Goal: Task Accomplishment & Management: Use online tool/utility

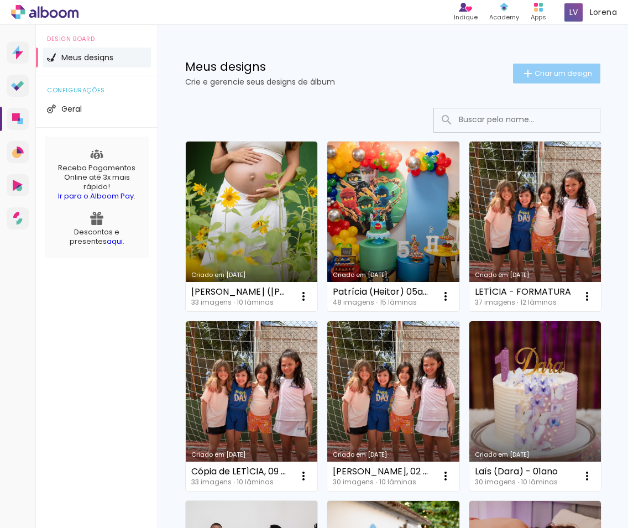
click at [560, 70] on span "Criar um design" at bounding box center [564, 73] width 58 height 7
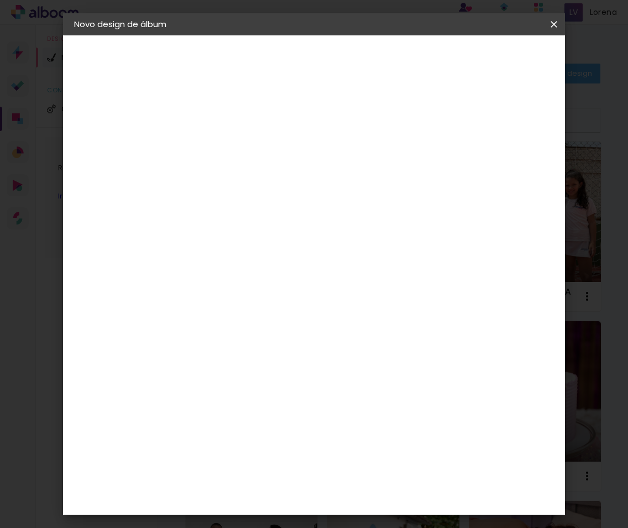
click at [255, 148] on input at bounding box center [255, 148] width 0 height 17
type input "l"
type input "[PERSON_NAME] ([PERSON_NAME])"
type paper-input "[PERSON_NAME] ([PERSON_NAME])"
click at [0, 0] on slot "Avançar" at bounding box center [0, 0] width 0 height 0
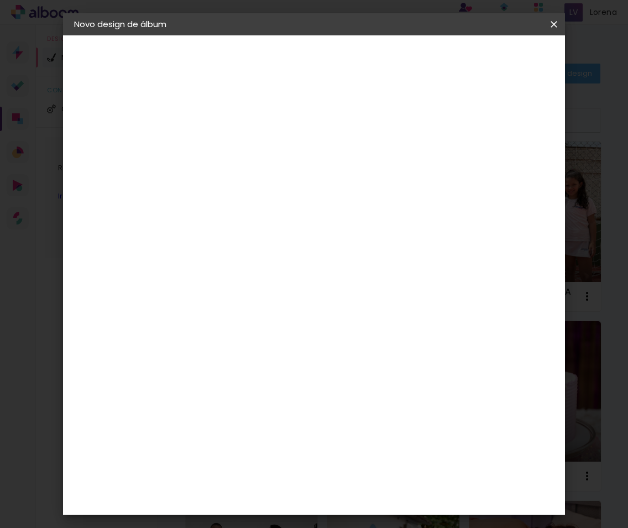
click at [262, 218] on paper-input-container at bounding box center [282, 210] width 119 height 25
type input "lumi"
type paper-input "lumi"
click at [258, 248] on div "Lumière Imagem" at bounding box center [265, 252] width 36 height 18
click at [0, 0] on slot "Avançar" at bounding box center [0, 0] width 0 height 0
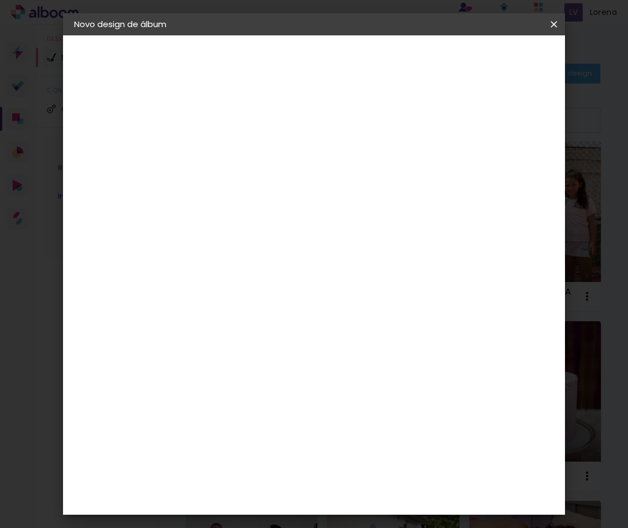
click at [298, 184] on input "text" at bounding box center [276, 192] width 43 height 17
click at [0, 0] on slot "Nuit" at bounding box center [0, 0] width 0 height 0
type input "Nuit"
click at [435, 65] on paper-button "Avançar" at bounding box center [408, 58] width 54 height 19
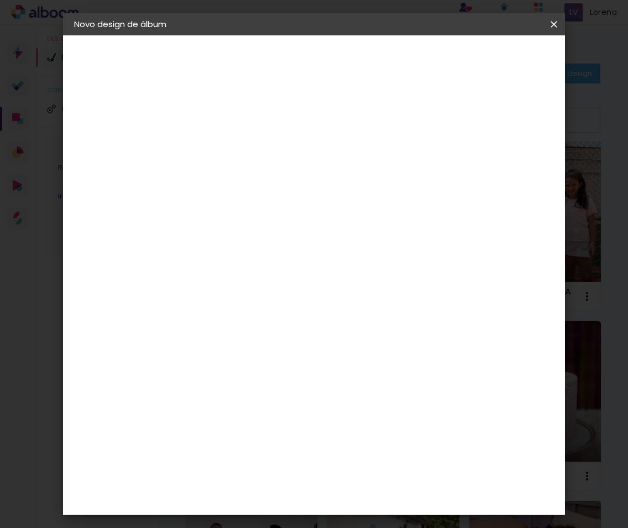
click at [493, 56] on span "Iniciar design" at bounding box center [473, 62] width 40 height 15
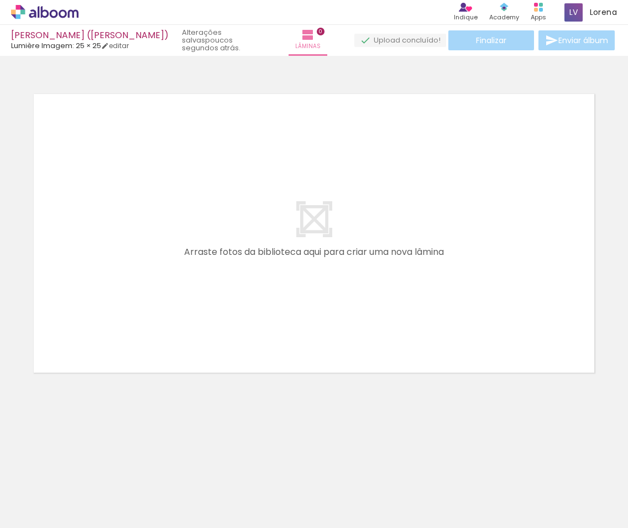
scroll to position [0, 1324]
click at [565, 472] on iron-icon at bounding box center [559, 469] width 12 height 12
click at [276, 469] on iron-icon at bounding box center [272, 469] width 12 height 12
drag, startPoint x: 2, startPoint y: 311, endPoint x: -28, endPoint y: 312, distance: 29.9
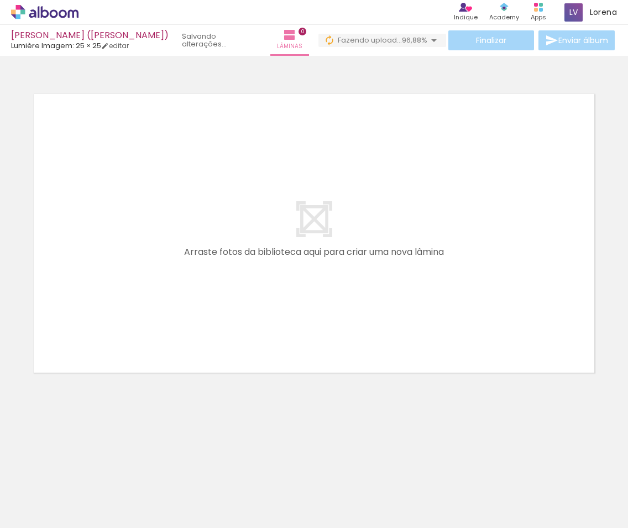
click at [0, 312] on html "link( href="../../bower_components/polymer/polymer.html" rel="import" ) picture…" at bounding box center [314, 264] width 628 height 528
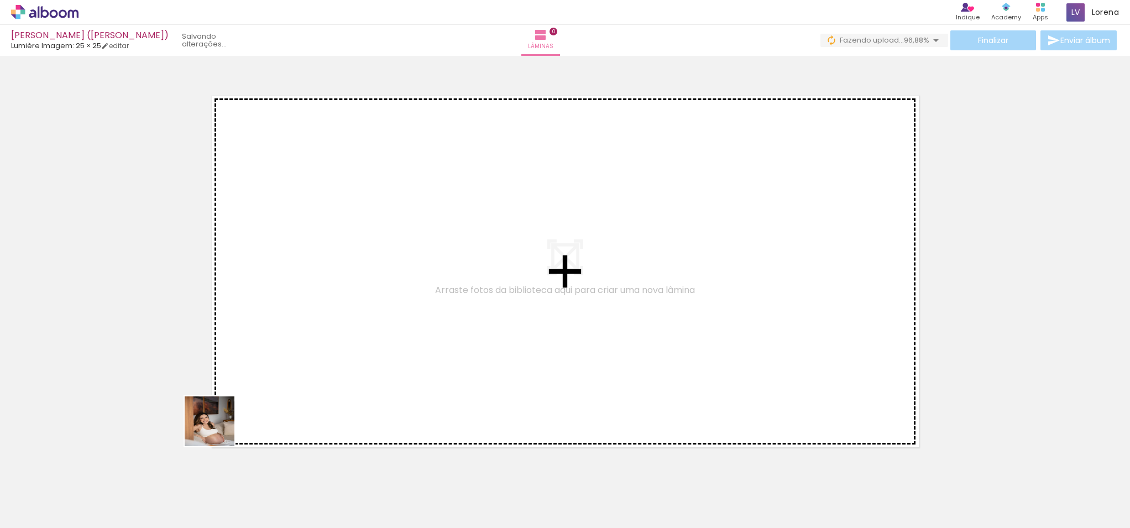
drag, startPoint x: 121, startPoint y: 501, endPoint x: 250, endPoint y: 489, distance: 129.9
click at [296, 384] on quentale-workspace at bounding box center [565, 264] width 1130 height 528
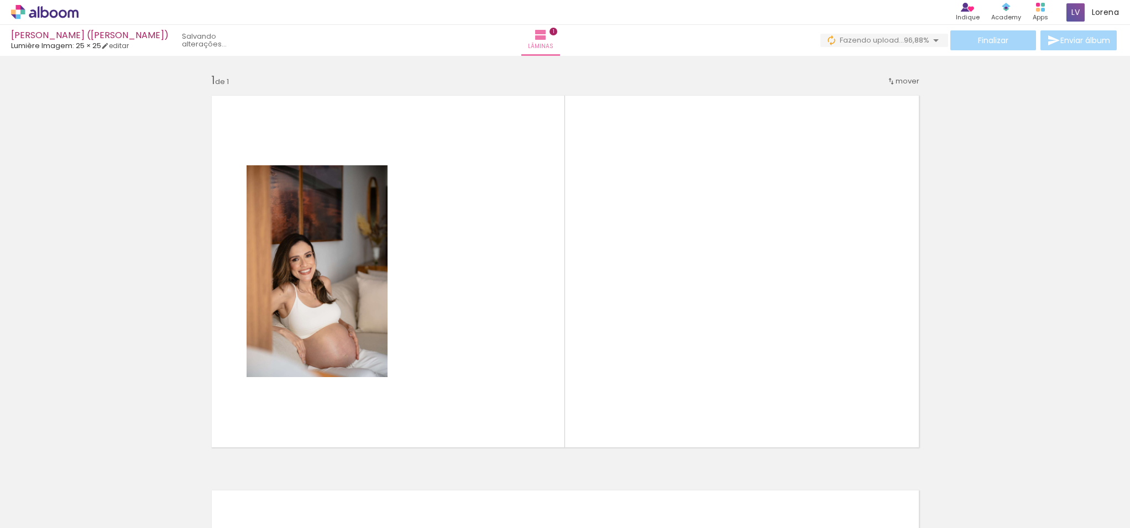
scroll to position [14, 0]
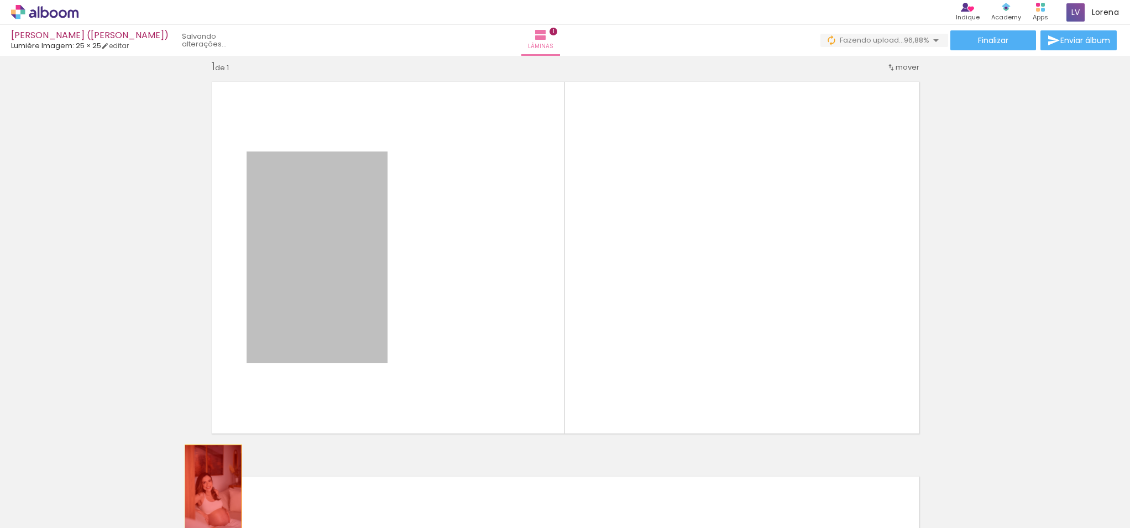
drag, startPoint x: 317, startPoint y: 336, endPoint x: 213, endPoint y: 487, distance: 183.6
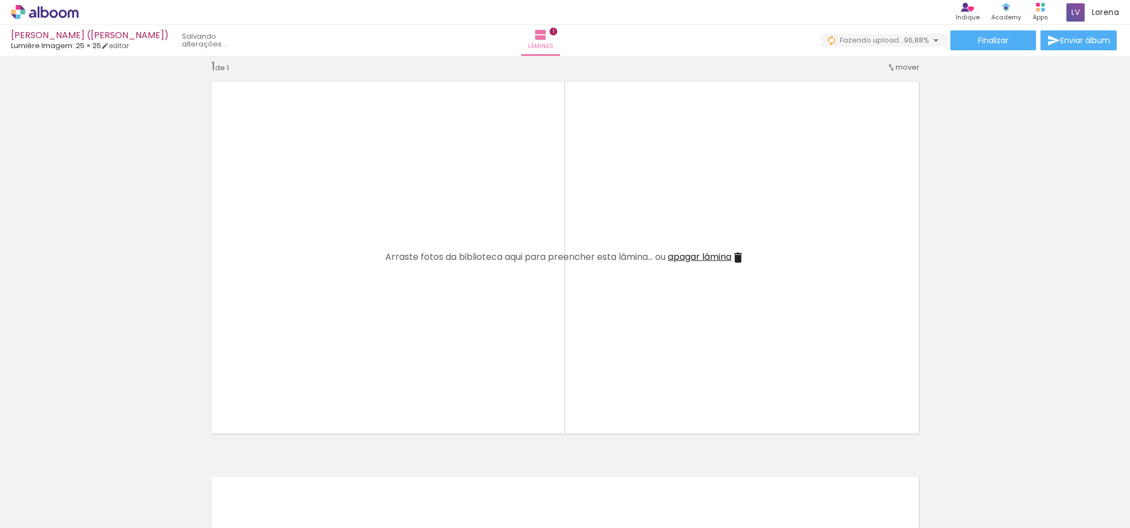
click at [381, 357] on quentale-workspace at bounding box center [565, 264] width 1130 height 528
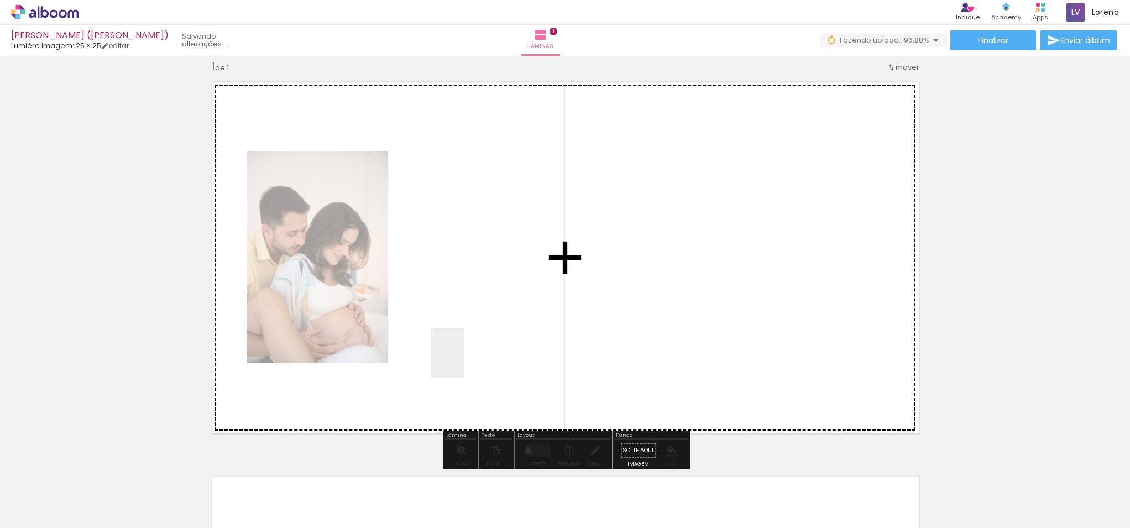
click at [459, 333] on quentale-workspace at bounding box center [565, 264] width 1130 height 528
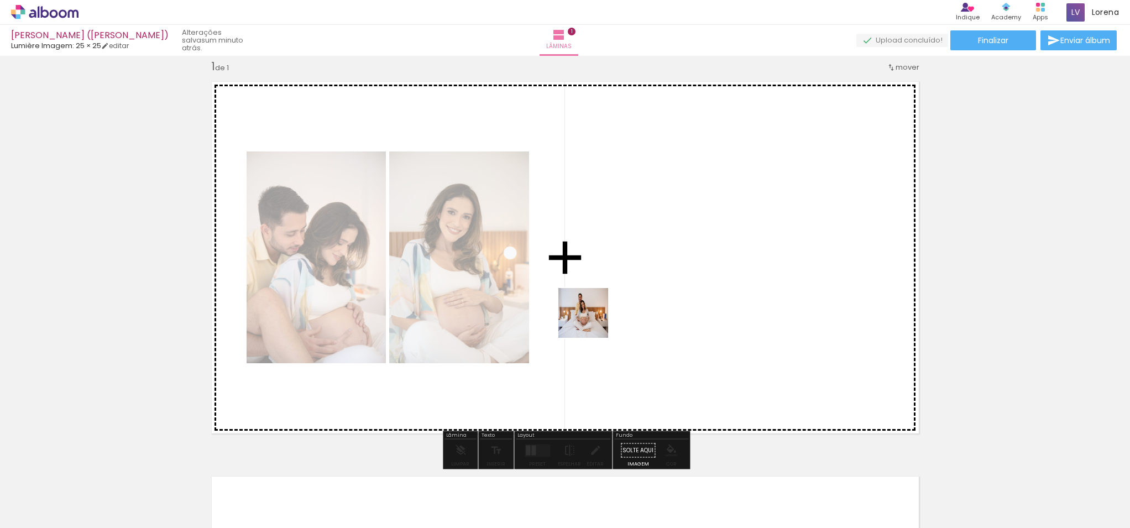
drag, startPoint x: 304, startPoint y: 491, endPoint x: 592, endPoint y: 321, distance: 334.3
click at [592, 321] on quentale-workspace at bounding box center [565, 264] width 1130 height 528
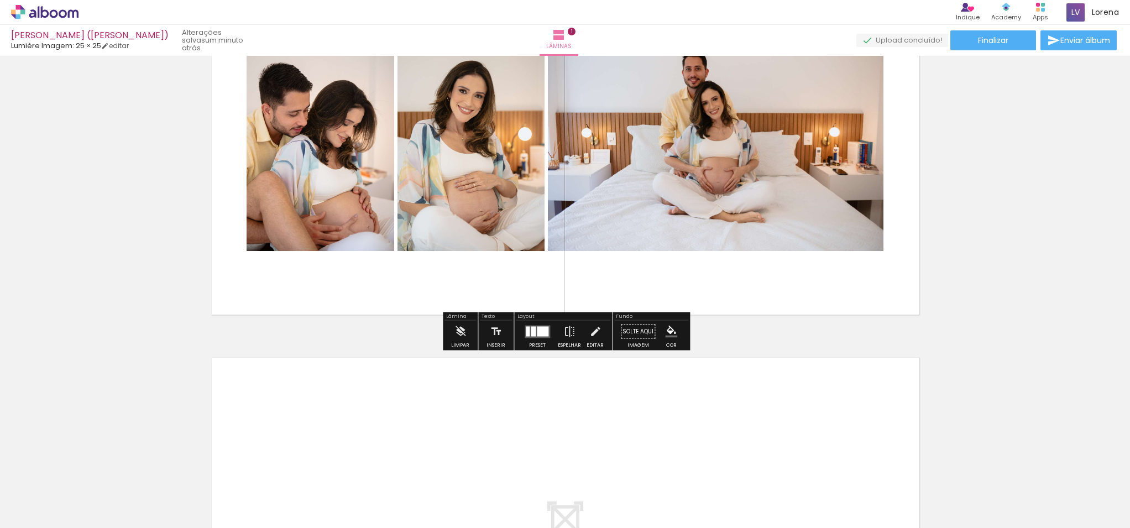
scroll to position [173, 0]
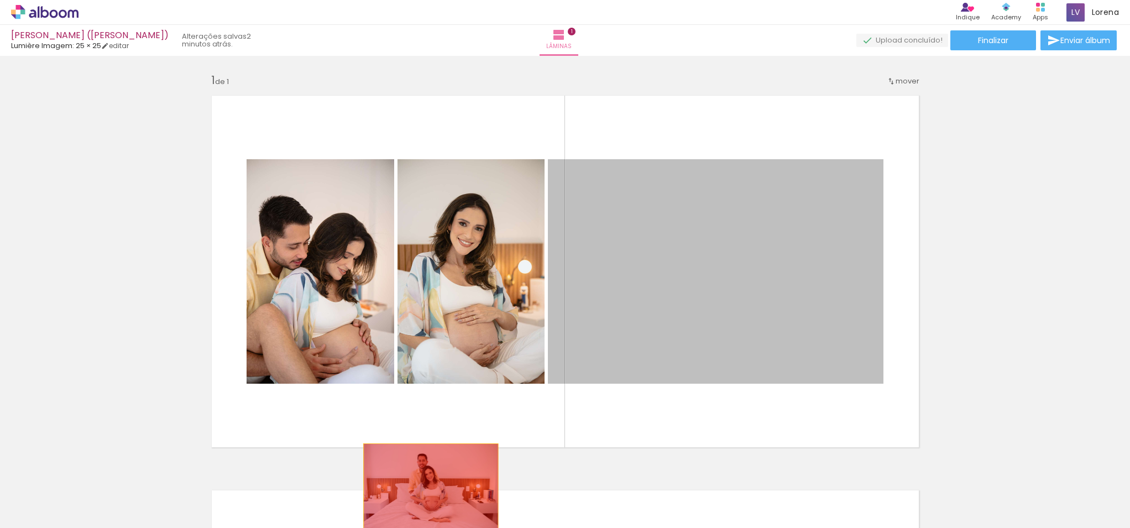
drag, startPoint x: 641, startPoint y: 254, endPoint x: 435, endPoint y: 492, distance: 314.7
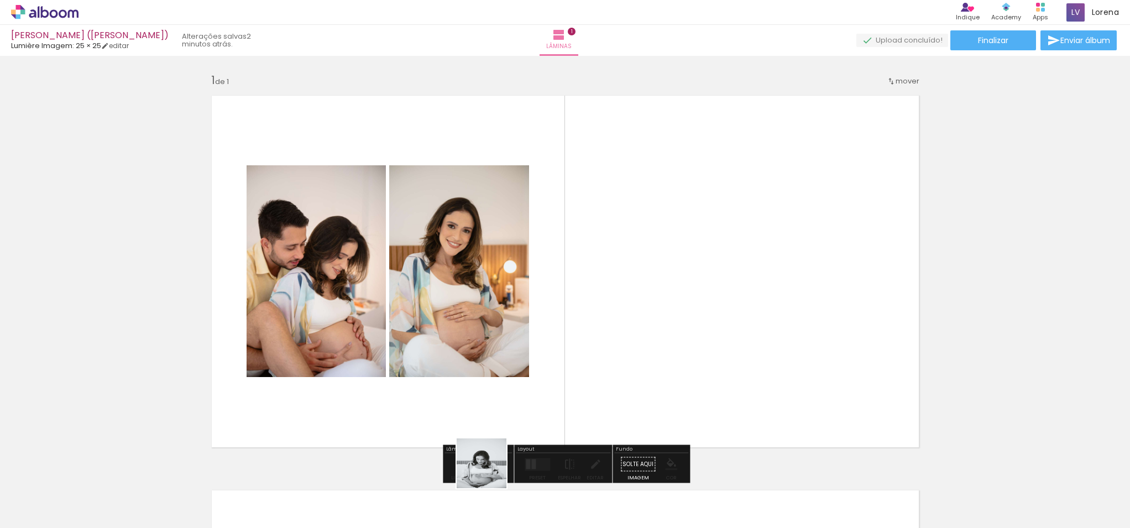
drag, startPoint x: 490, startPoint y: 472, endPoint x: 736, endPoint y: 319, distance: 289.5
click at [736, 319] on quentale-workspace at bounding box center [565, 264] width 1130 height 528
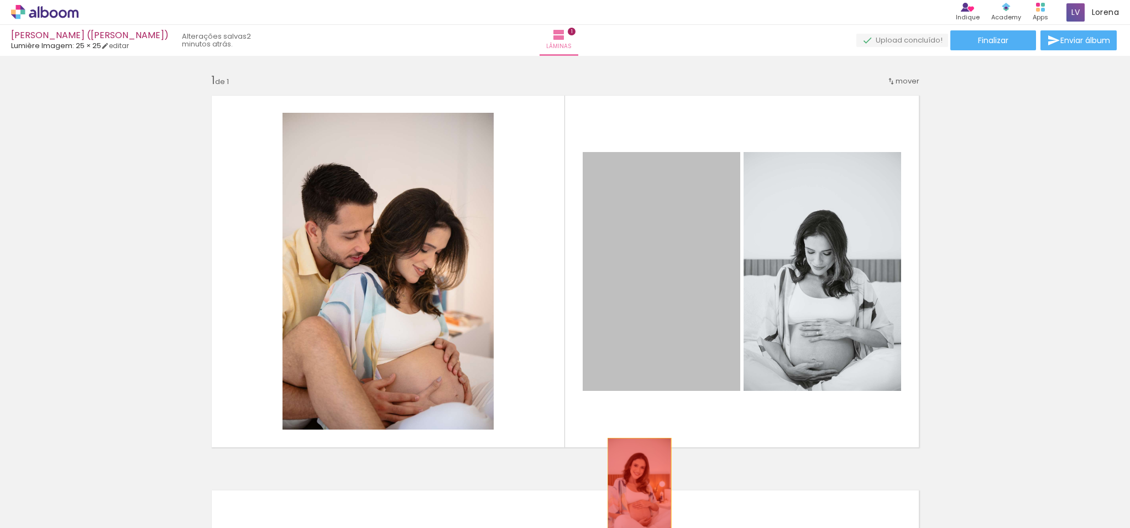
drag, startPoint x: 676, startPoint y: 338, endPoint x: 411, endPoint y: 294, distance: 268.4
click at [639, 491] on quentale-workspace at bounding box center [565, 264] width 1130 height 528
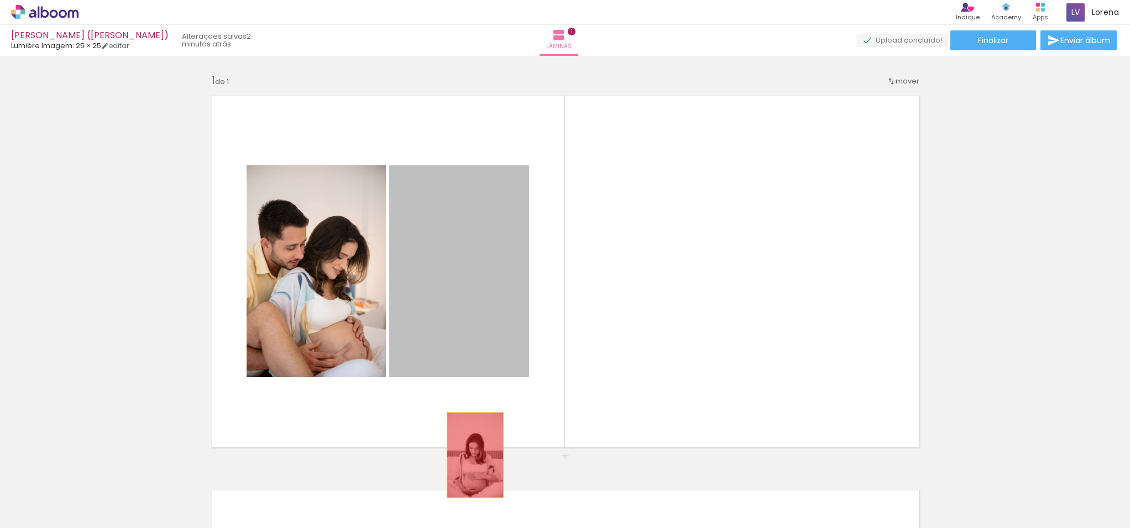
drag, startPoint x: 412, startPoint y: 293, endPoint x: 475, endPoint y: 455, distance: 173.8
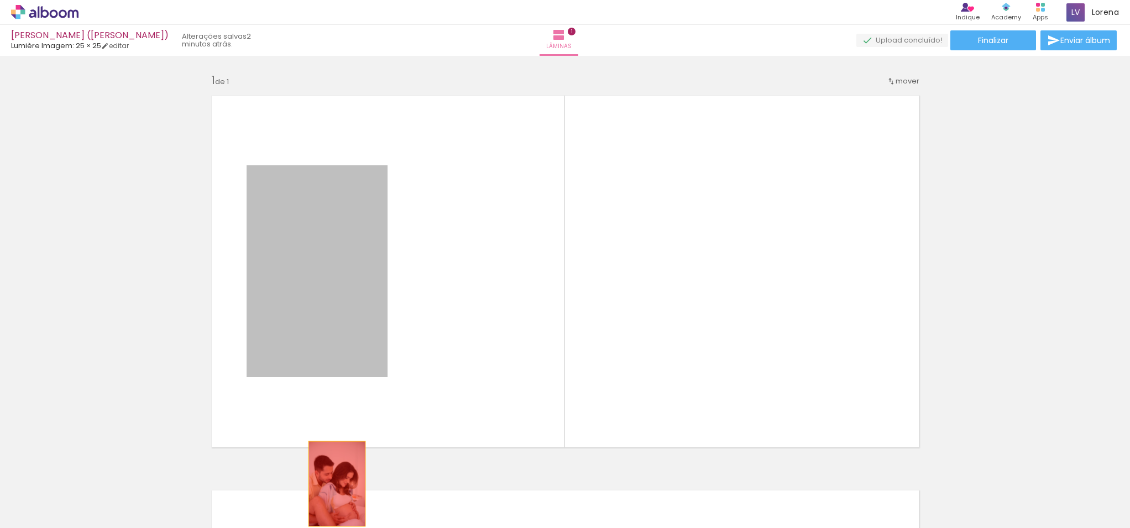
drag, startPoint x: 299, startPoint y: 347, endPoint x: 221, endPoint y: 520, distance: 190.0
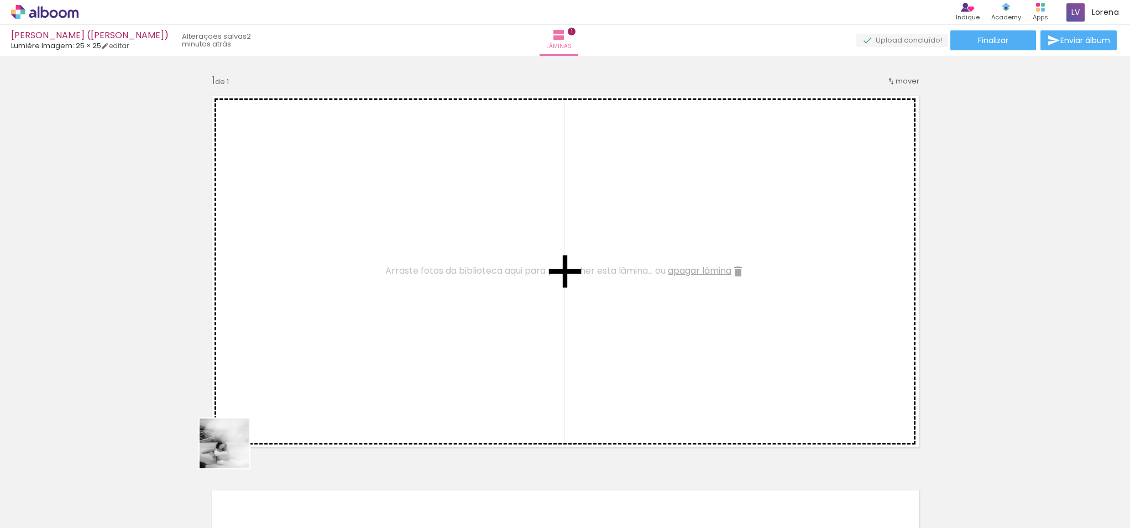
click at [358, 336] on quentale-workspace at bounding box center [565, 264] width 1130 height 528
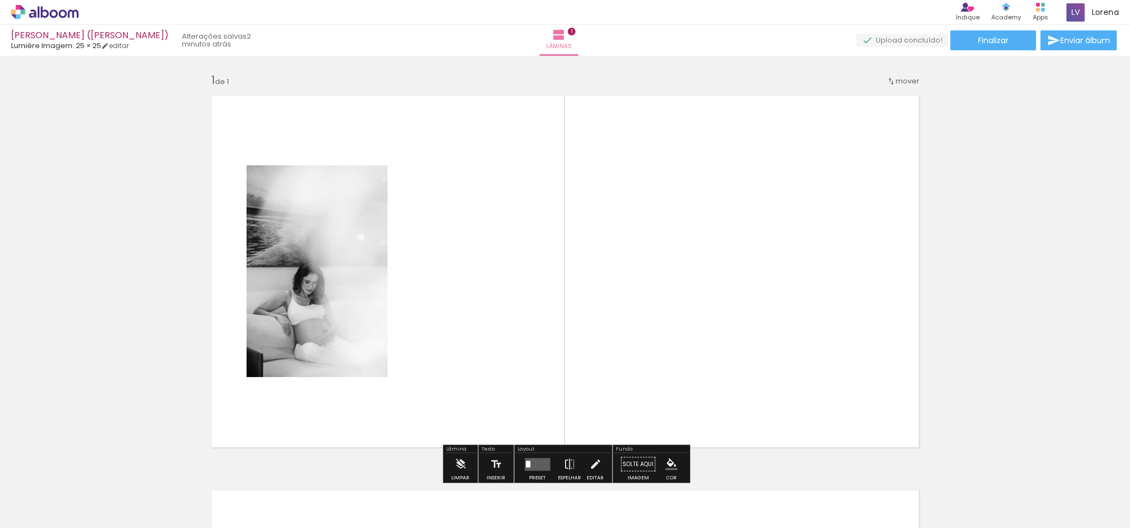
drag, startPoint x: 430, startPoint y: 493, endPoint x: 522, endPoint y: 357, distance: 164.2
click at [522, 357] on quentale-workspace at bounding box center [565, 264] width 1130 height 528
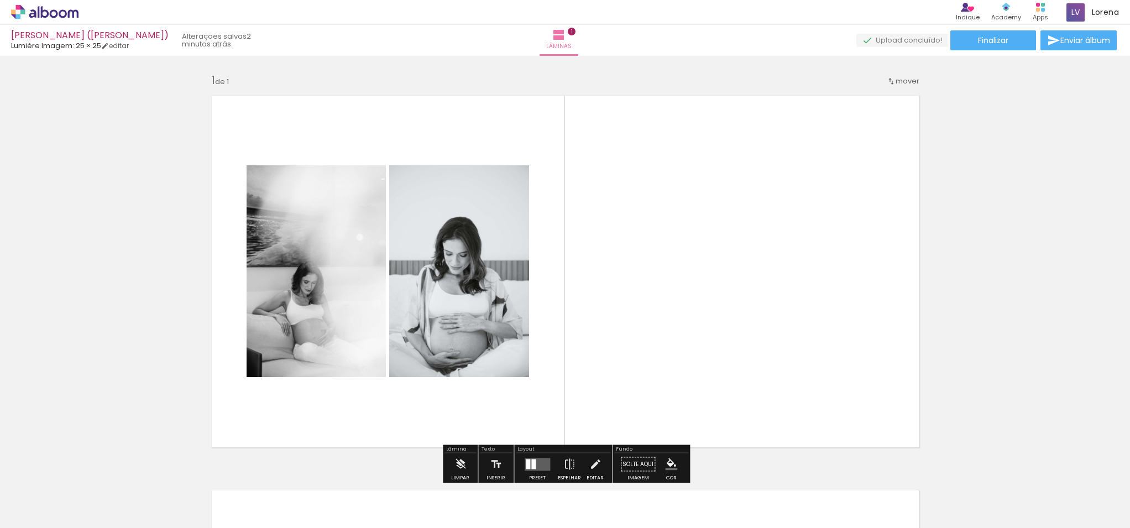
scroll to position [0, 109]
click at [752, 349] on quentale-workspace at bounding box center [565, 264] width 1130 height 528
click at [755, 369] on quentale-workspace at bounding box center [565, 264] width 1130 height 528
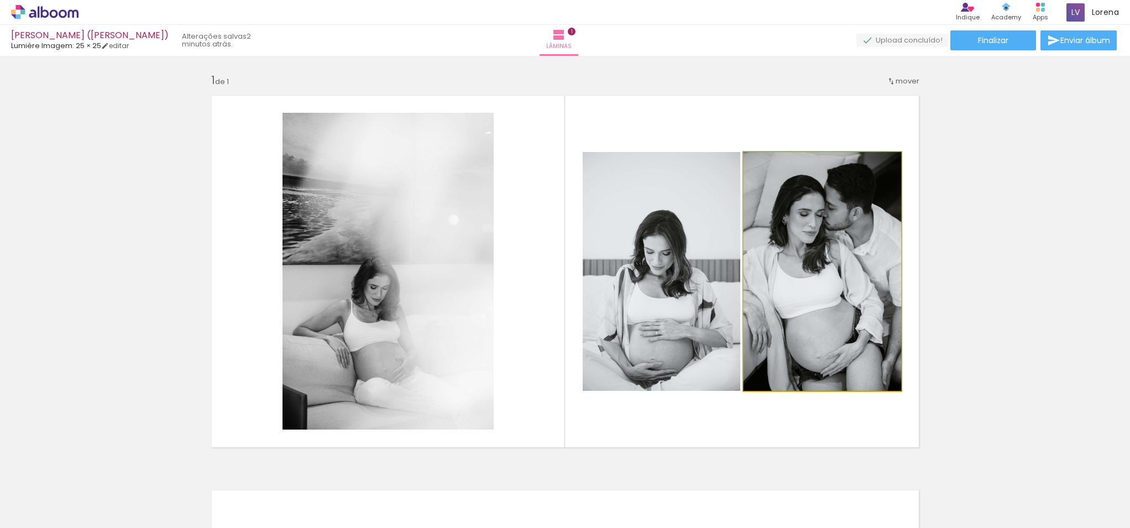
drag, startPoint x: 807, startPoint y: 340, endPoint x: 797, endPoint y: 479, distance: 139.1
click at [797, 479] on quentale-workspace at bounding box center [565, 264] width 1130 height 528
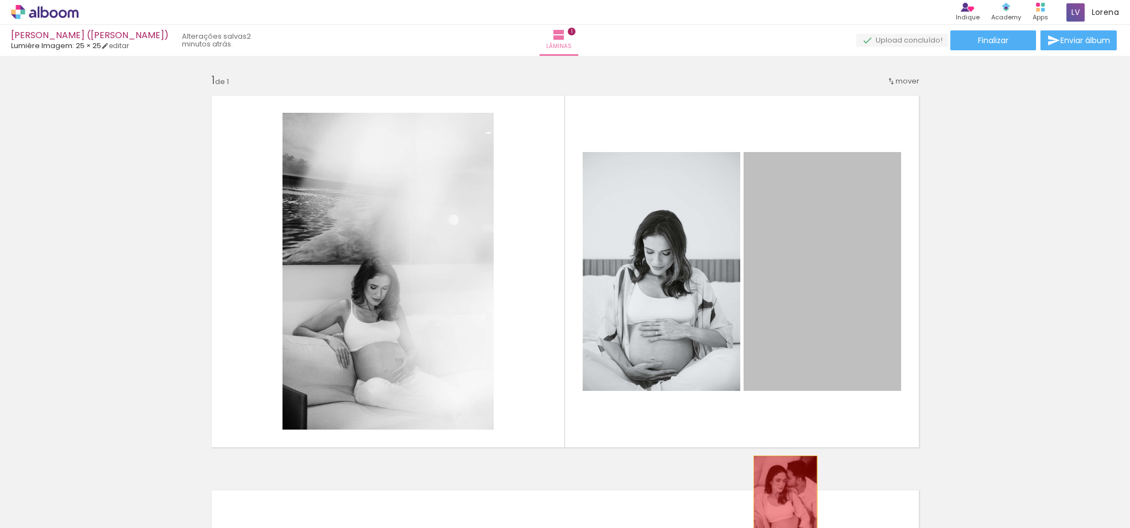
drag, startPoint x: 802, startPoint y: 345, endPoint x: 785, endPoint y: 504, distance: 160.2
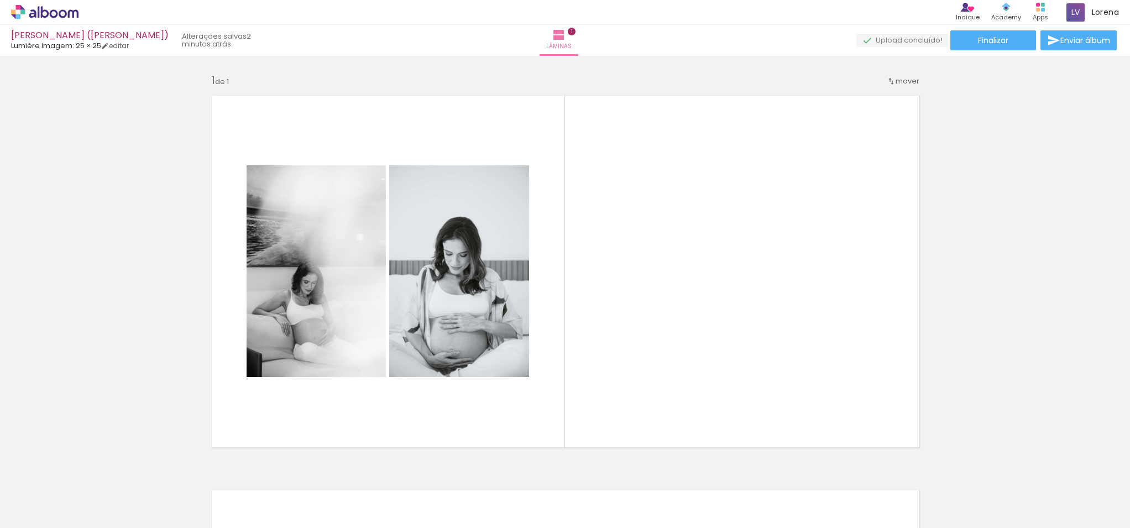
scroll to position [0, 0]
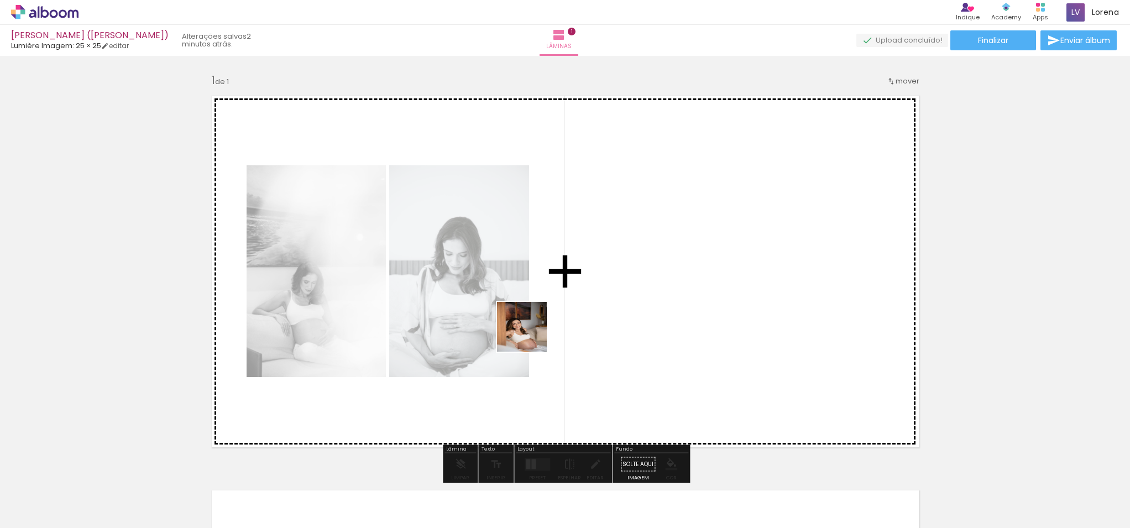
drag, startPoint x: 120, startPoint y: 498, endPoint x: 537, endPoint y: 333, distance: 449.0
click at [536, 333] on quentale-workspace at bounding box center [565, 264] width 1130 height 528
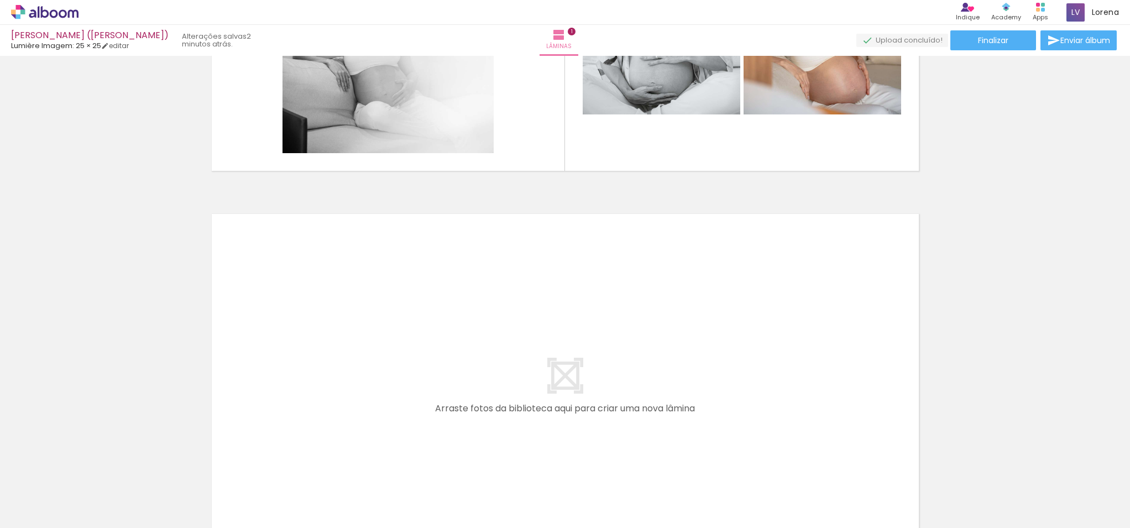
scroll to position [288, 0]
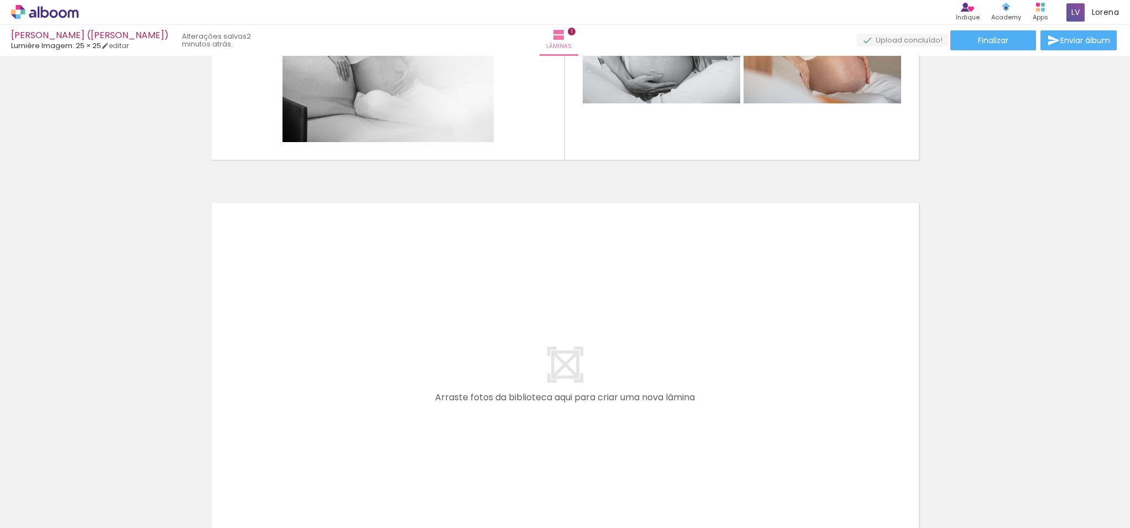
drag, startPoint x: 311, startPoint y: 483, endPoint x: 331, endPoint y: 380, distance: 104.7
click at [331, 380] on quentale-workspace at bounding box center [565, 264] width 1130 height 528
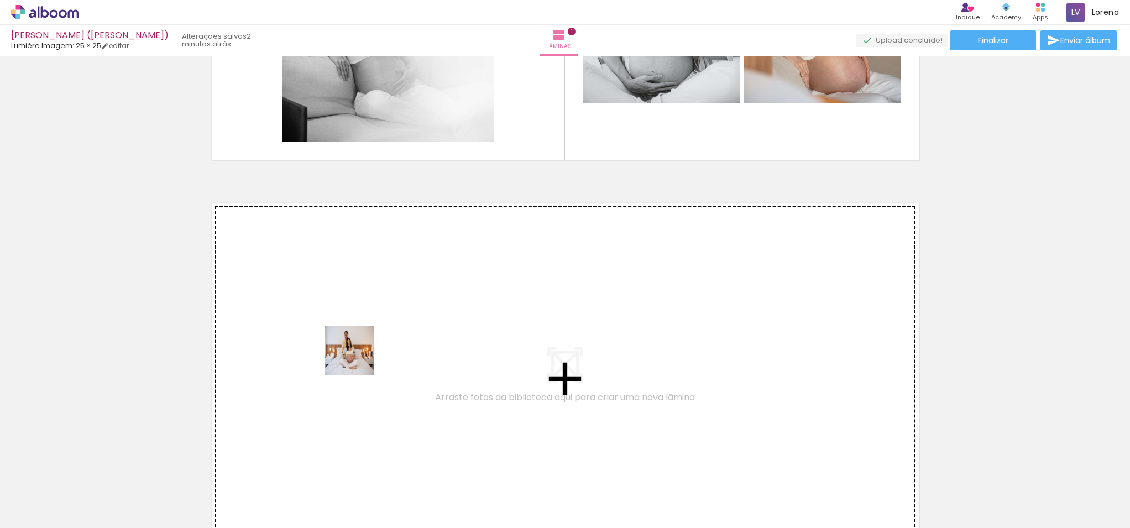
drag, startPoint x: 315, startPoint y: 488, endPoint x: 358, endPoint y: 359, distance: 135.9
click at [358, 359] on quentale-workspace at bounding box center [565, 264] width 1130 height 528
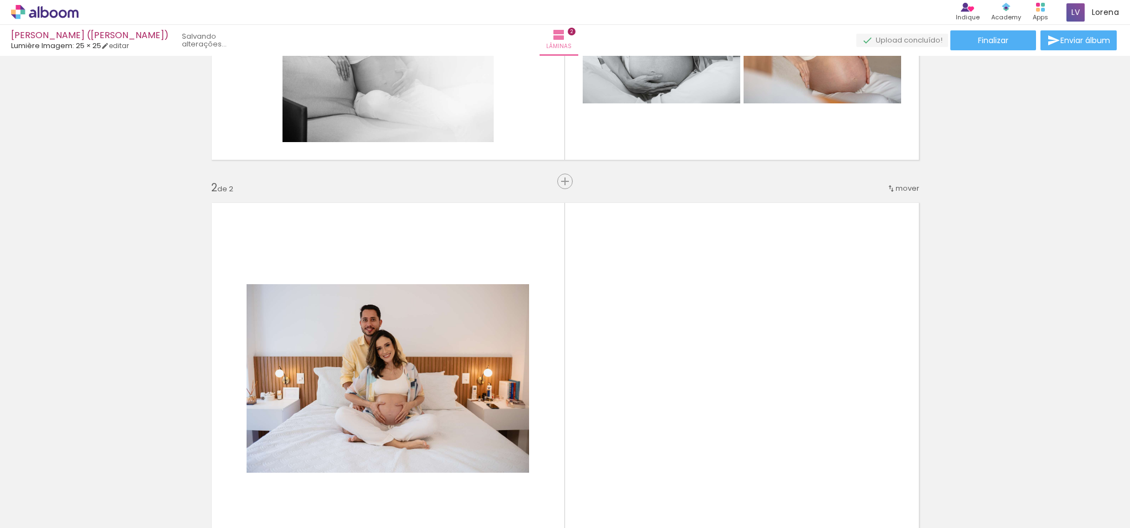
scroll to position [409, 0]
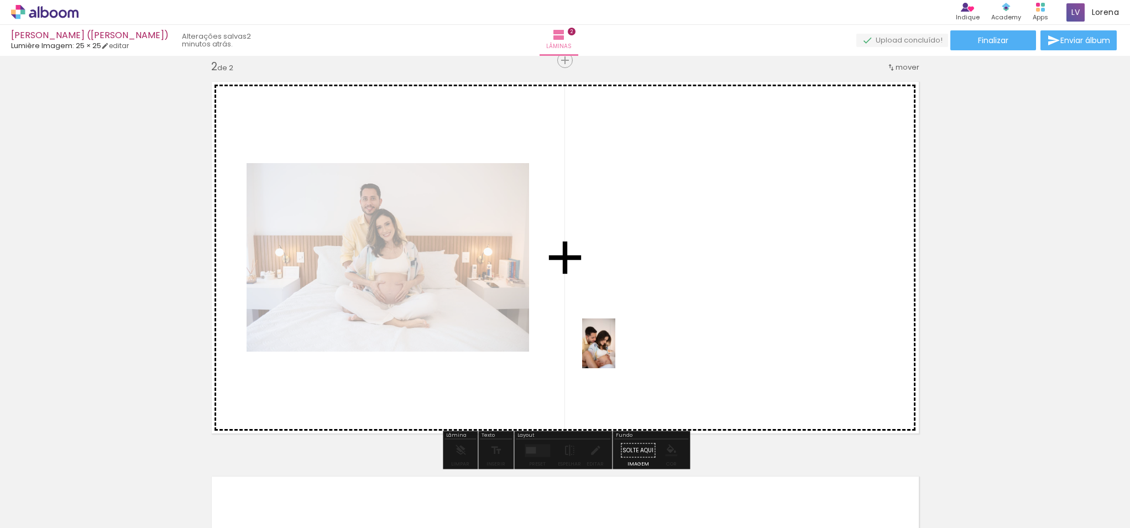
drag, startPoint x: 369, startPoint y: 493, endPoint x: 615, endPoint y: 352, distance: 284.1
click at [615, 352] on quentale-workspace at bounding box center [565, 264] width 1130 height 528
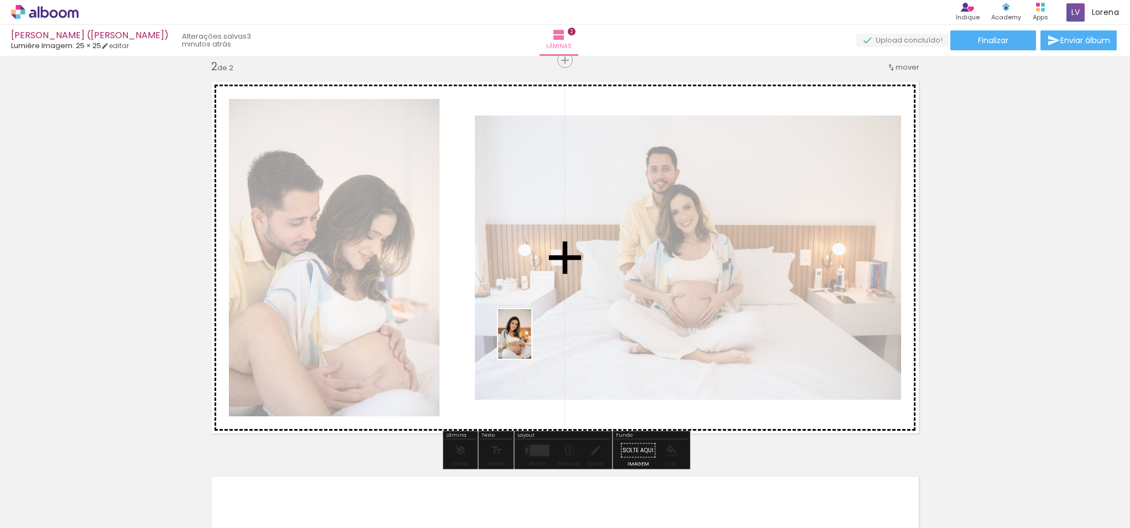
click at [531, 342] on quentale-workspace at bounding box center [565, 264] width 1130 height 528
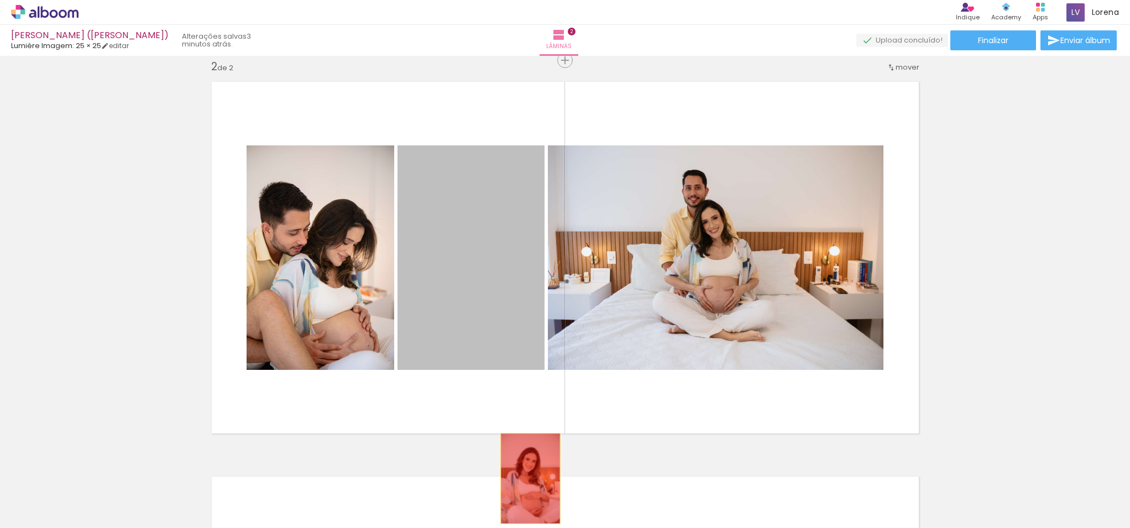
drag, startPoint x: 495, startPoint y: 307, endPoint x: 530, endPoint y: 480, distance: 176.5
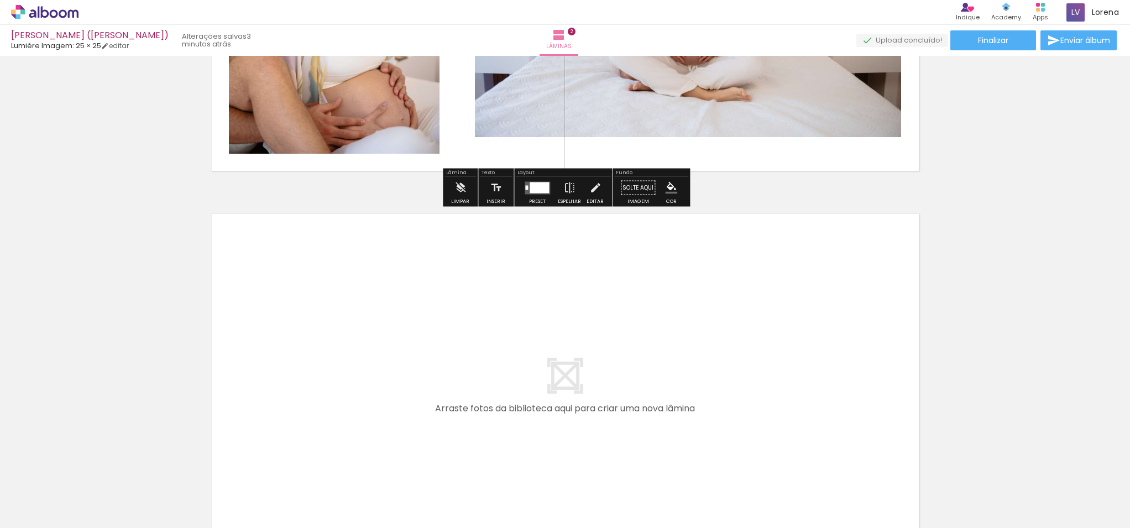
scroll to position [677, 0]
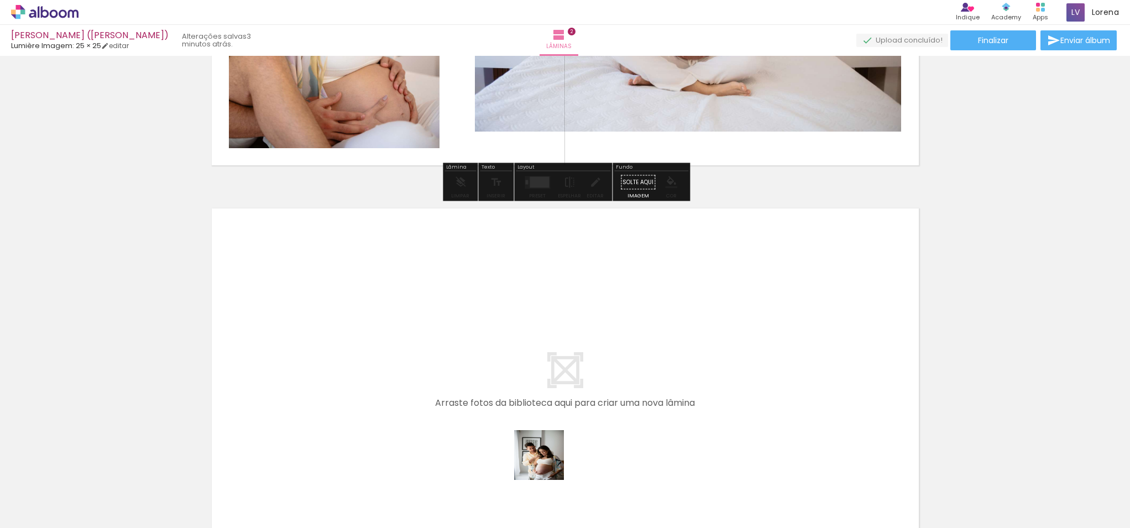
drag, startPoint x: 546, startPoint y: 499, endPoint x: 553, endPoint y: 384, distance: 115.8
click at [553, 384] on quentale-workspace at bounding box center [565, 264] width 1130 height 528
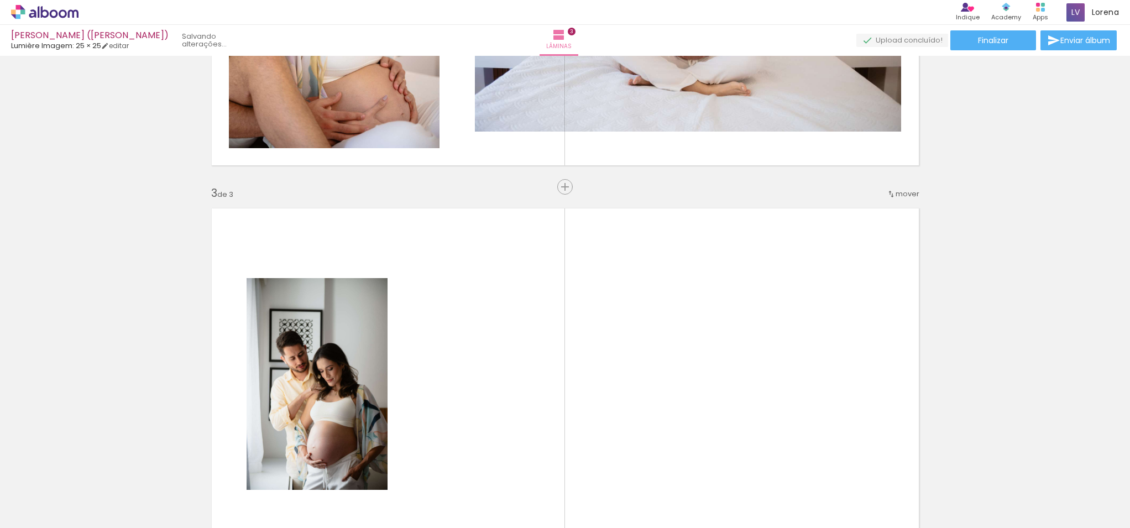
scroll to position [803, 0]
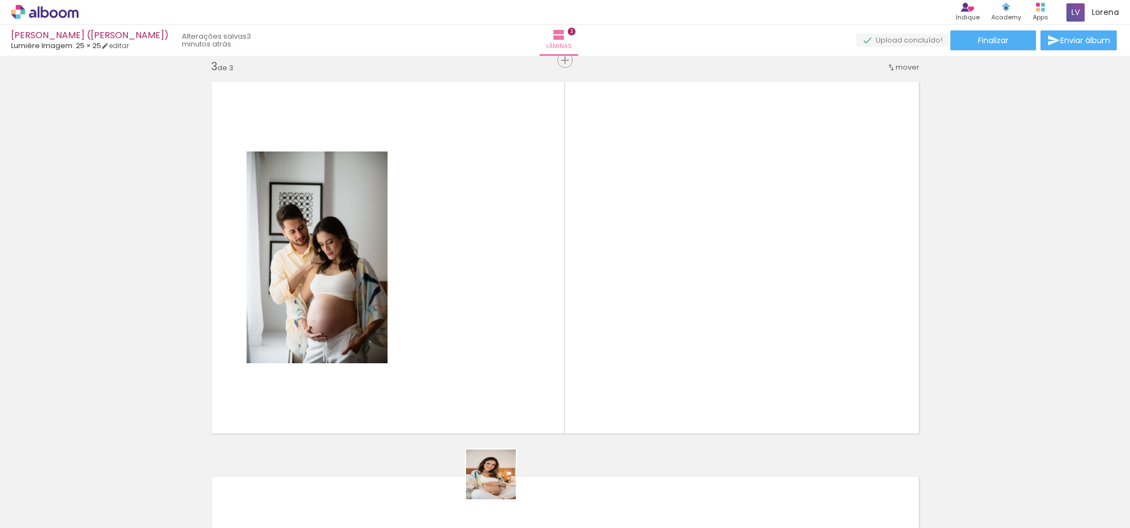
click at [476, 359] on quentale-workspace at bounding box center [565, 264] width 1130 height 528
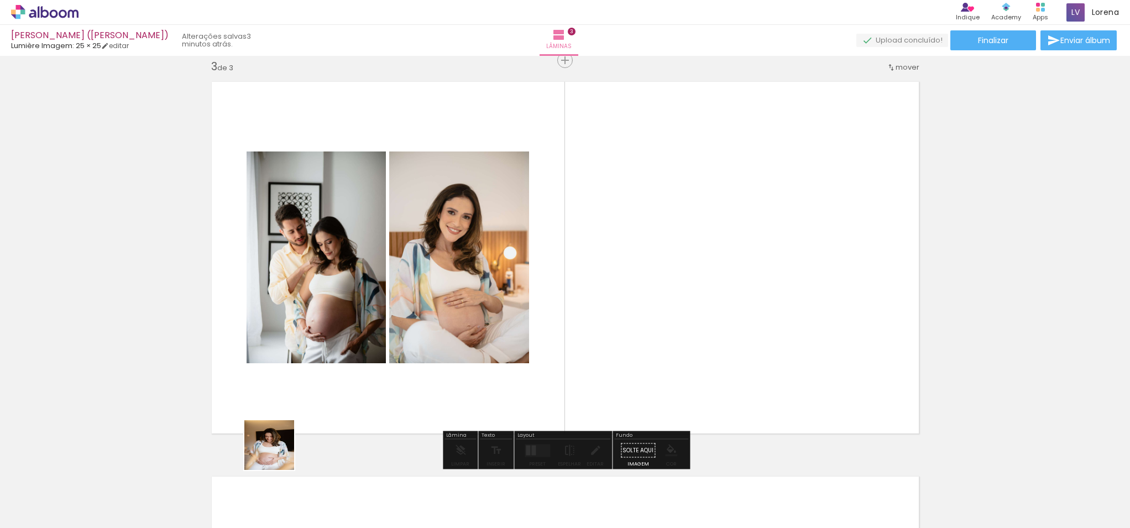
drag, startPoint x: 235, startPoint y: 494, endPoint x: 471, endPoint y: 338, distance: 283.2
click at [471, 338] on quentale-workspace at bounding box center [565, 264] width 1130 height 528
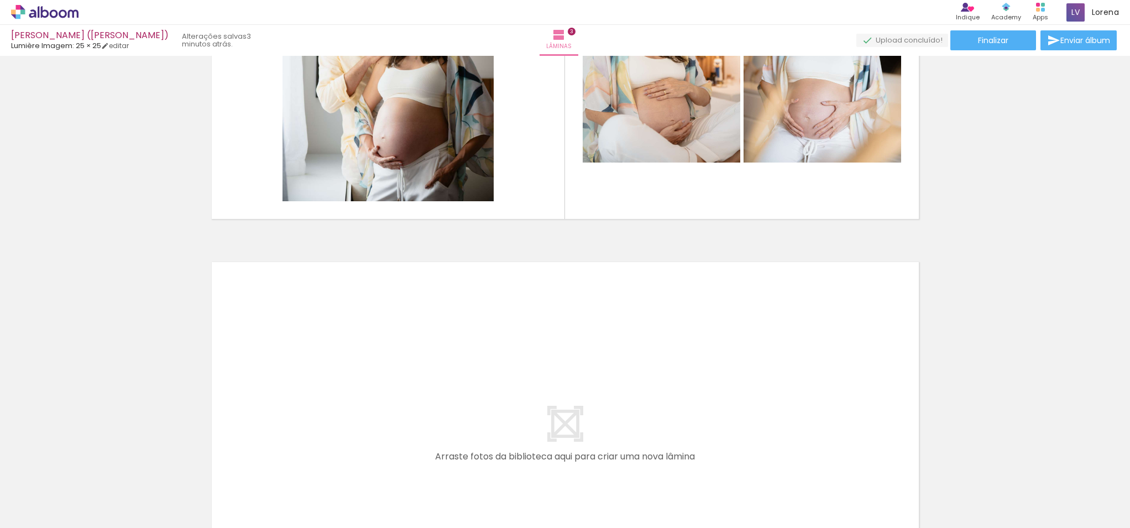
scroll to position [1021, 0]
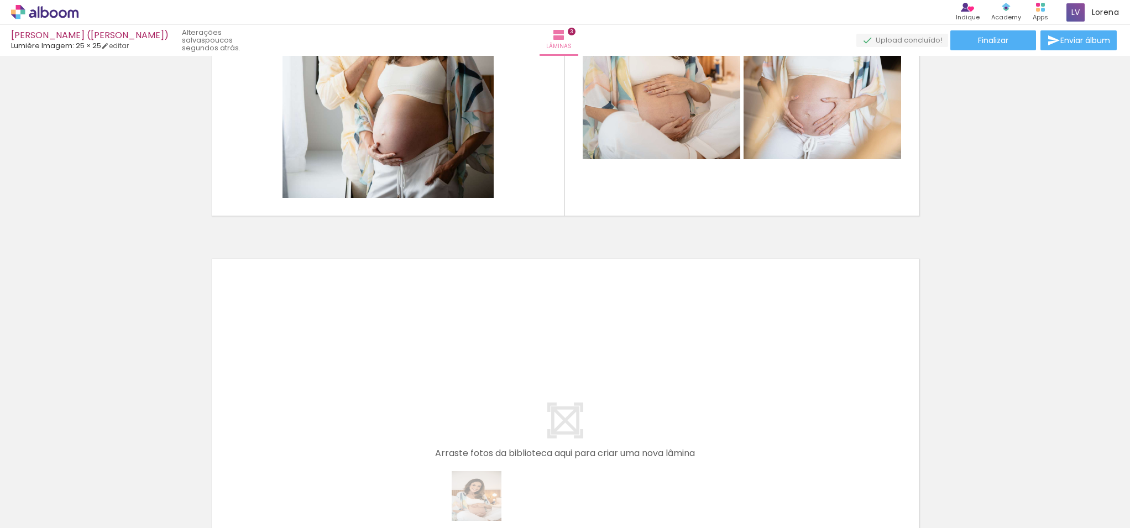
drag, startPoint x: 486, startPoint y: 496, endPoint x: 485, endPoint y: 505, distance: 8.9
click at [485, 505] on div at bounding box center [482, 490] width 36 height 55
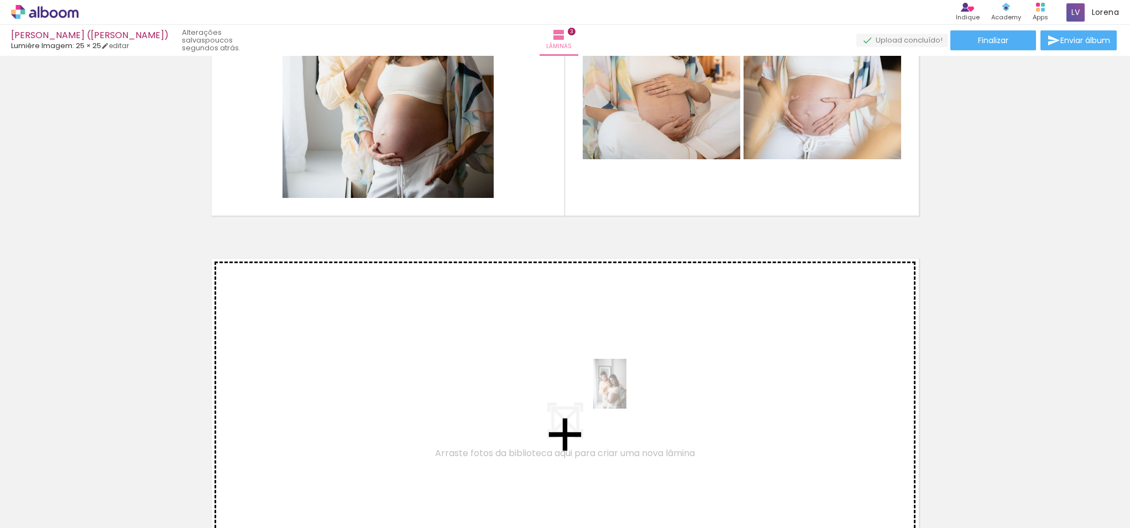
drag, startPoint x: 550, startPoint y: 500, endPoint x: 627, endPoint y: 391, distance: 133.6
click at [627, 391] on quentale-workspace at bounding box center [565, 264] width 1130 height 528
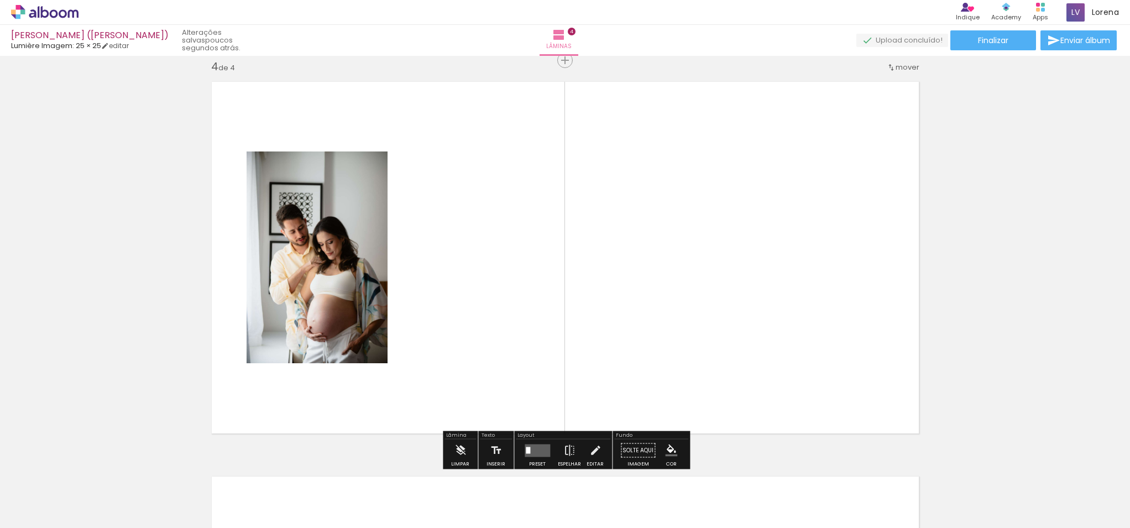
scroll to position [1201, 0]
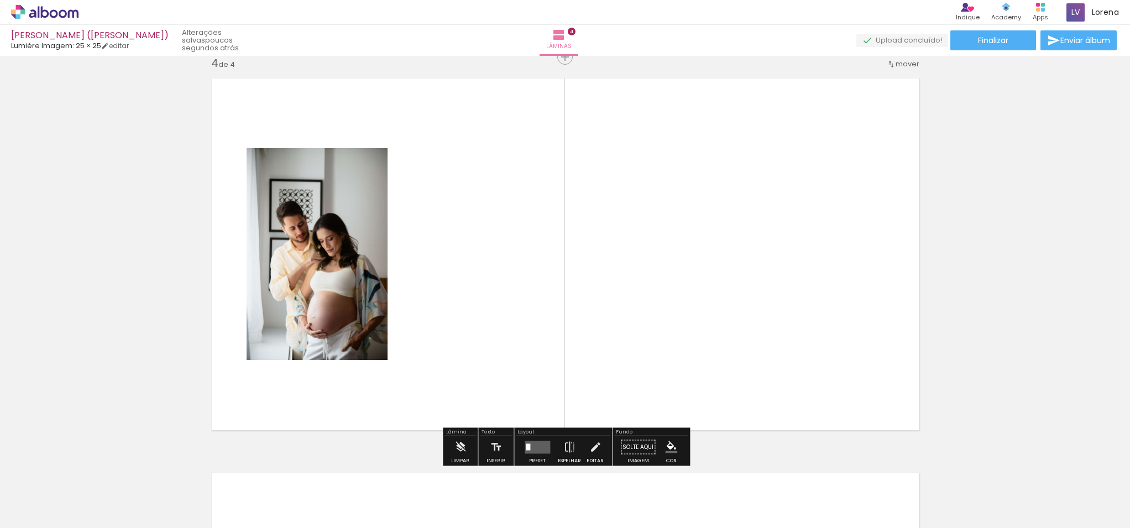
drag, startPoint x: 689, startPoint y: 494, endPoint x: 625, endPoint y: 359, distance: 149.6
click at [625, 359] on quentale-workspace at bounding box center [565, 264] width 1130 height 528
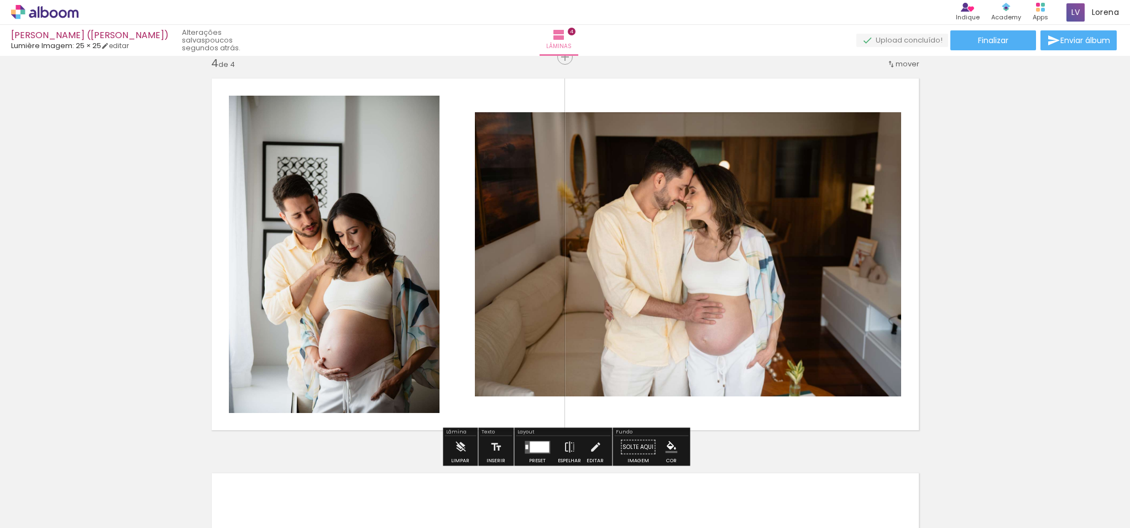
click at [539, 445] on div at bounding box center [539, 446] width 19 height 11
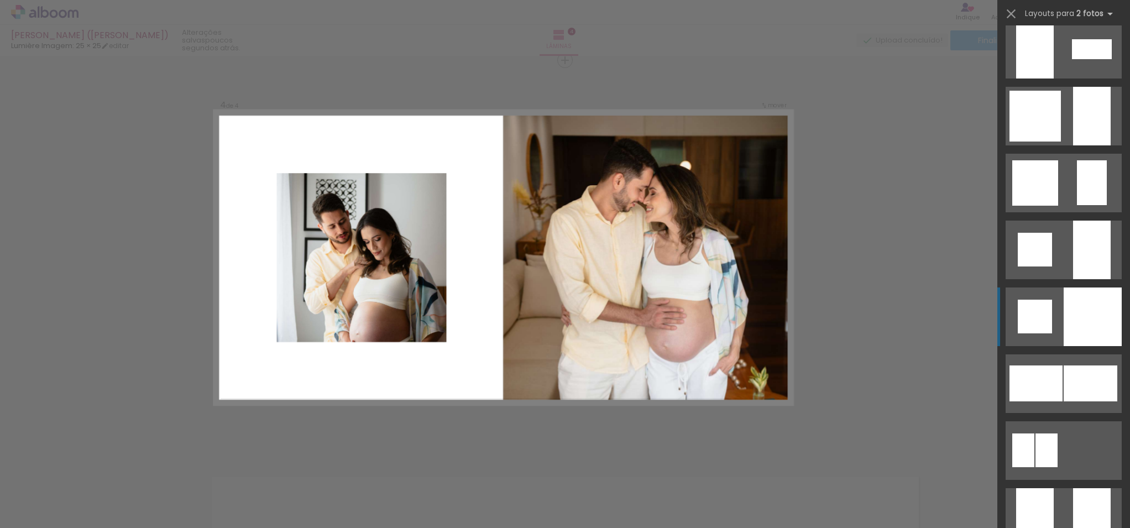
scroll to position [1153, 0]
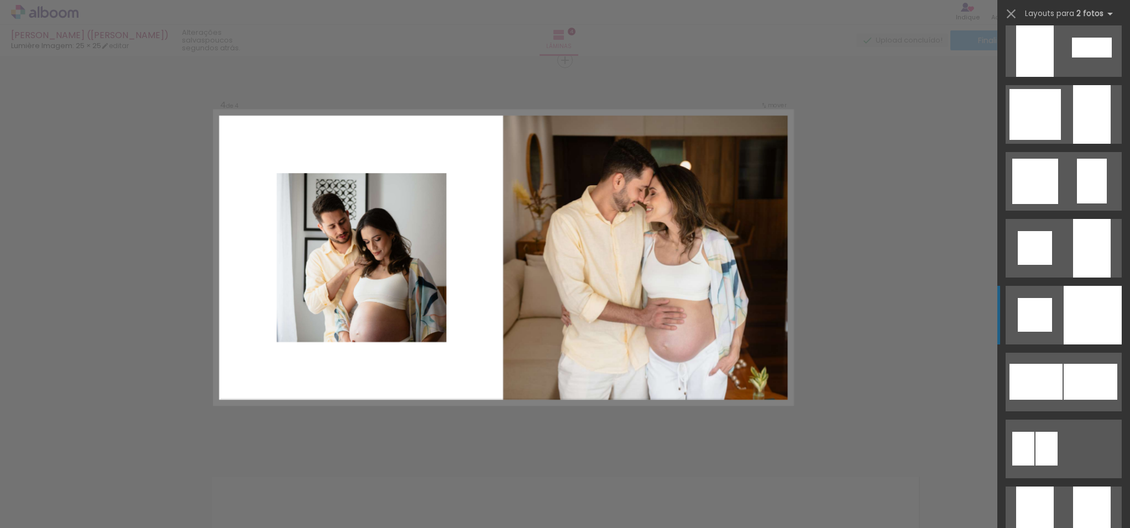
click at [1085, 328] on div at bounding box center [1093, 315] width 58 height 59
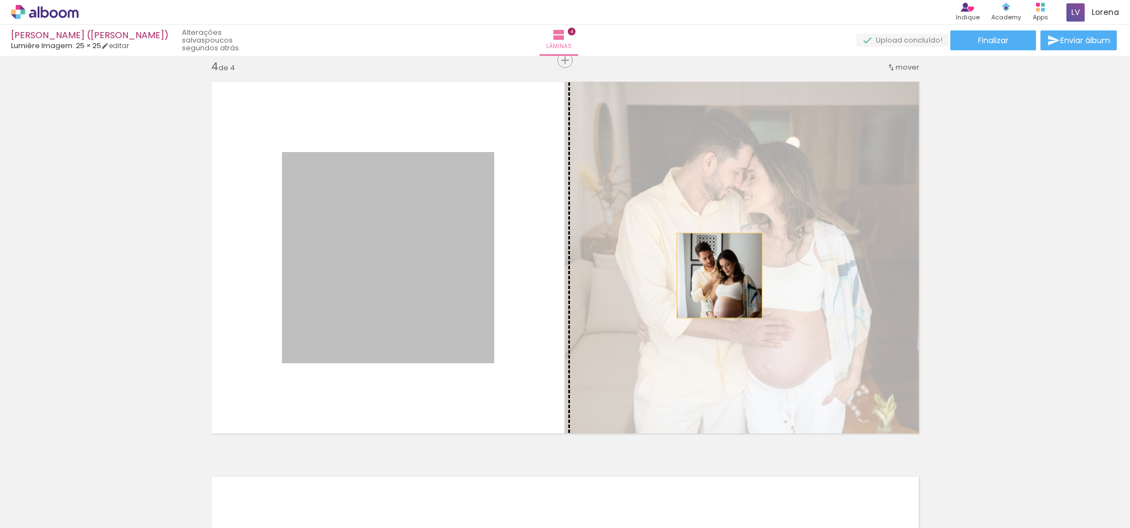
drag, startPoint x: 457, startPoint y: 286, endPoint x: 720, endPoint y: 275, distance: 262.8
click at [0, 0] on slot at bounding box center [0, 0] width 0 height 0
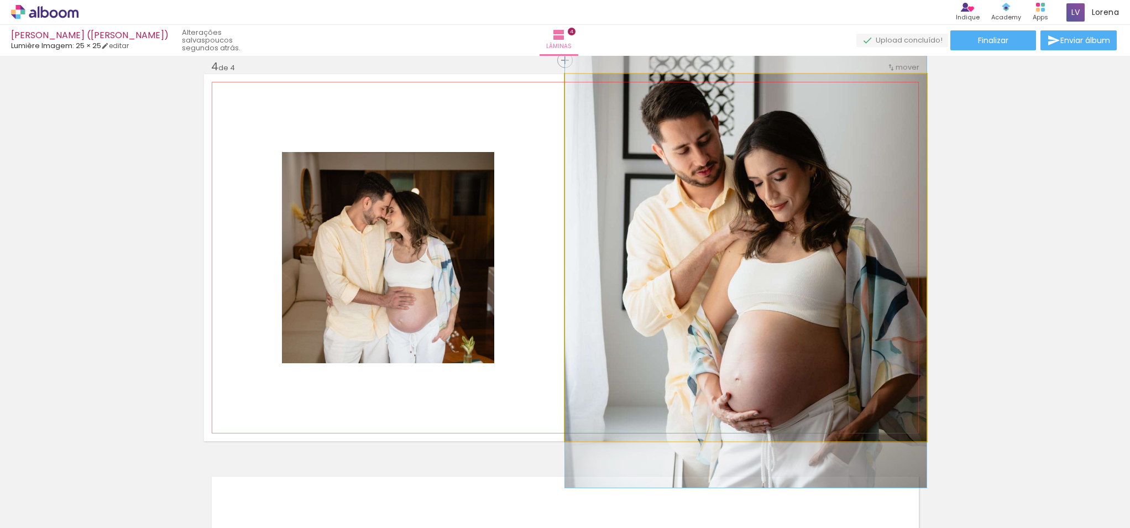
drag, startPoint x: 819, startPoint y: 281, endPoint x: 822, endPoint y: 244, distance: 37.1
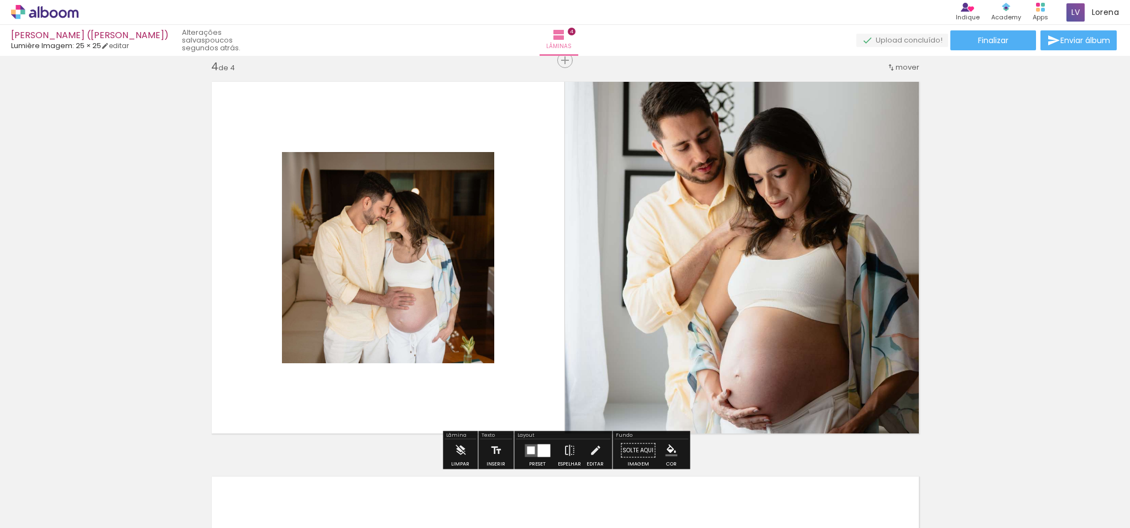
click at [545, 451] on div at bounding box center [543, 450] width 13 height 13
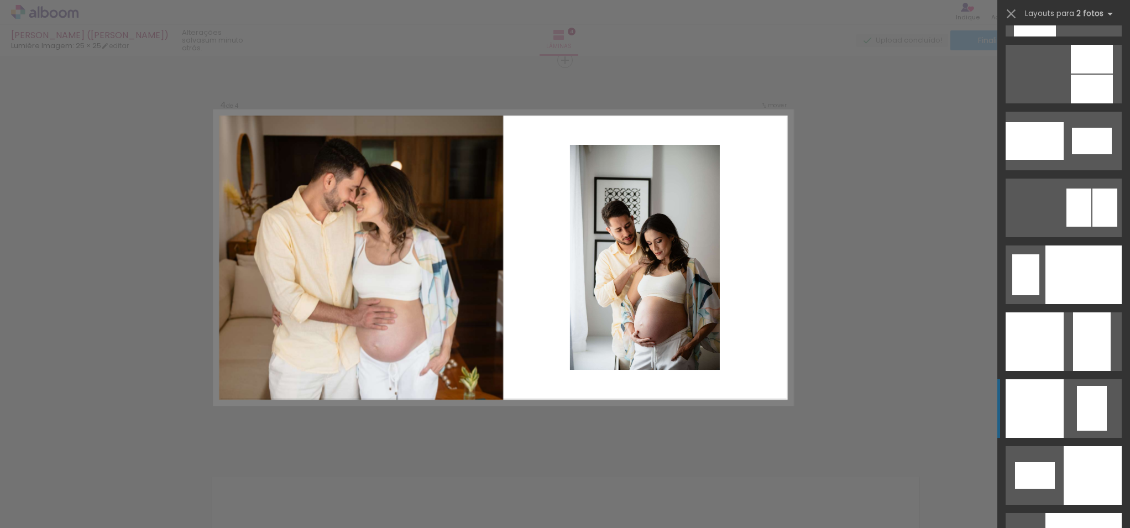
scroll to position [4299, 0]
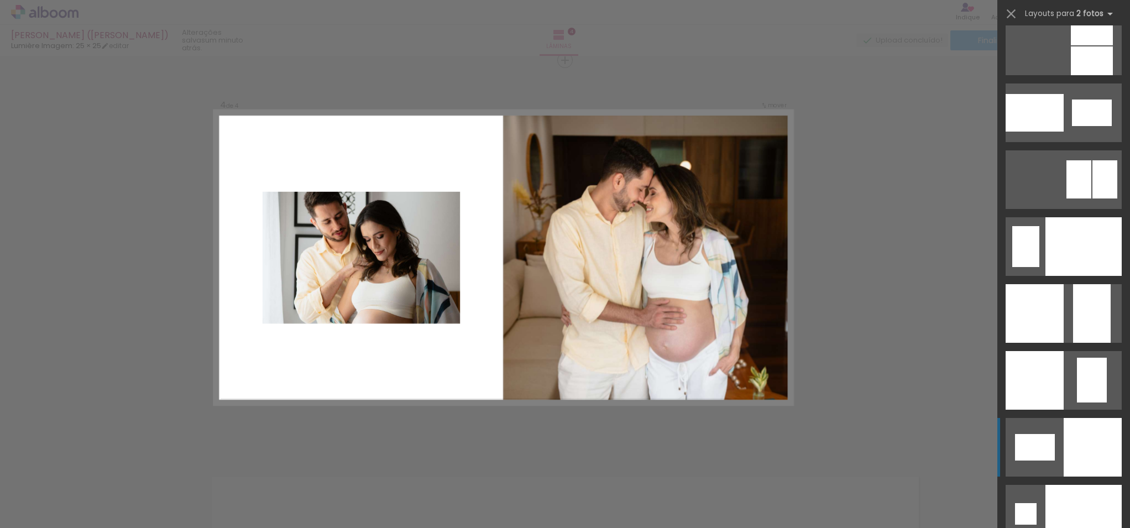
click at [1089, 440] on div at bounding box center [1093, 447] width 58 height 59
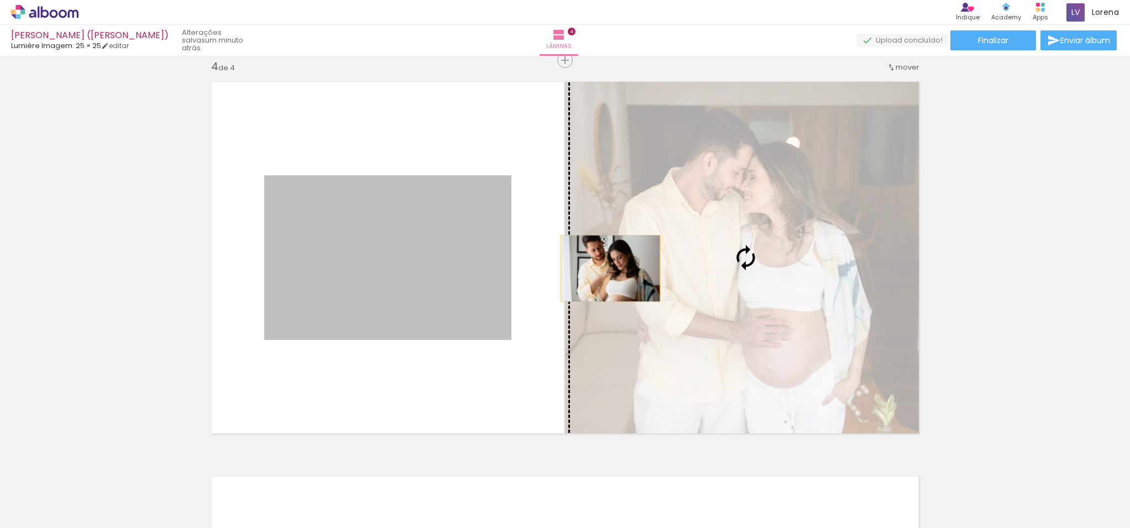
drag, startPoint x: 477, startPoint y: 277, endPoint x: 610, endPoint y: 268, distance: 133.5
click at [0, 0] on slot at bounding box center [0, 0] width 0 height 0
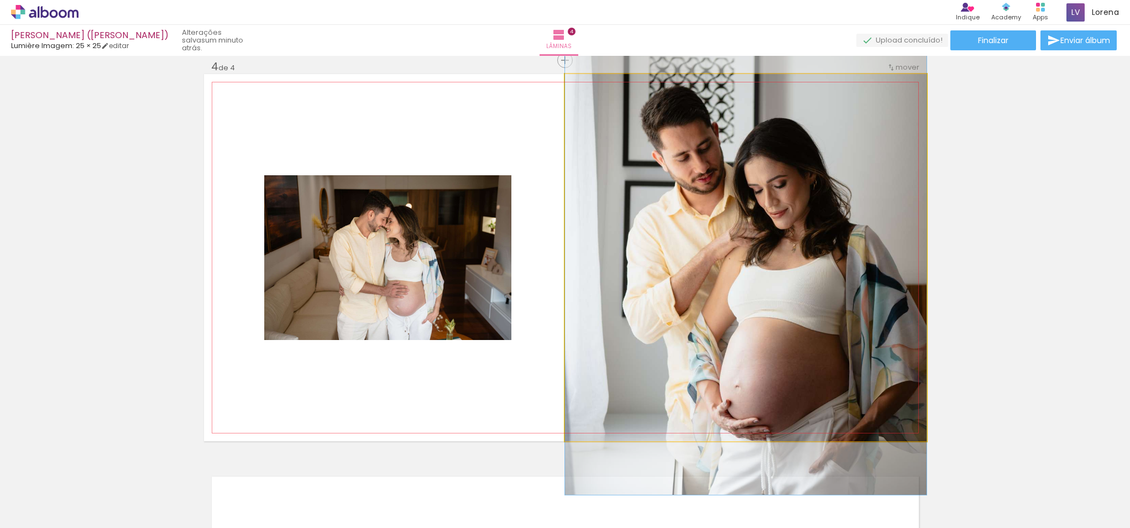
drag, startPoint x: 785, startPoint y: 276, endPoint x: 788, endPoint y: 242, distance: 34.5
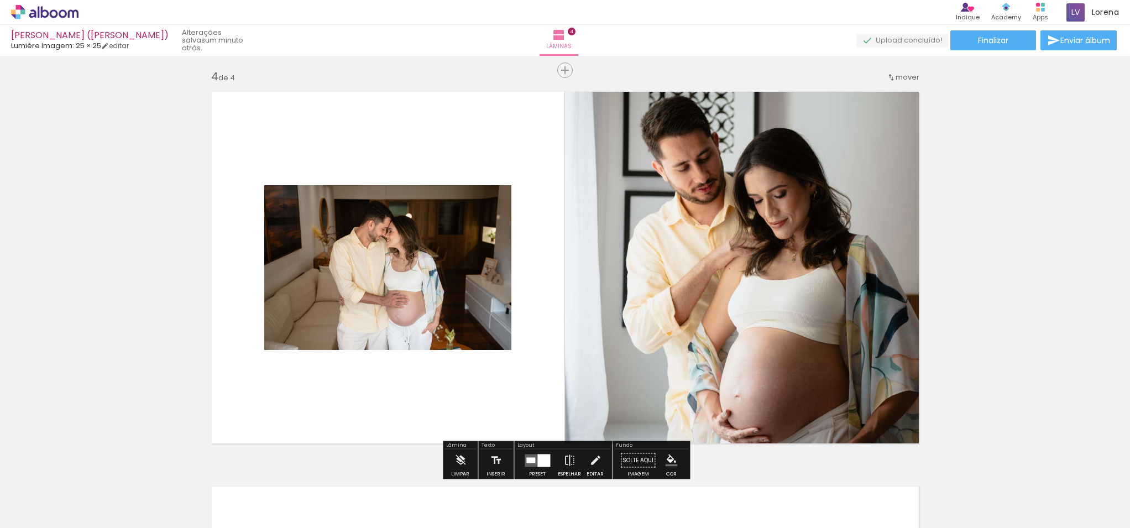
scroll to position [1182, 0]
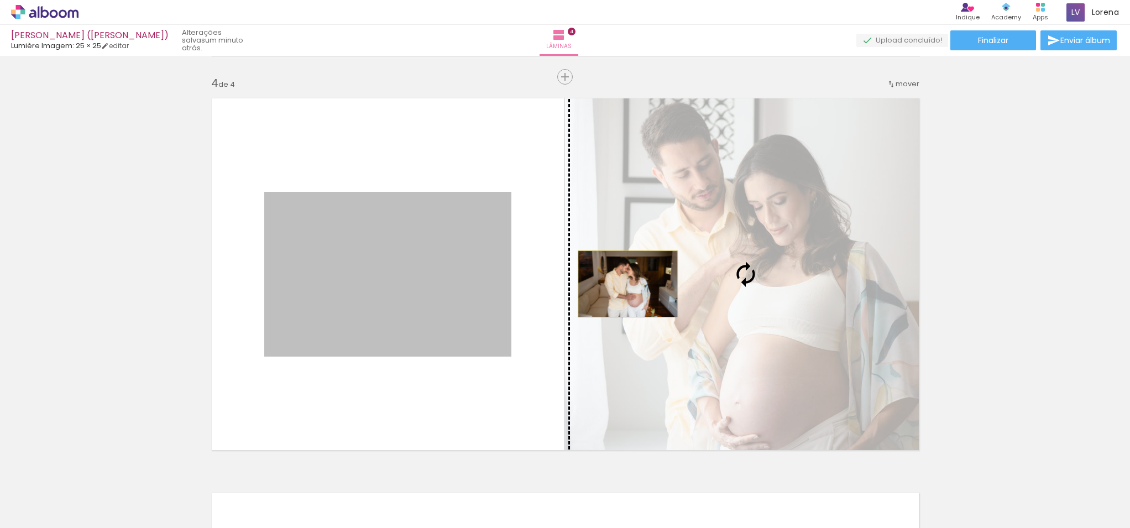
drag, startPoint x: 378, startPoint y: 301, endPoint x: 628, endPoint y: 284, distance: 249.9
click at [0, 0] on slot at bounding box center [0, 0] width 0 height 0
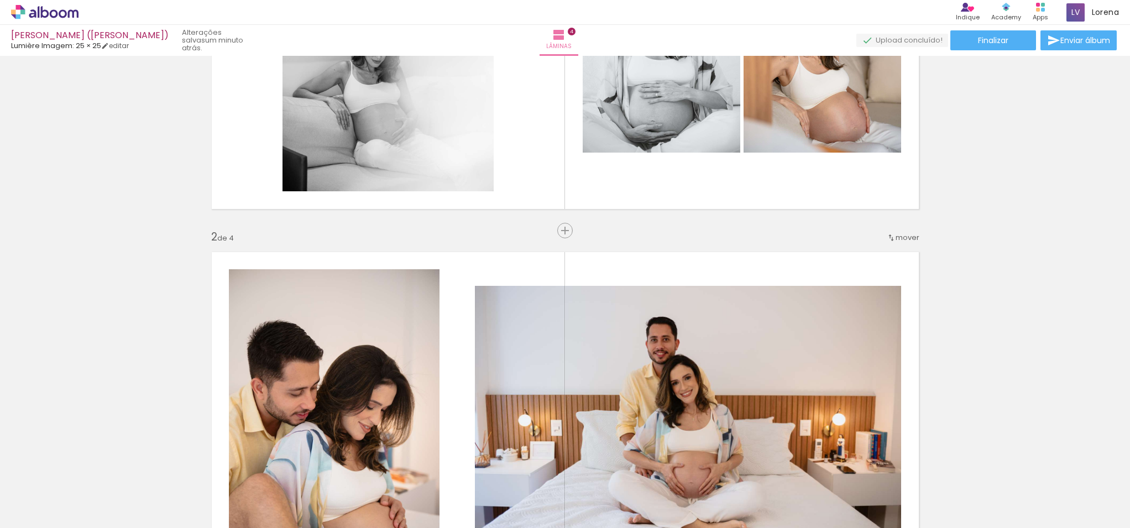
scroll to position [0, 0]
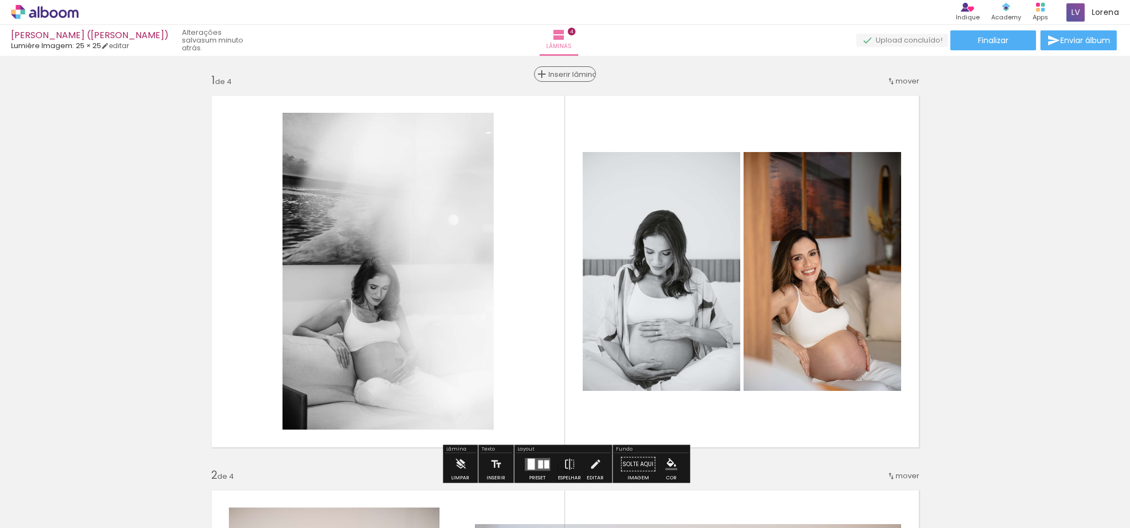
click at [563, 71] on span "Inserir lâmina" at bounding box center [569, 74] width 43 height 7
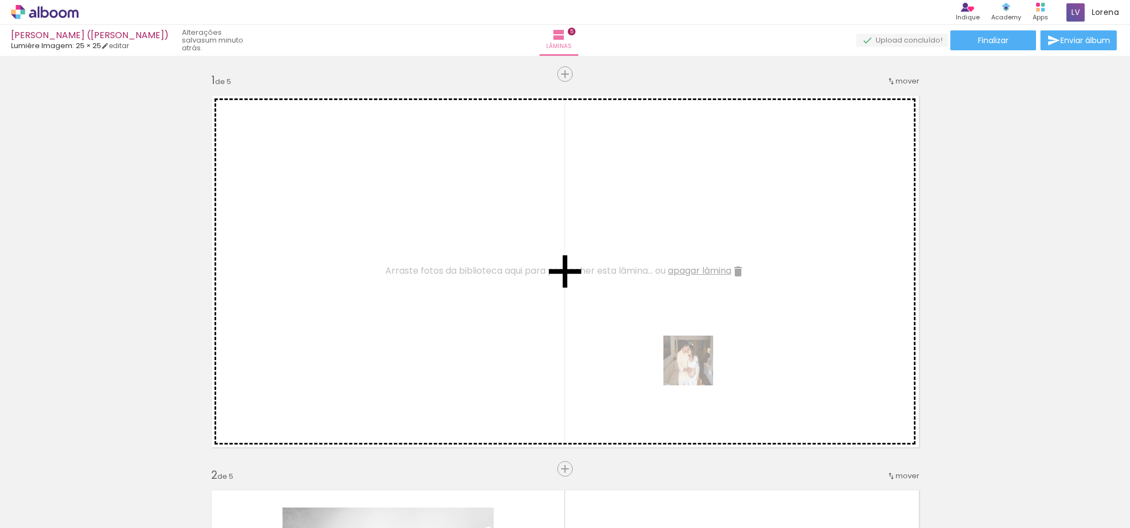
drag, startPoint x: 672, startPoint y: 489, endPoint x: 697, endPoint y: 367, distance: 124.8
click at [697, 368] on quentale-workspace at bounding box center [565, 264] width 1130 height 528
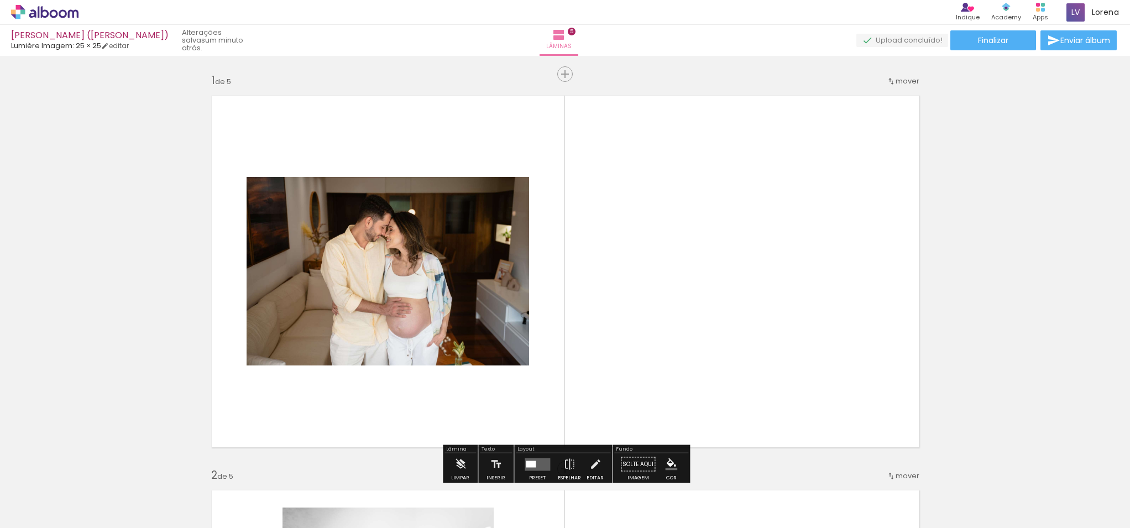
drag, startPoint x: 739, startPoint y: 495, endPoint x: 662, endPoint y: 337, distance: 175.8
click at [662, 338] on quentale-workspace at bounding box center [565, 264] width 1130 height 528
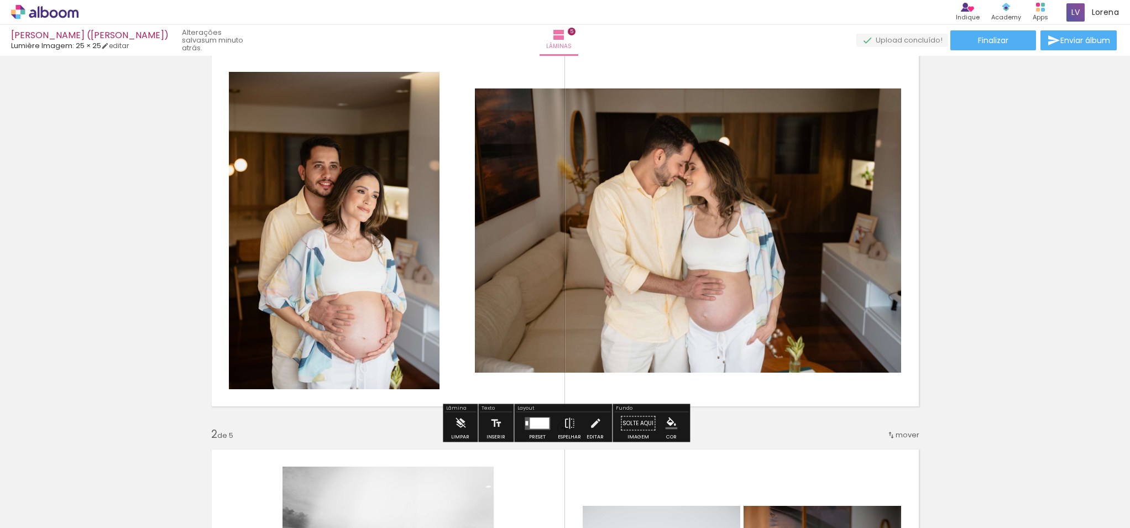
scroll to position [42, 0]
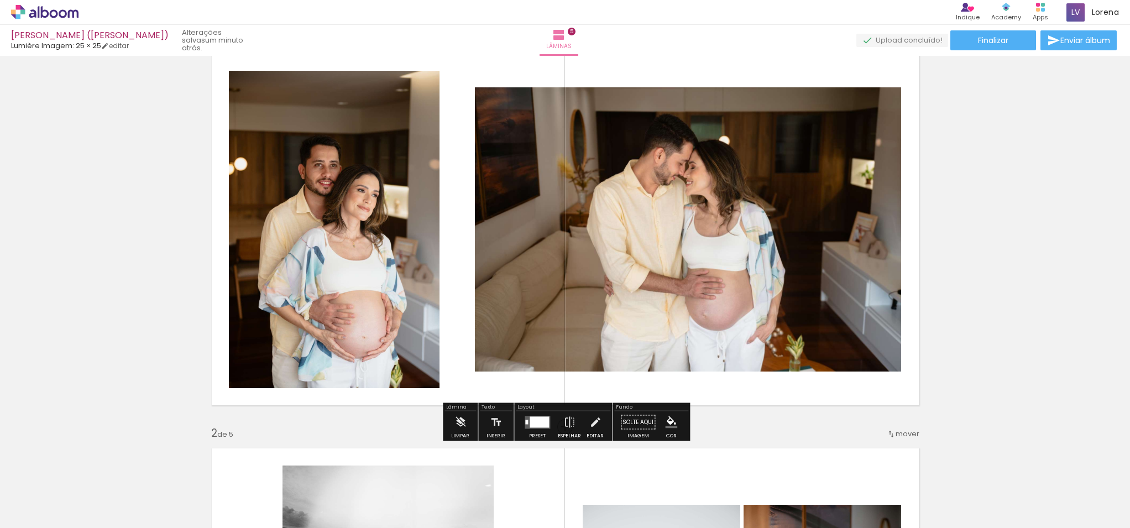
click at [538, 422] on div at bounding box center [539, 421] width 19 height 11
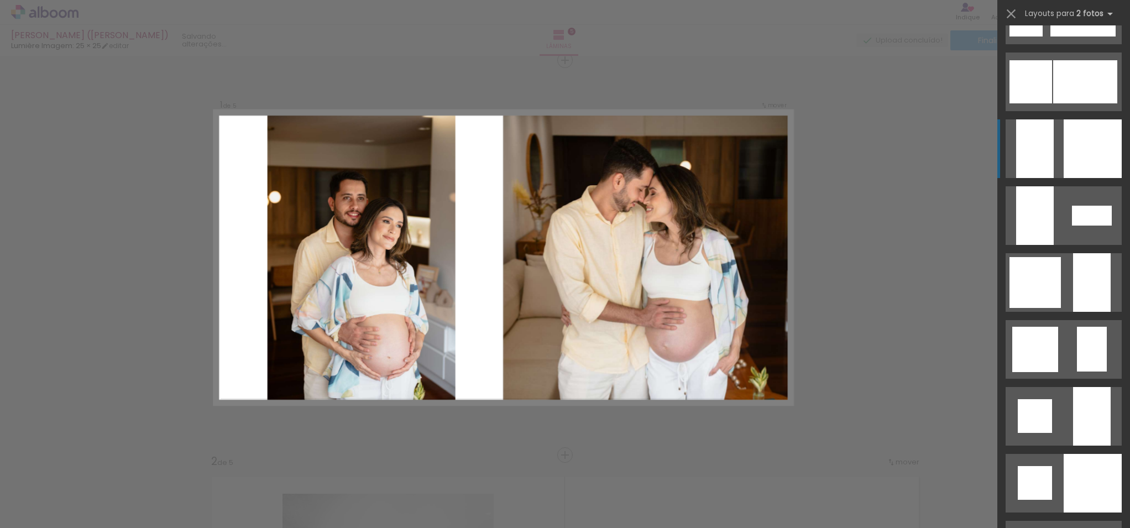
scroll to position [1001, 0]
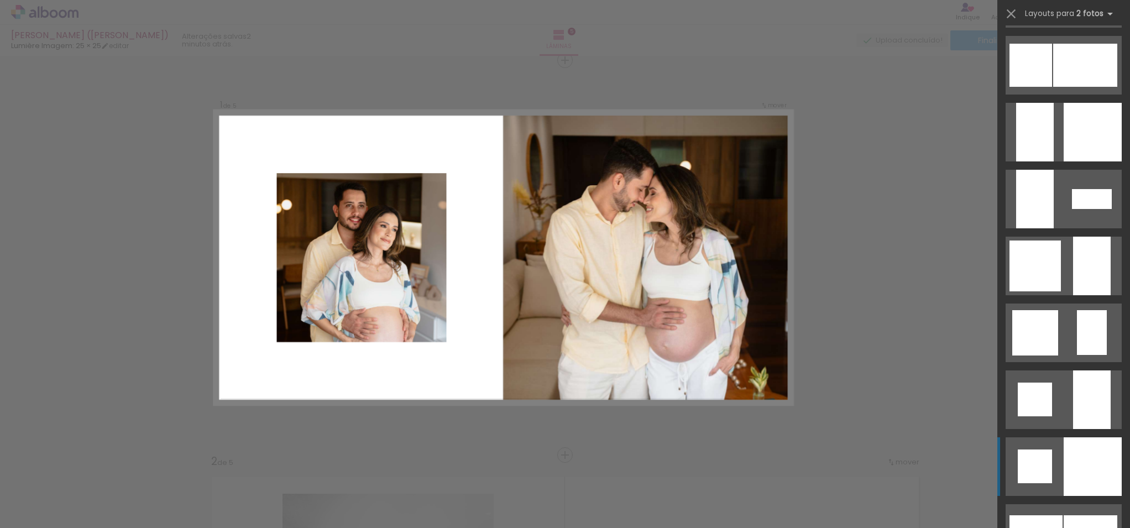
click at [1093, 466] on div at bounding box center [1093, 466] width 58 height 59
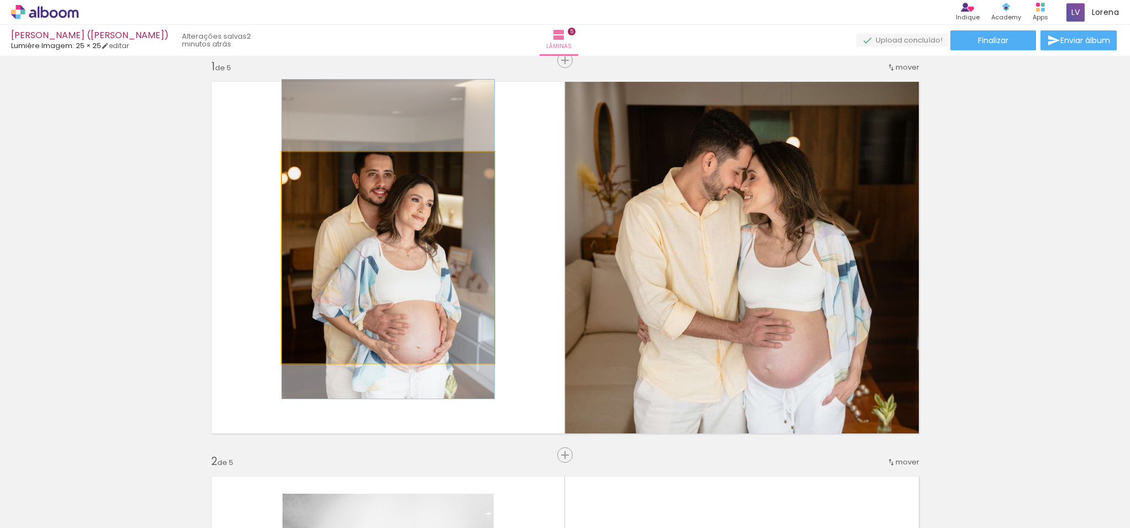
drag, startPoint x: 427, startPoint y: 289, endPoint x: 429, endPoint y: 270, distance: 18.4
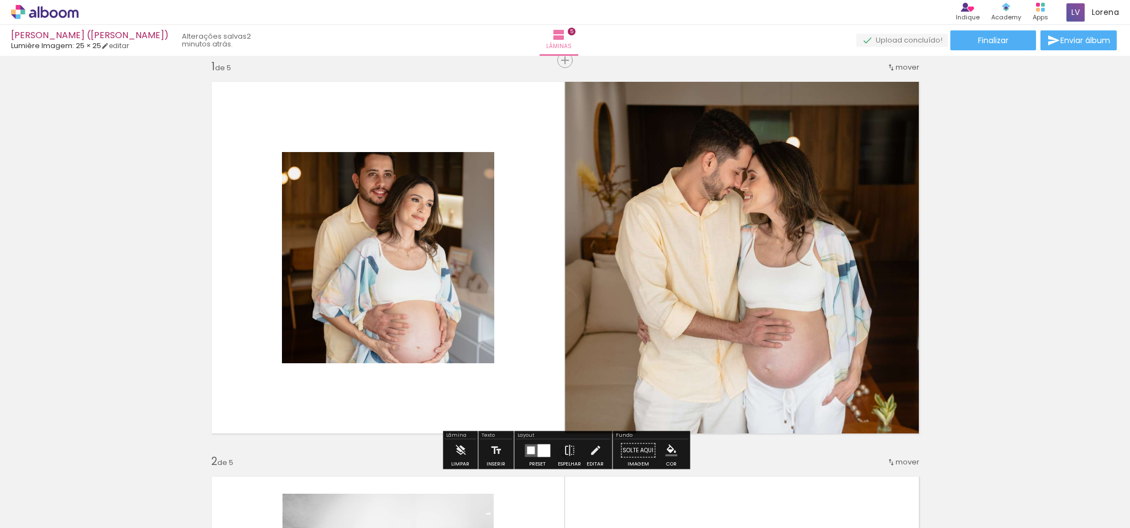
click at [540, 451] on div at bounding box center [543, 450] width 13 height 13
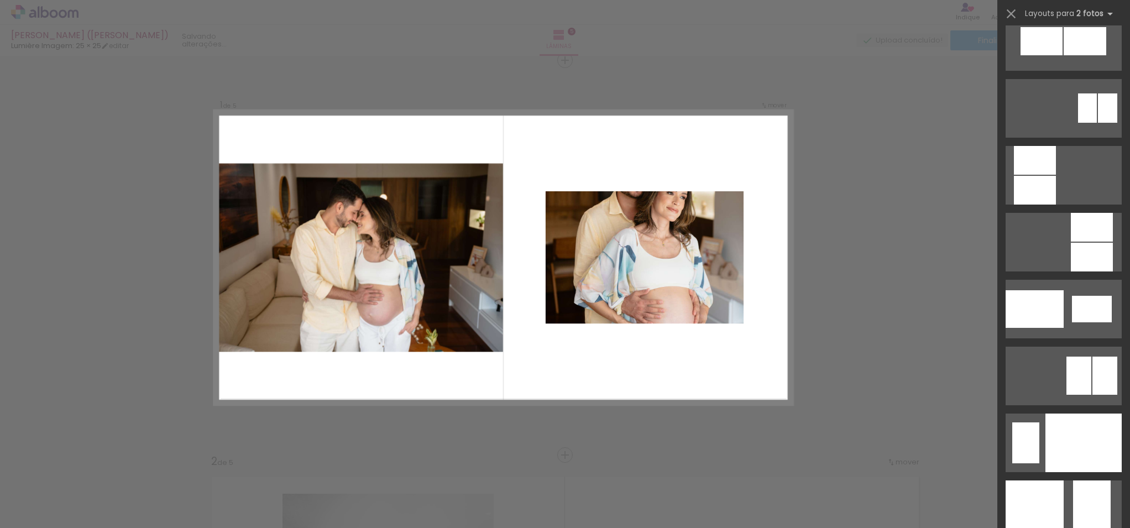
scroll to position [4175, 0]
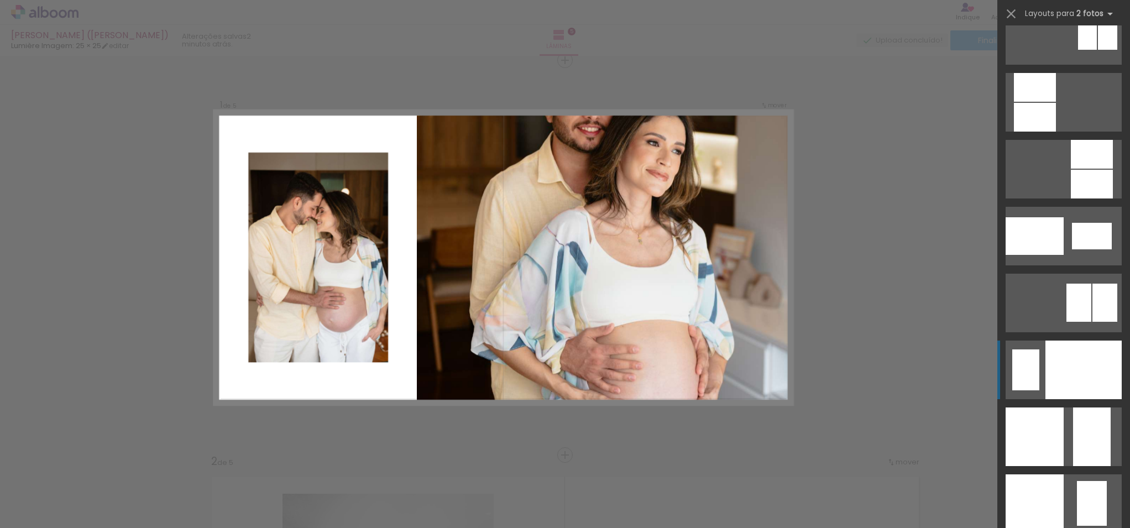
click at [1085, 346] on div at bounding box center [1084, 370] width 76 height 59
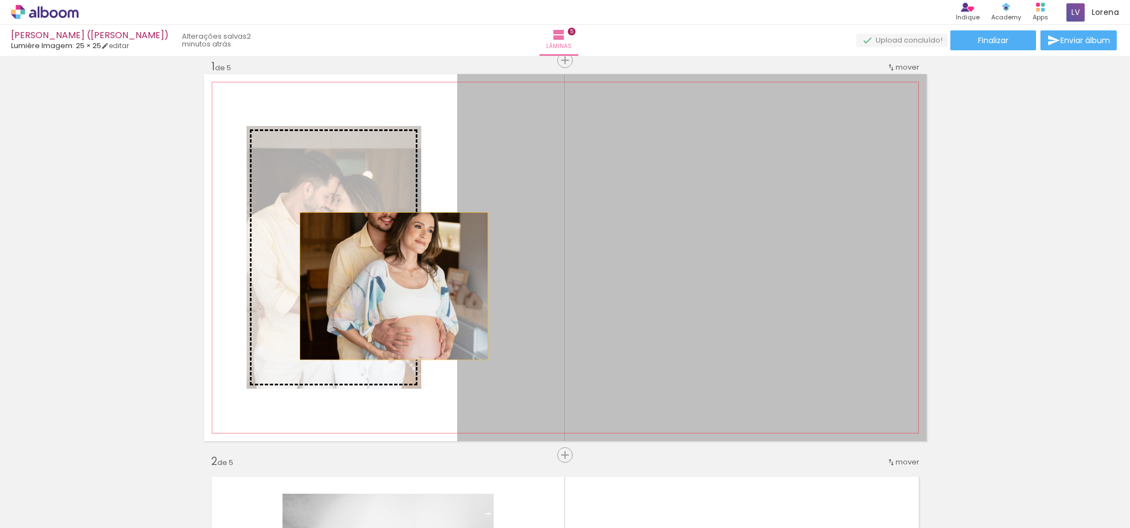
drag, startPoint x: 741, startPoint y: 300, endPoint x: 394, endPoint y: 286, distance: 347.5
click at [0, 0] on slot at bounding box center [0, 0] width 0 height 0
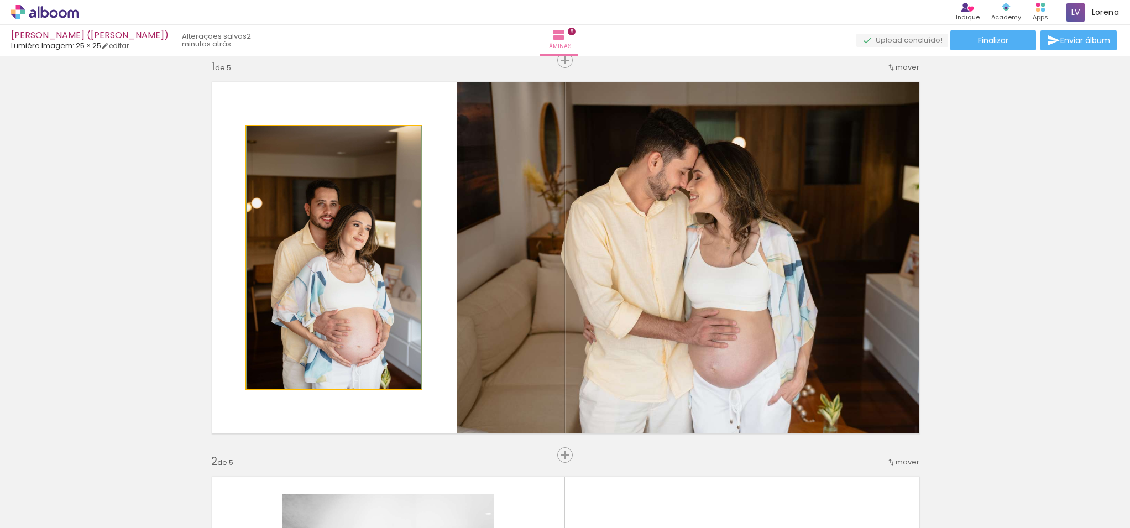
drag, startPoint x: 354, startPoint y: 177, endPoint x: 347, endPoint y: 156, distance: 21.7
click at [348, 158] on div at bounding box center [334, 257] width 175 height 263
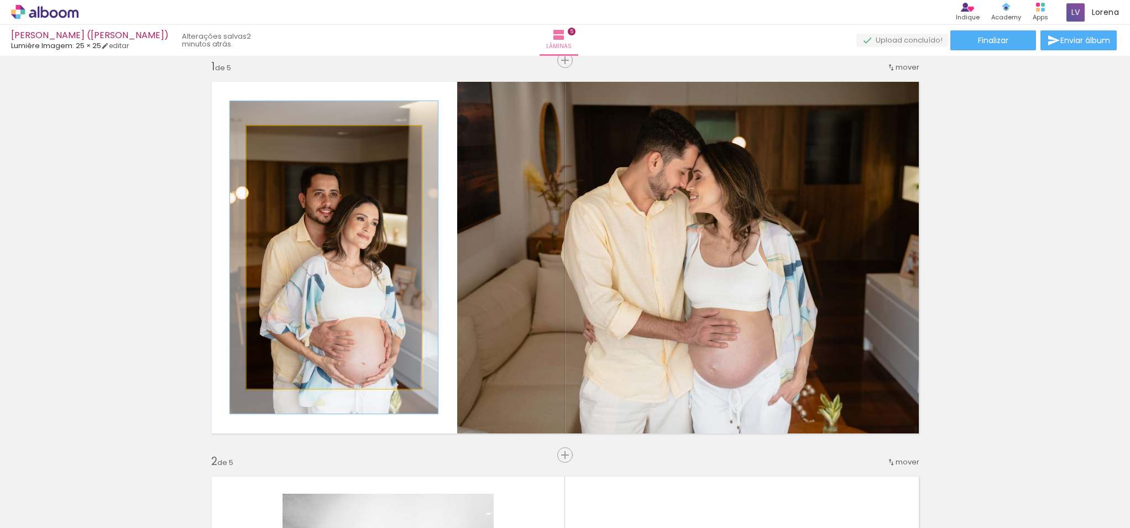
drag, startPoint x: 275, startPoint y: 134, endPoint x: 282, endPoint y: 132, distance: 7.5
click at [282, 132] on div at bounding box center [280, 138] width 18 height 18
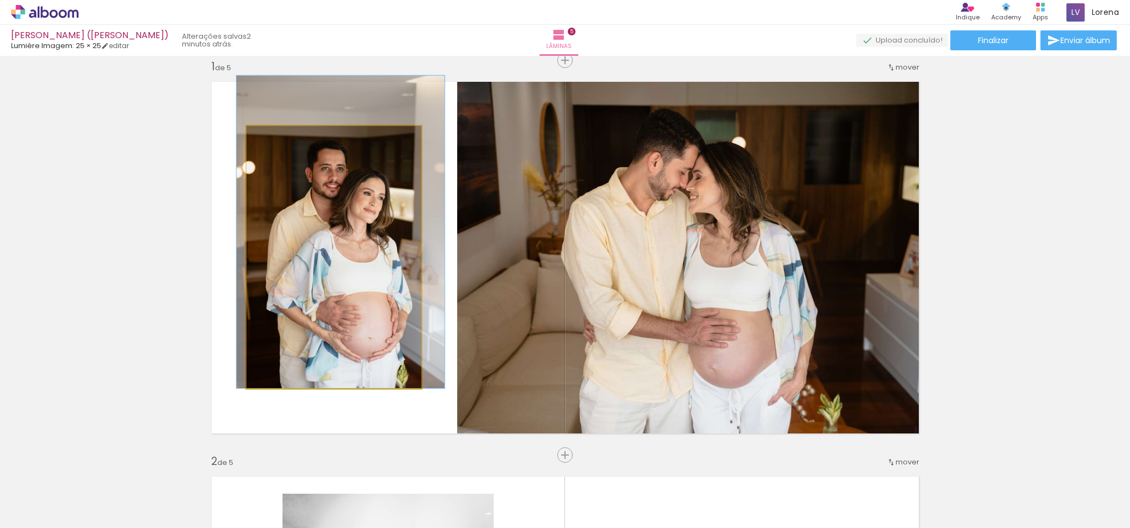
drag, startPoint x: 356, startPoint y: 270, endPoint x: 359, endPoint y: 210, distance: 60.9
click at [362, 212] on div at bounding box center [340, 232] width 208 height 312
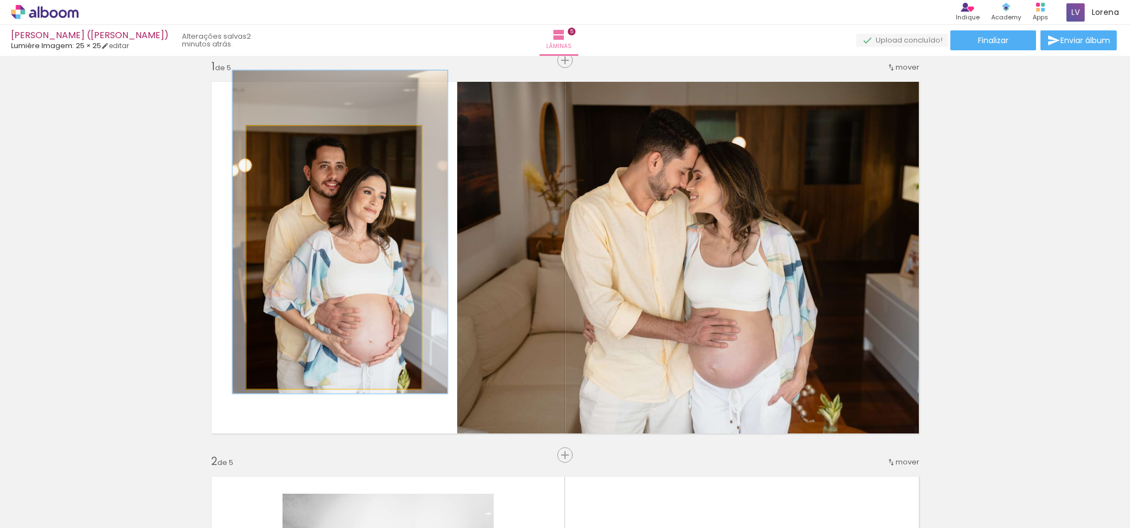
type paper-slider "123"
click at [286, 134] on div at bounding box center [282, 138] width 18 height 18
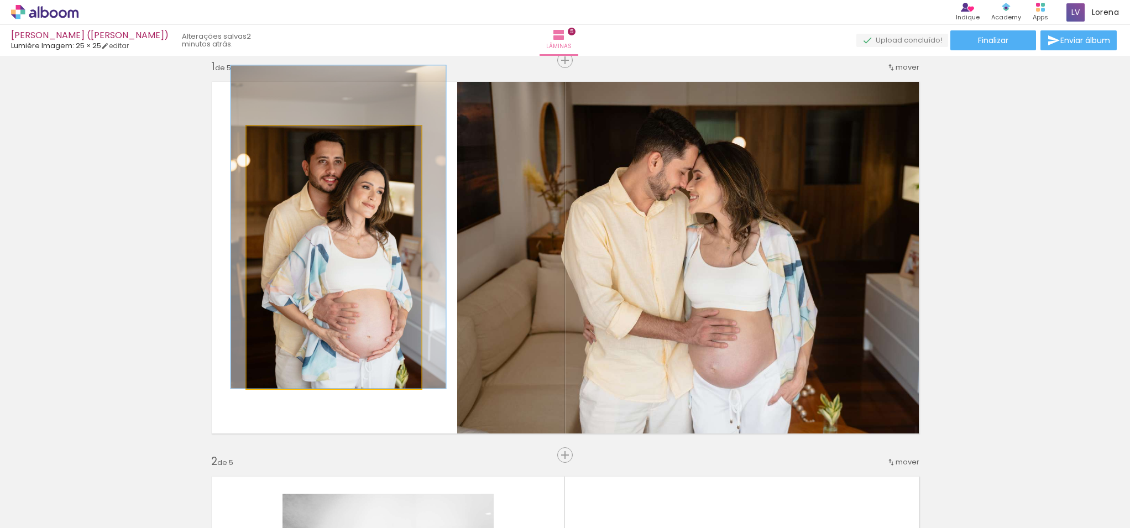
drag, startPoint x: 366, startPoint y: 252, endPoint x: 364, endPoint y: 223, distance: 28.8
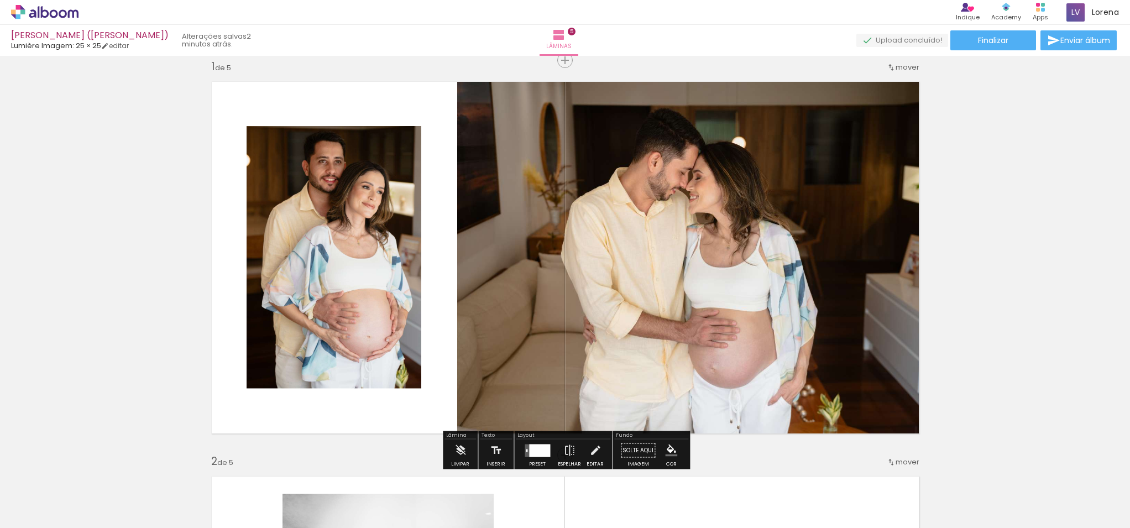
click at [346, 296] on div at bounding box center [338, 226] width 215 height 323
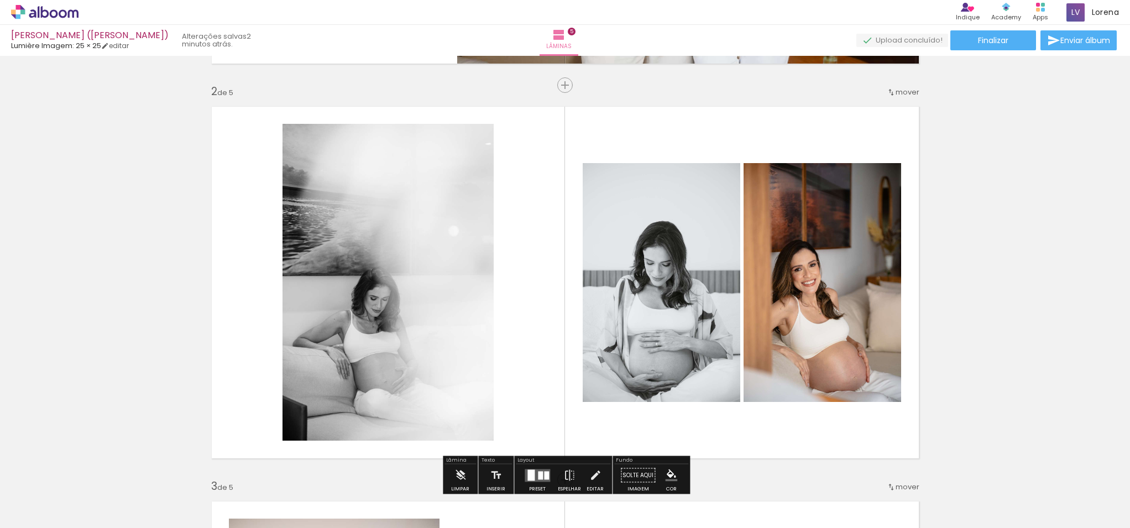
scroll to position [380, 0]
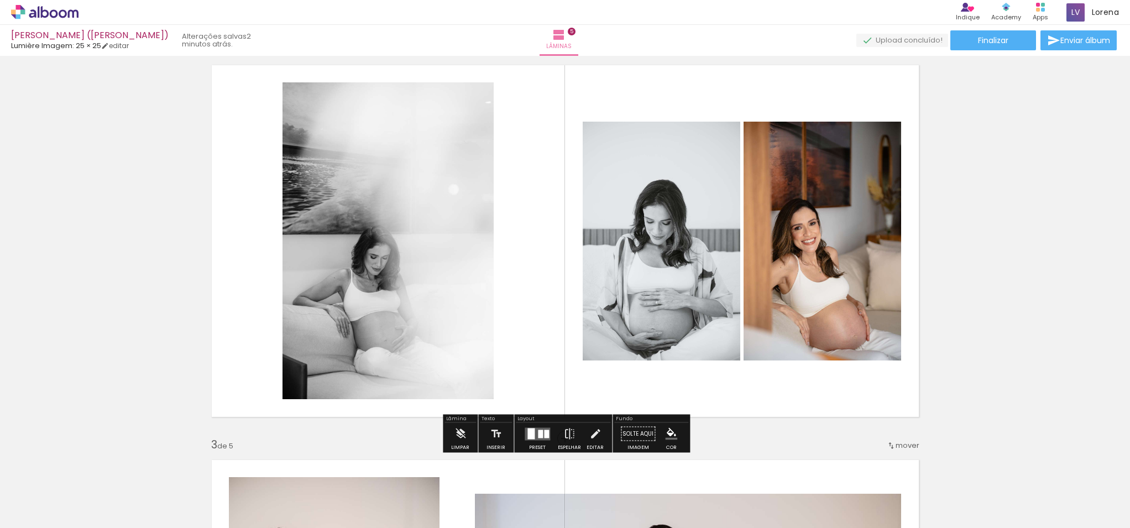
scroll to position [430, 0]
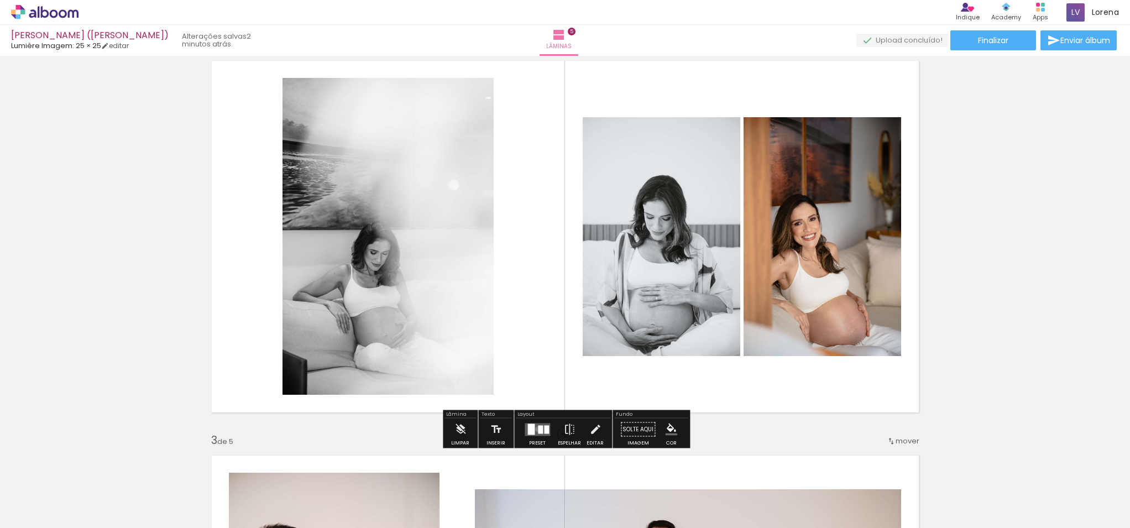
click at [538, 429] on div at bounding box center [540, 429] width 5 height 8
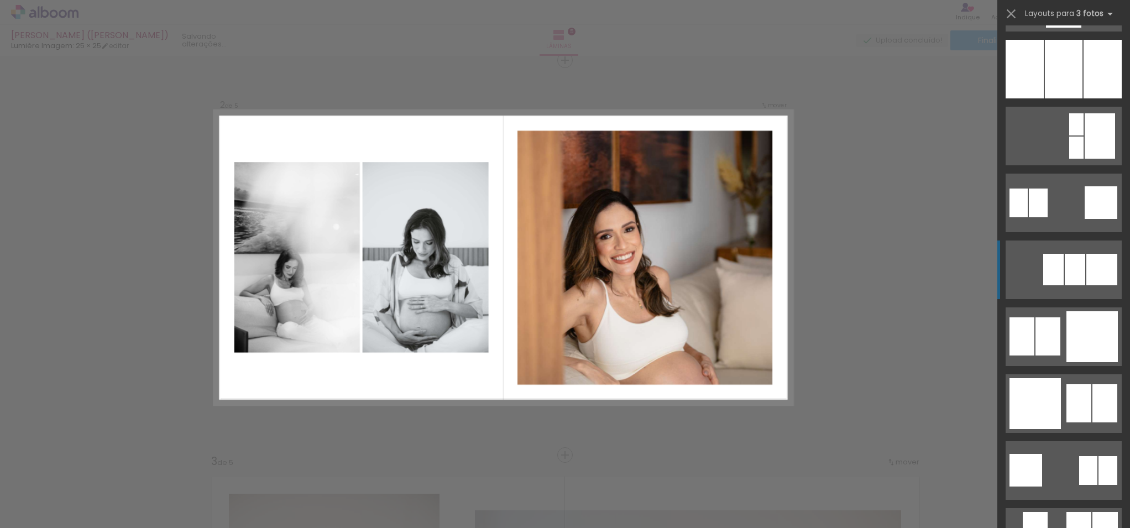
scroll to position [1022, 0]
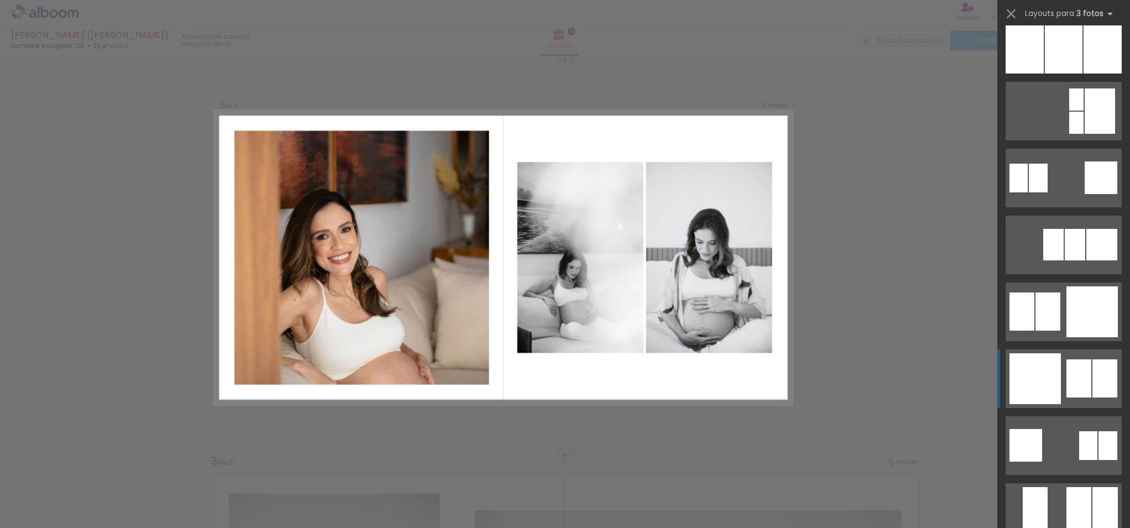
click at [1073, 370] on div at bounding box center [1079, 378] width 25 height 38
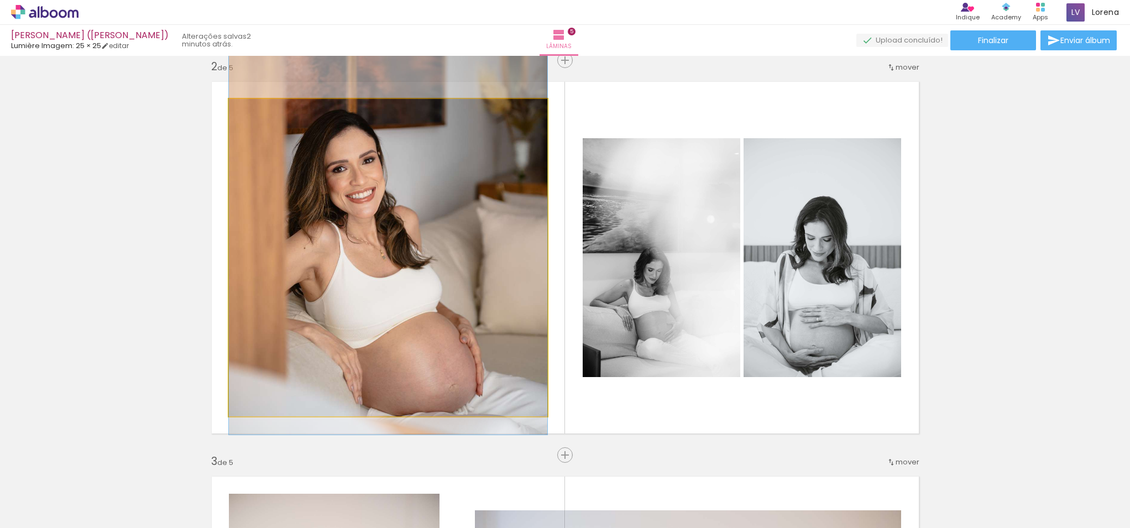
drag, startPoint x: 467, startPoint y: 275, endPoint x: 467, endPoint y: 212, distance: 62.5
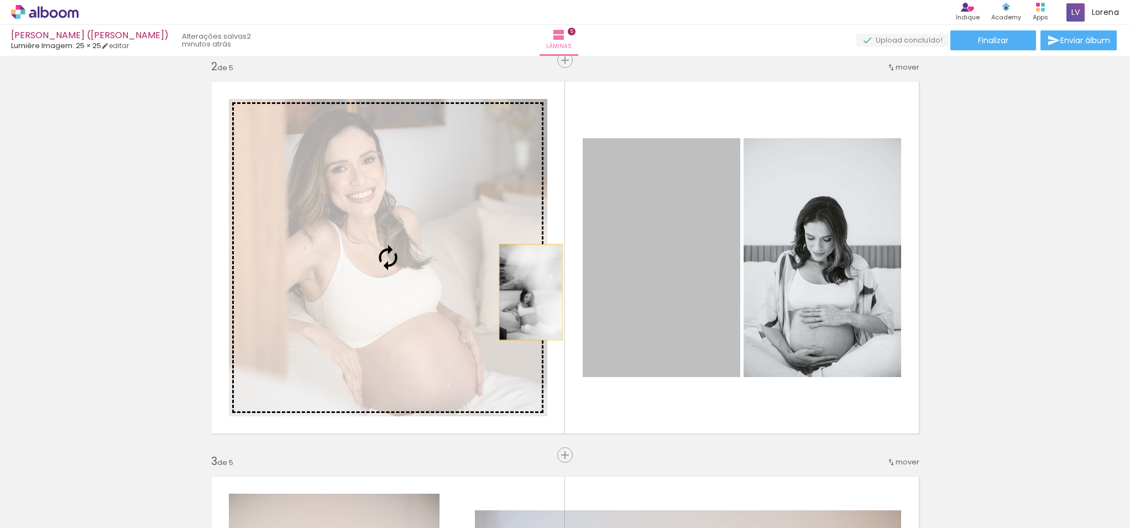
drag, startPoint x: 631, startPoint y: 303, endPoint x: 447, endPoint y: 282, distance: 185.9
click at [0, 0] on slot at bounding box center [0, 0] width 0 height 0
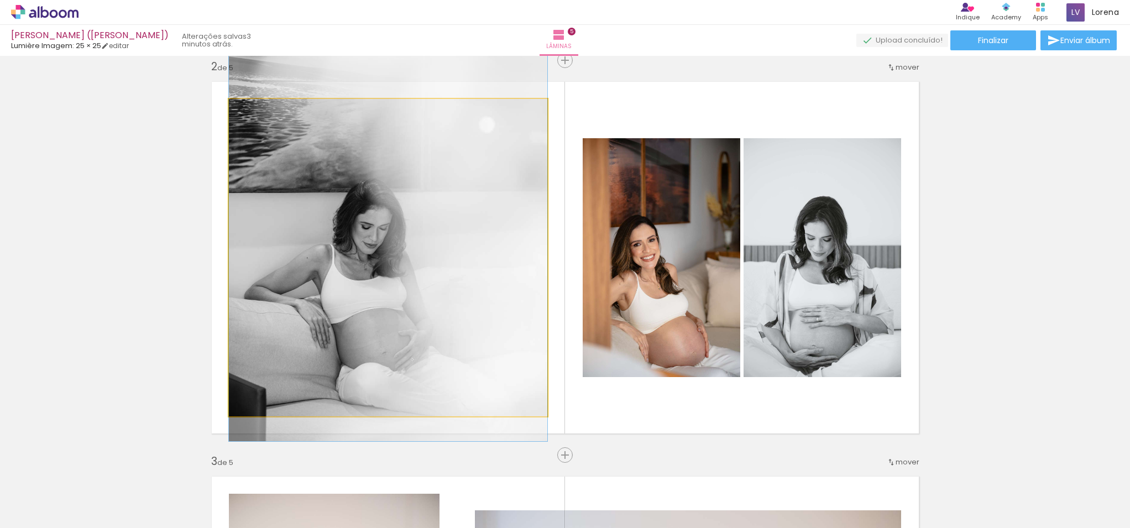
drag, startPoint x: 446, startPoint y: 282, endPoint x: 446, endPoint y: 228, distance: 54.2
click at [446, 228] on div at bounding box center [388, 201] width 318 height 479
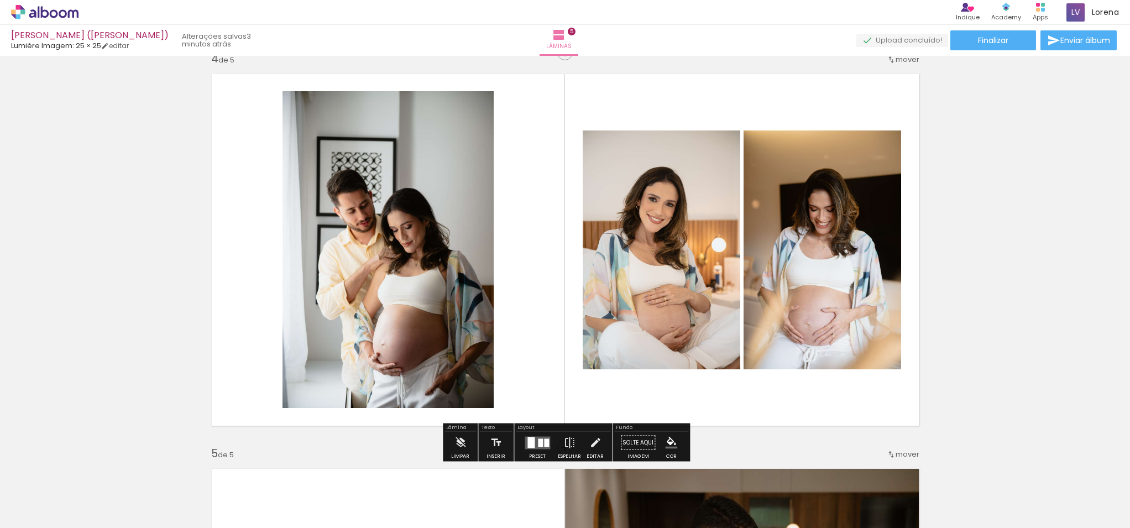
scroll to position [1231, 0]
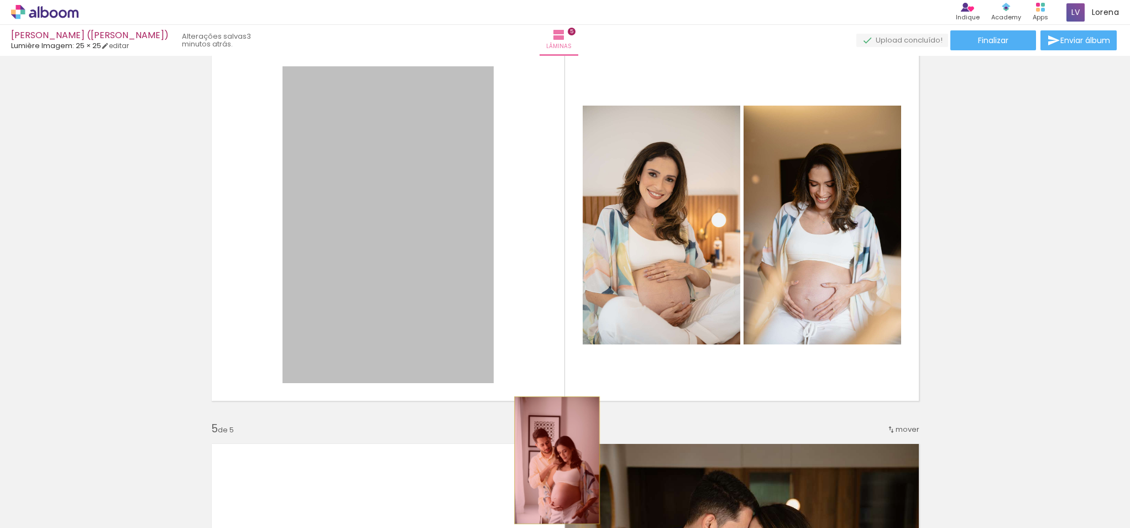
drag, startPoint x: 432, startPoint y: 296, endPoint x: 557, endPoint y: 460, distance: 205.6
click at [557, 460] on quentale-workspace at bounding box center [565, 264] width 1130 height 528
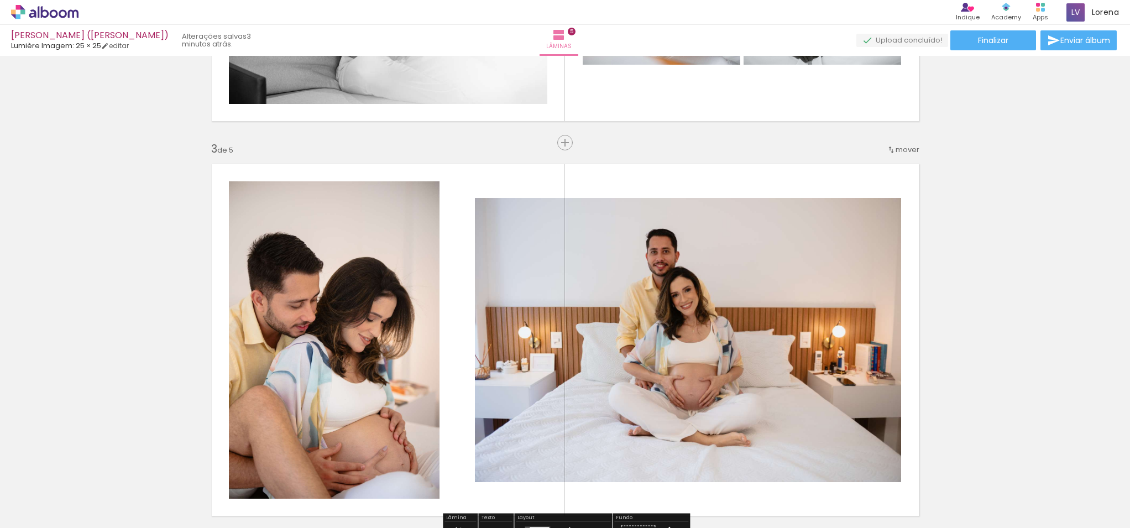
scroll to position [646, 0]
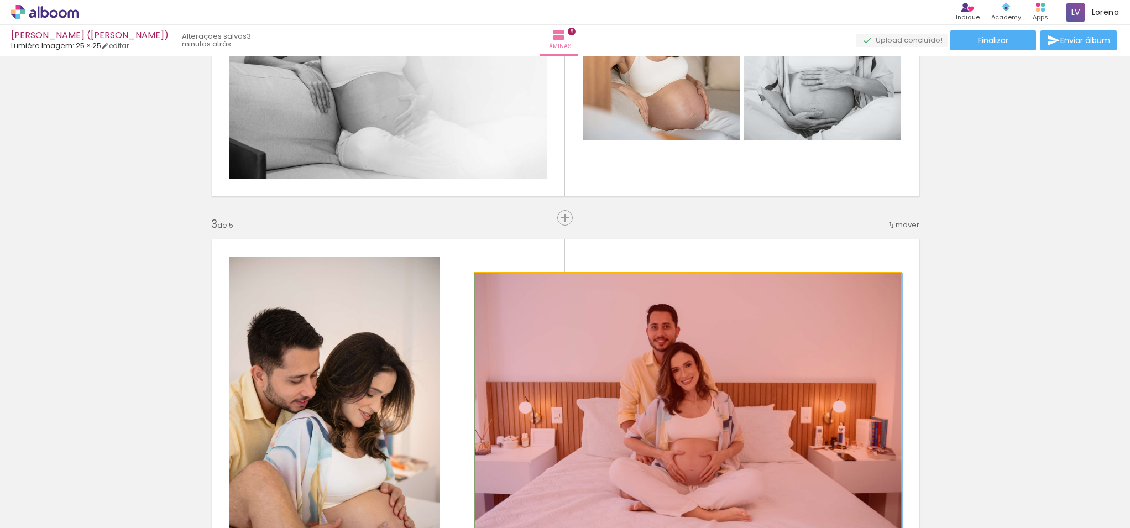
drag, startPoint x: 560, startPoint y: 338, endPoint x: 566, endPoint y: 493, distance: 155.5
click at [566, 493] on quentale-workspace at bounding box center [565, 264] width 1130 height 528
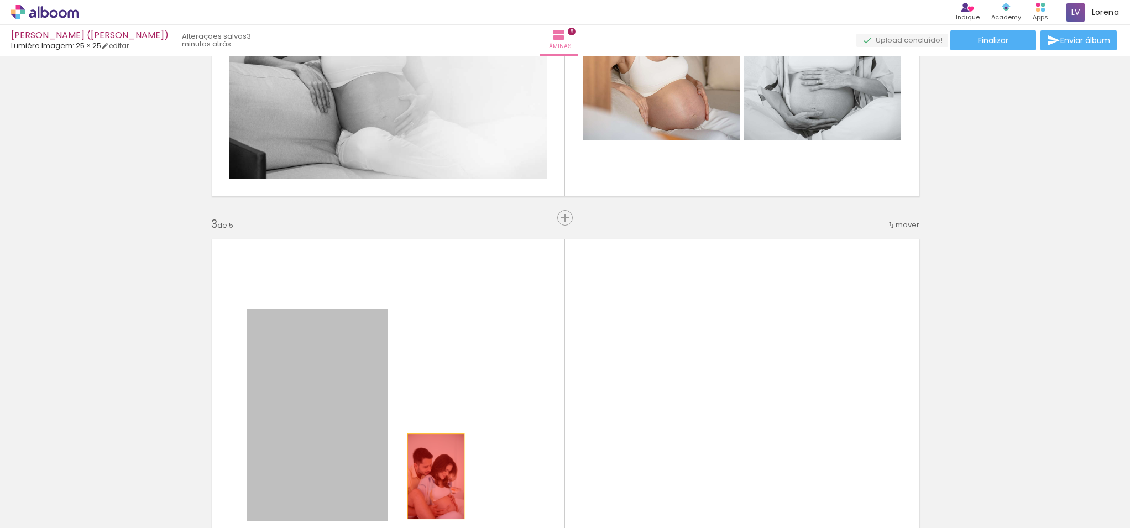
drag, startPoint x: 367, startPoint y: 389, endPoint x: 467, endPoint y: 506, distance: 153.7
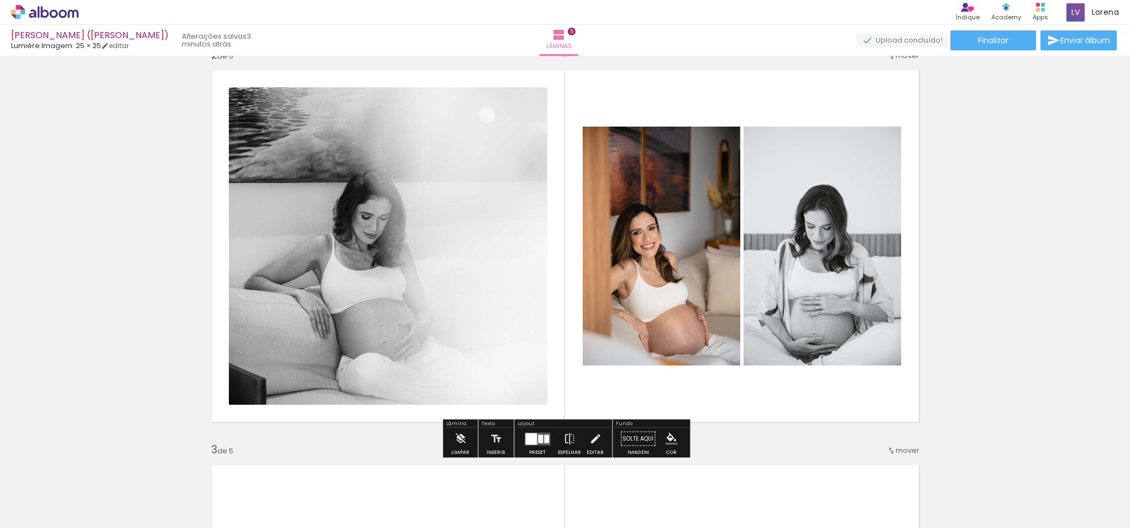
scroll to position [363, 0]
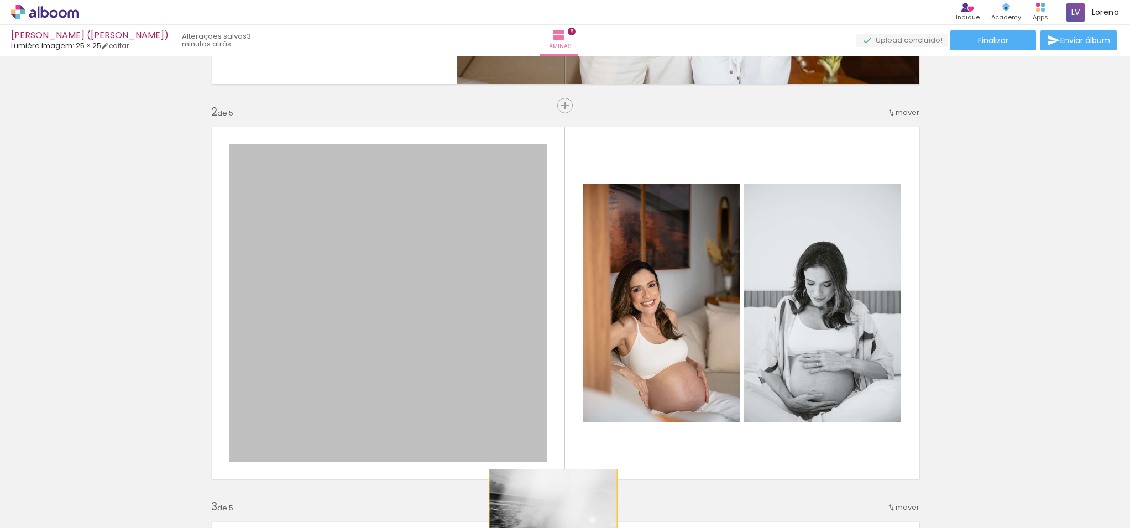
drag, startPoint x: 467, startPoint y: 353, endPoint x: 547, endPoint y: 524, distance: 188.5
click at [553, 527] on html "link( href="../../bower_components/polymer/polymer.html" rel="import" ) picture…" at bounding box center [565, 264] width 1130 height 528
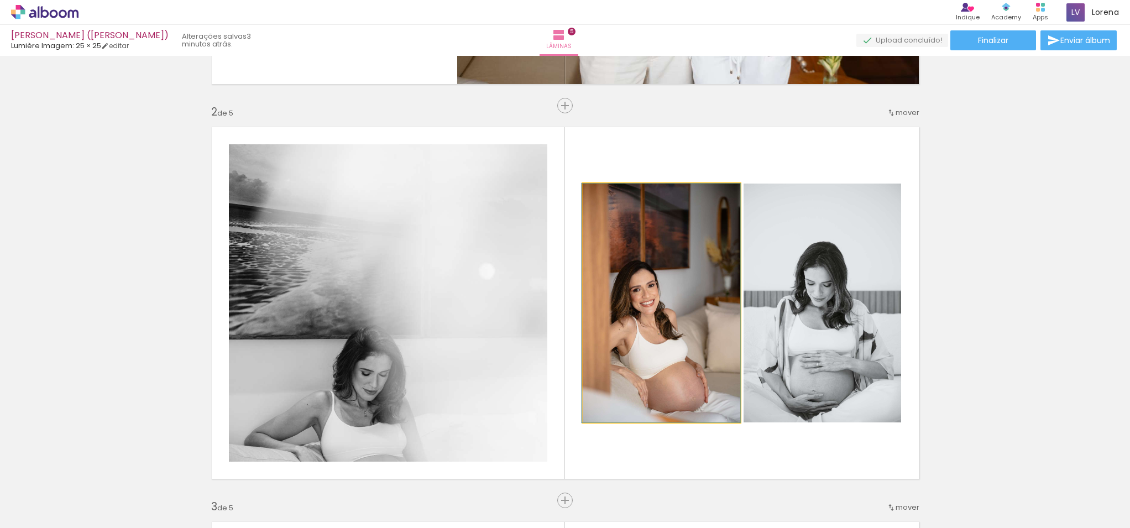
drag, startPoint x: 626, startPoint y: 349, endPoint x: 460, endPoint y: 340, distance: 166.1
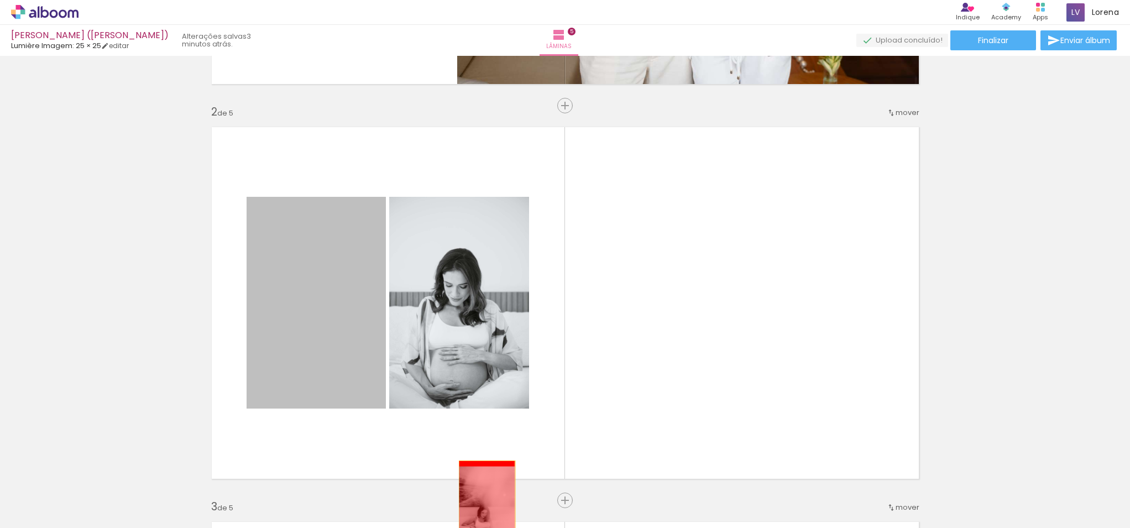
drag, startPoint x: 460, startPoint y: 340, endPoint x: 525, endPoint y: 503, distance: 175.5
click at [525, 503] on quentale-workspace at bounding box center [565, 264] width 1130 height 528
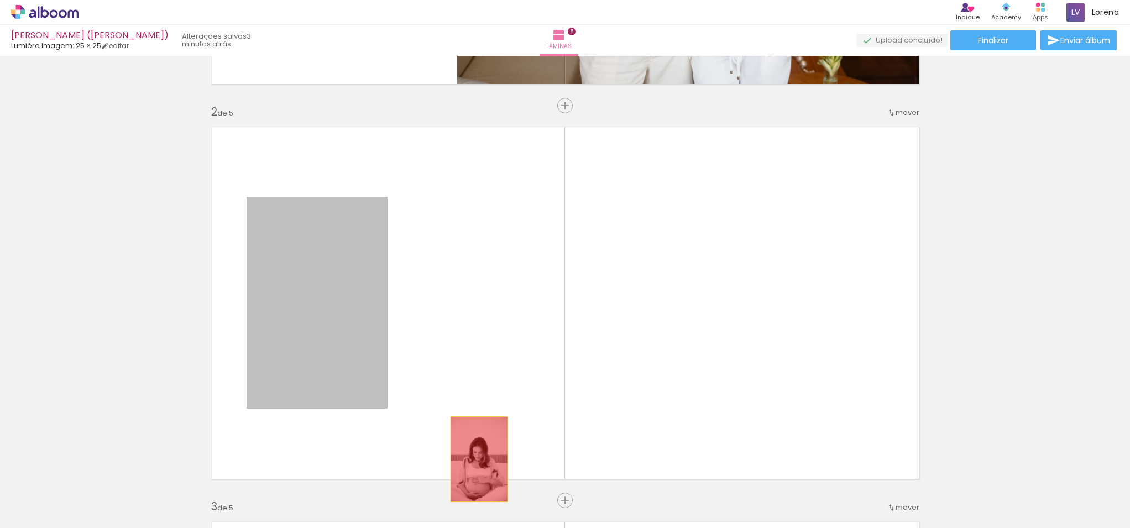
drag, startPoint x: 358, startPoint y: 297, endPoint x: 482, endPoint y: 466, distance: 209.2
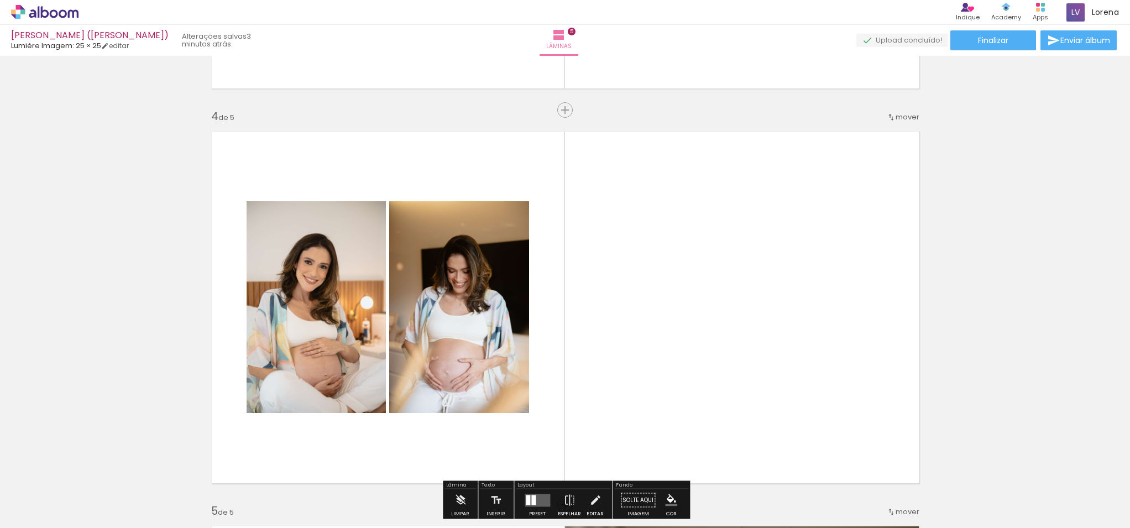
scroll to position [1148, 0]
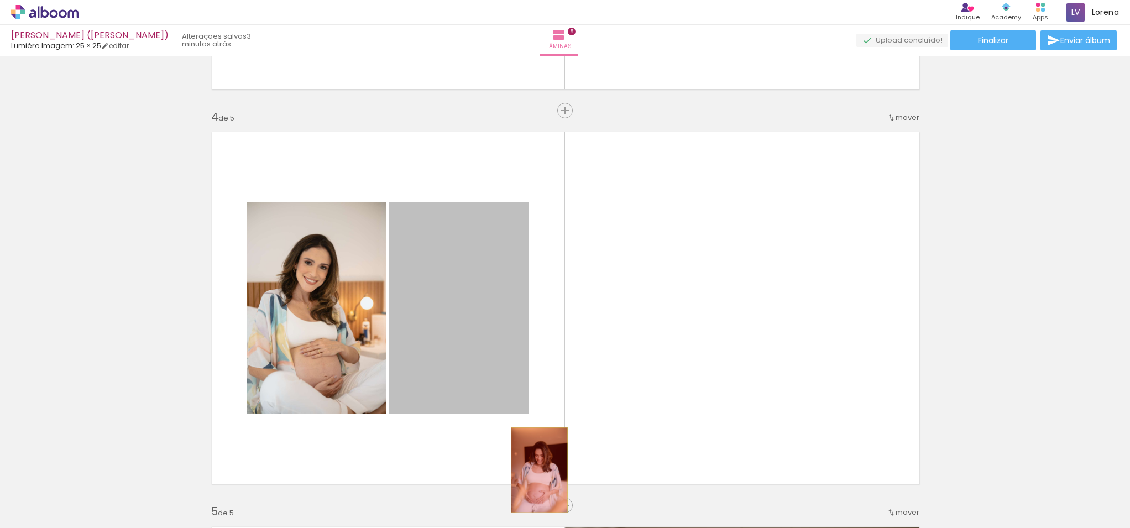
drag, startPoint x: 513, startPoint y: 340, endPoint x: 539, endPoint y: 470, distance: 132.6
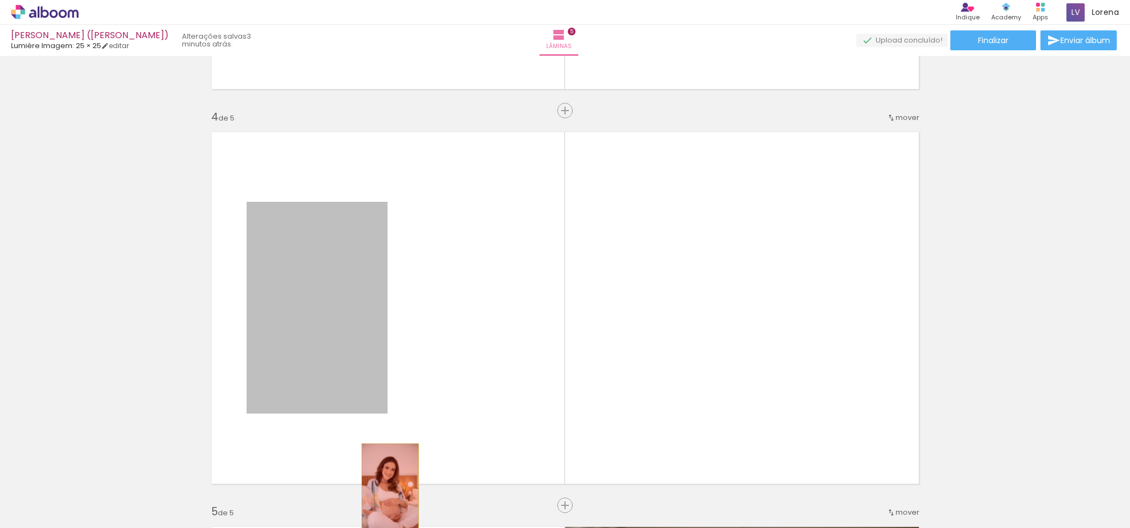
drag, startPoint x: 336, startPoint y: 328, endPoint x: 390, endPoint y: 484, distance: 165.1
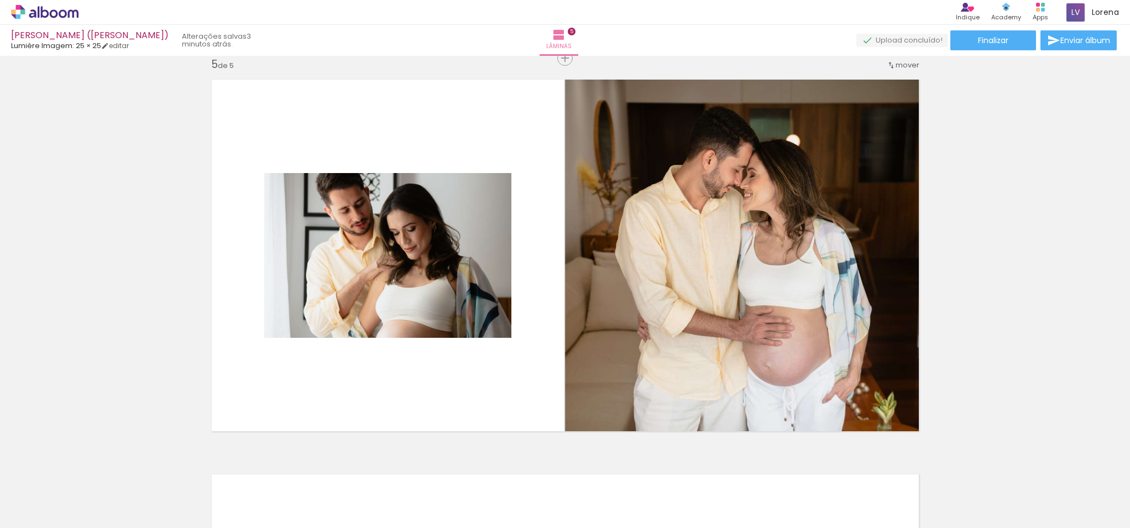
scroll to position [1602, 0]
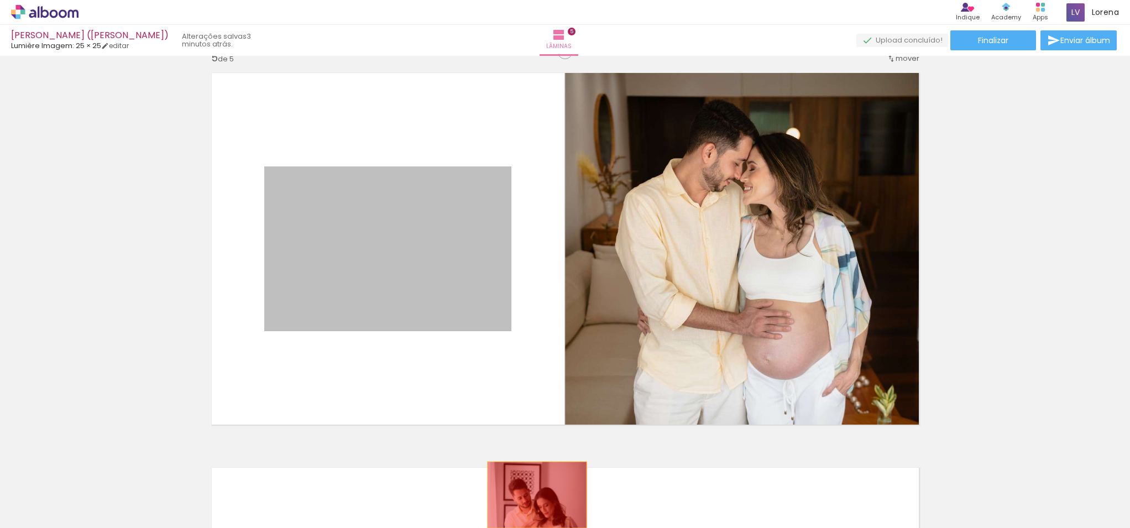
drag, startPoint x: 482, startPoint y: 281, endPoint x: 537, endPoint y: 497, distance: 222.6
click at [537, 497] on quentale-workspace at bounding box center [565, 264] width 1130 height 528
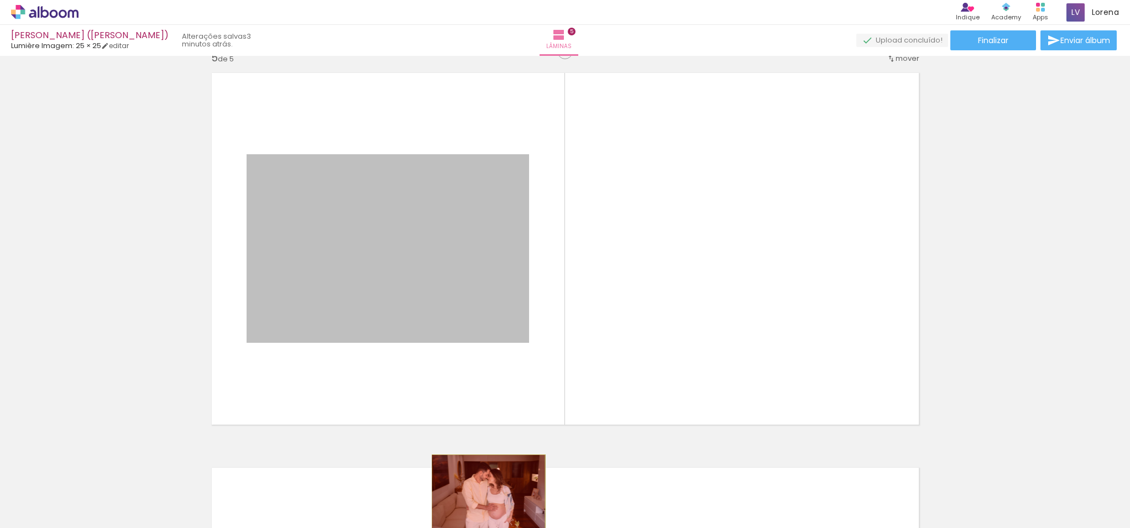
drag, startPoint x: 437, startPoint y: 289, endPoint x: 488, endPoint y: 493, distance: 209.9
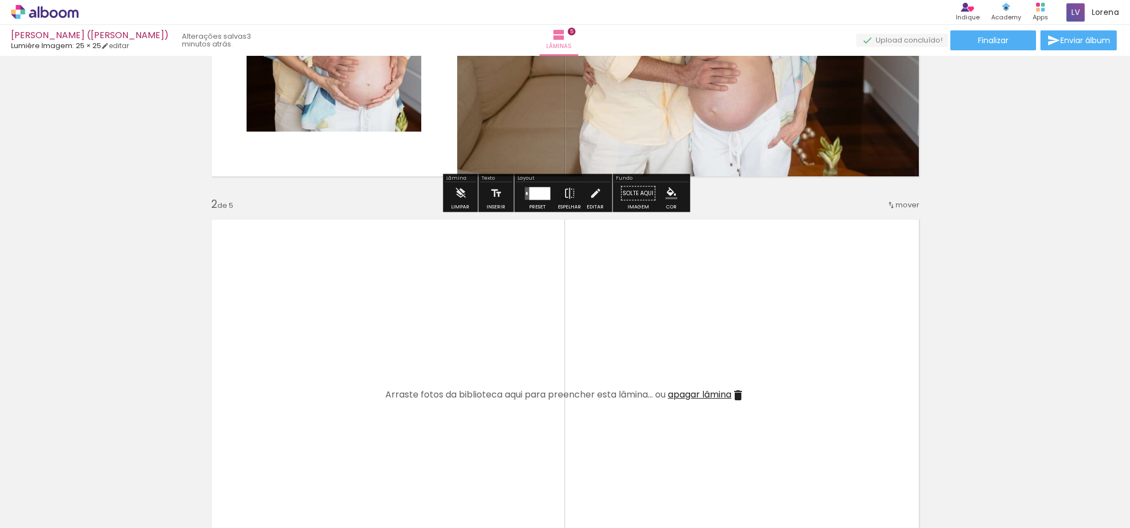
scroll to position [368, 0]
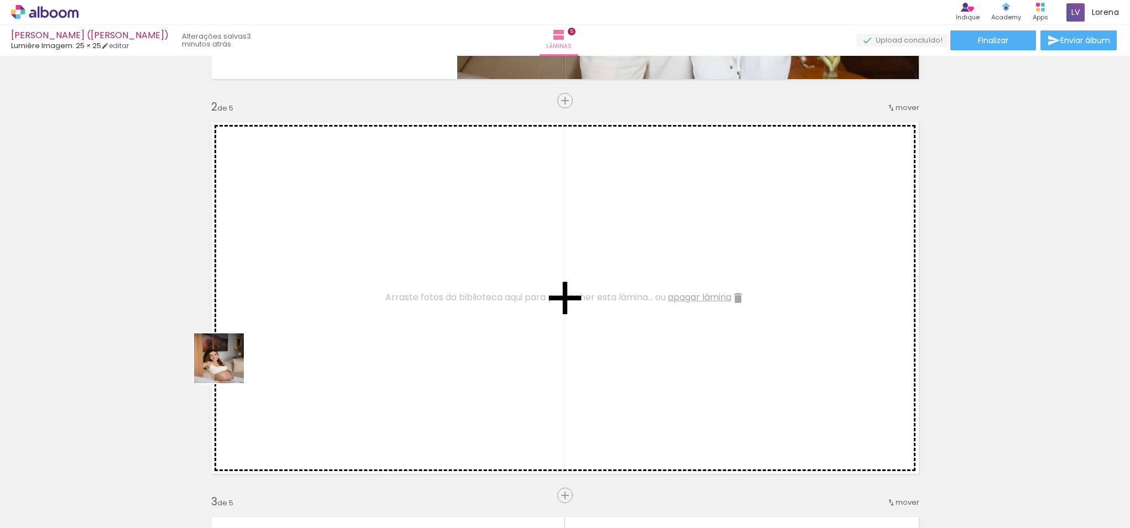
drag, startPoint x: 111, startPoint y: 491, endPoint x: 242, endPoint y: 495, distance: 131.7
click at [241, 350] on quentale-workspace at bounding box center [565, 264] width 1130 height 528
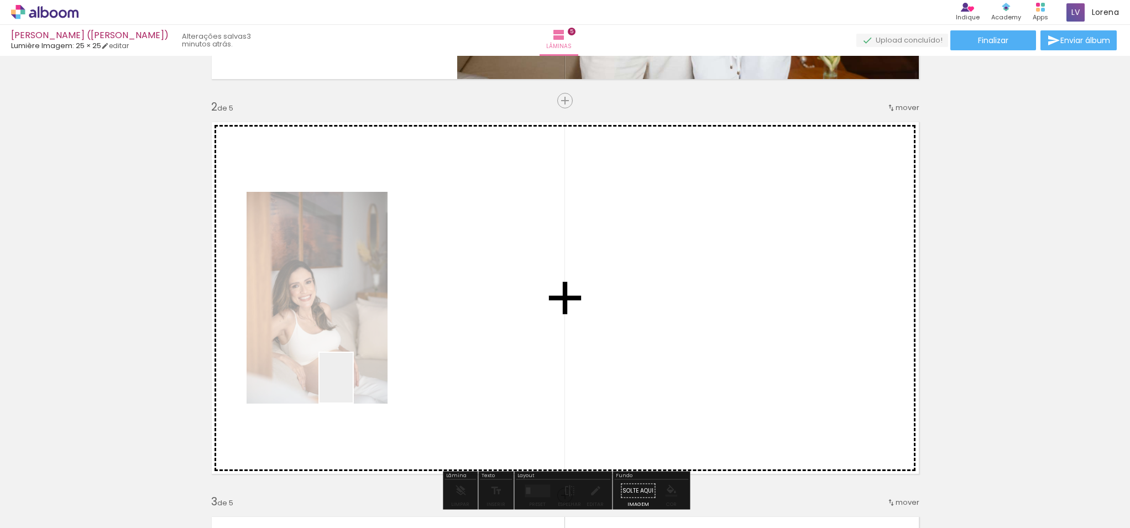
click at [389, 352] on quentale-workspace at bounding box center [565, 264] width 1130 height 528
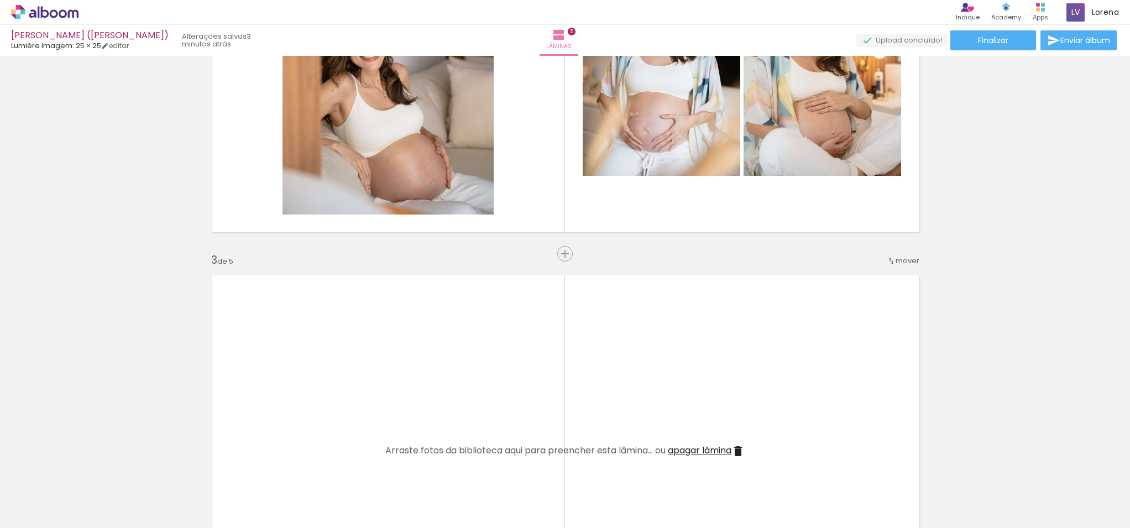
scroll to position [621, 0]
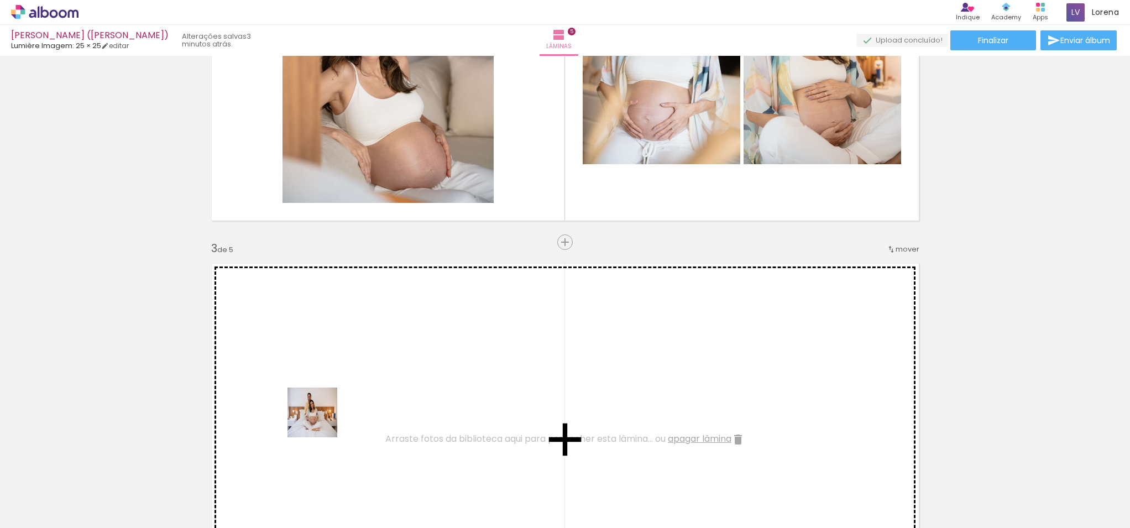
drag, startPoint x: 315, startPoint y: 492, endPoint x: 321, endPoint y: 414, distance: 78.2
click at [321, 414] on quentale-workspace at bounding box center [565, 264] width 1130 height 528
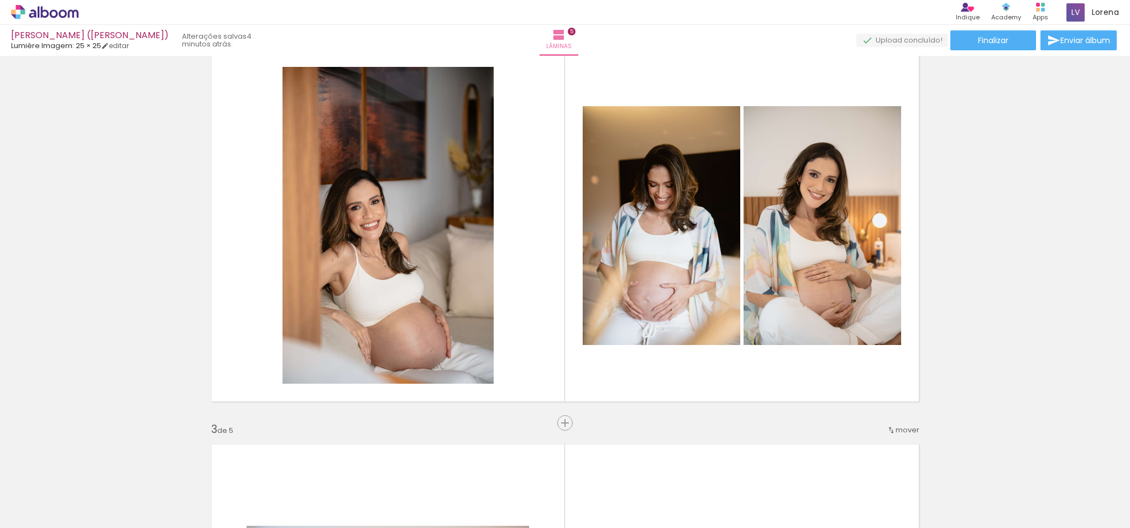
scroll to position [426, 0]
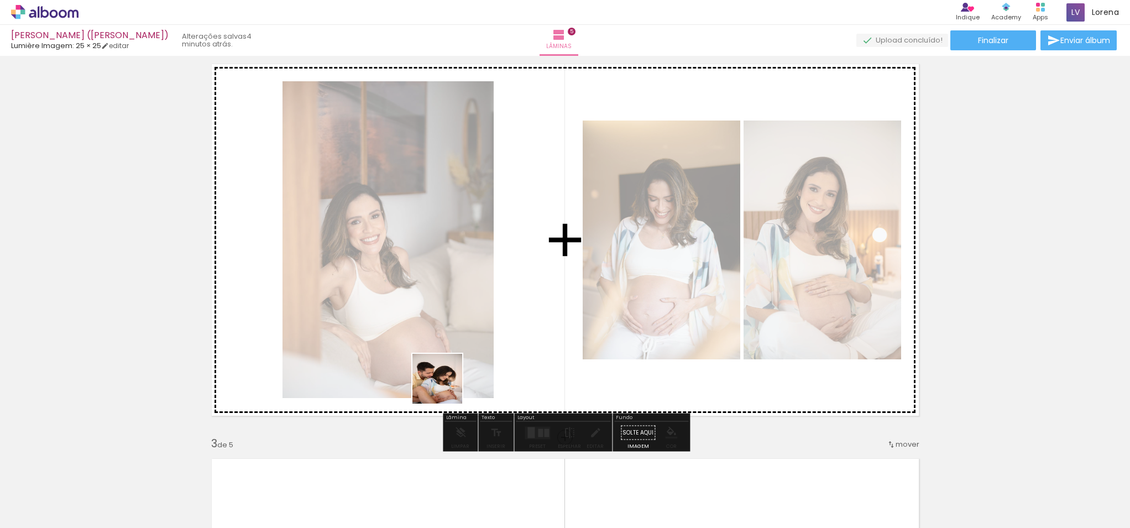
drag, startPoint x: 363, startPoint y: 488, endPoint x: 496, endPoint y: 330, distance: 206.9
click at [495, 331] on quentale-workspace at bounding box center [565, 264] width 1130 height 528
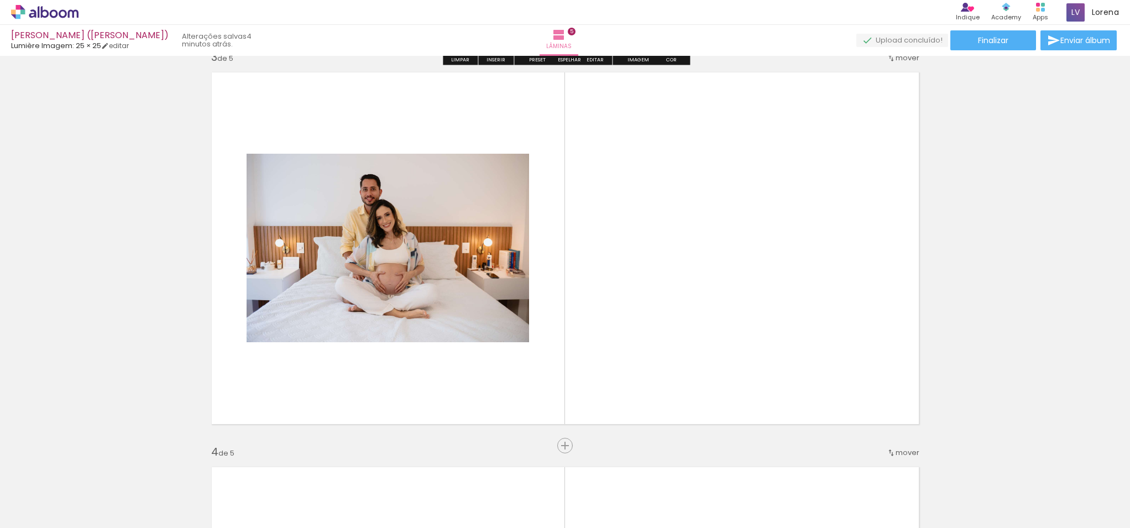
scroll to position [829, 0]
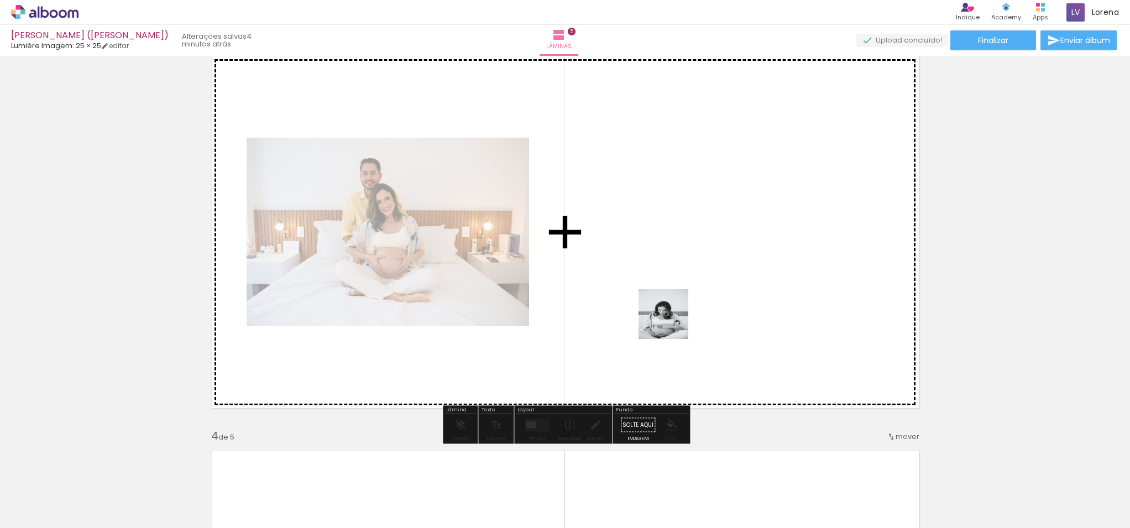
drag, startPoint x: 425, startPoint y: 496, endPoint x: 683, endPoint y: 311, distance: 317.0
click at [683, 311] on quentale-workspace at bounding box center [565, 264] width 1130 height 528
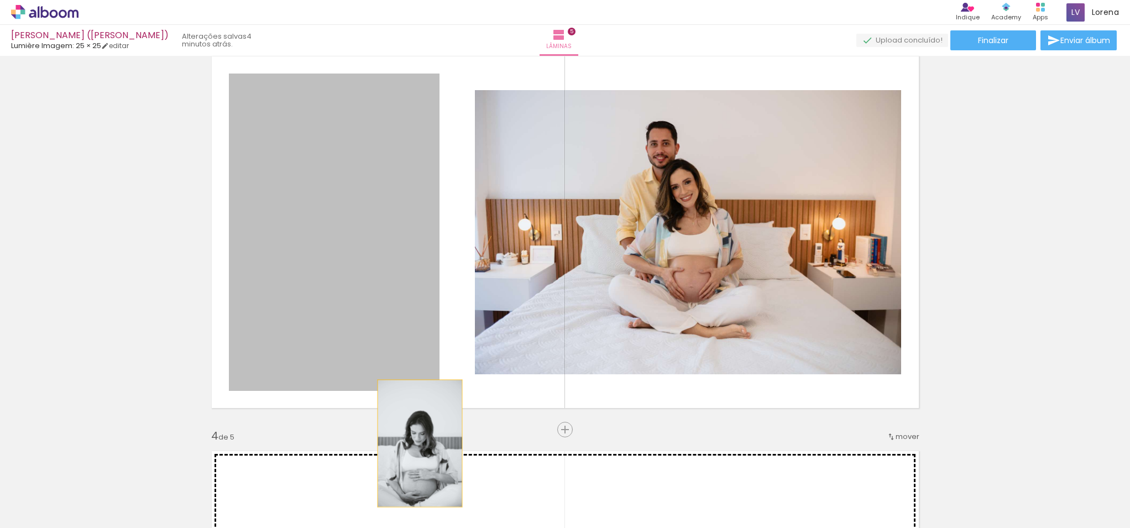
drag, startPoint x: 369, startPoint y: 275, endPoint x: 420, endPoint y: 445, distance: 176.7
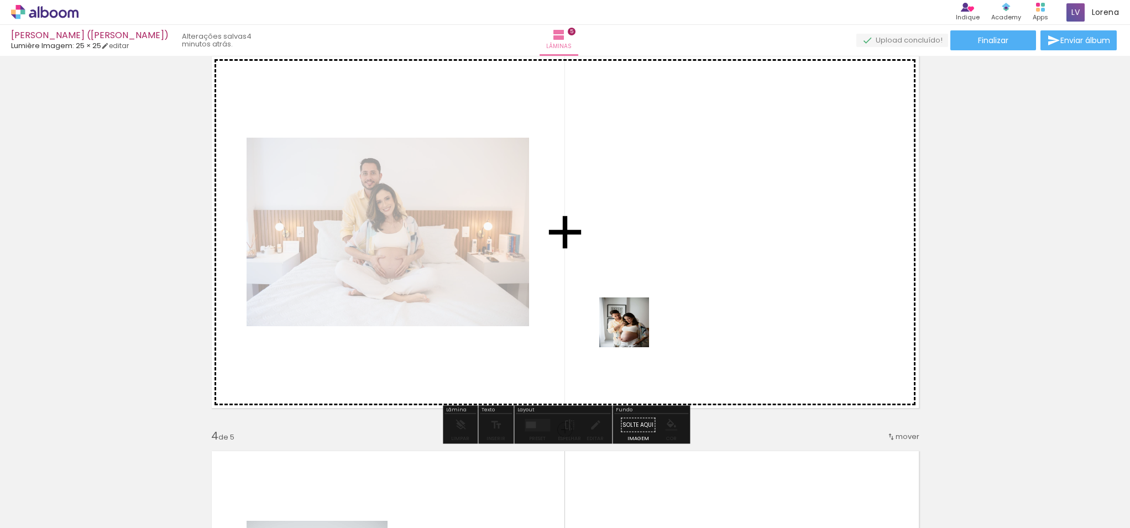
drag, startPoint x: 548, startPoint y: 488, endPoint x: 633, endPoint y: 325, distance: 184.5
click at [633, 327] on quentale-workspace at bounding box center [565, 264] width 1130 height 528
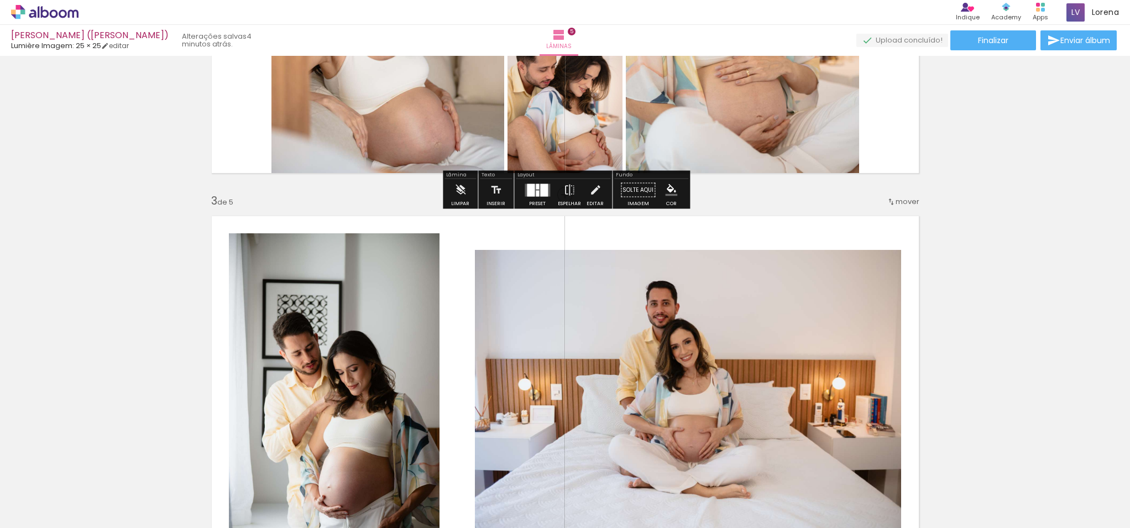
scroll to position [666, 0]
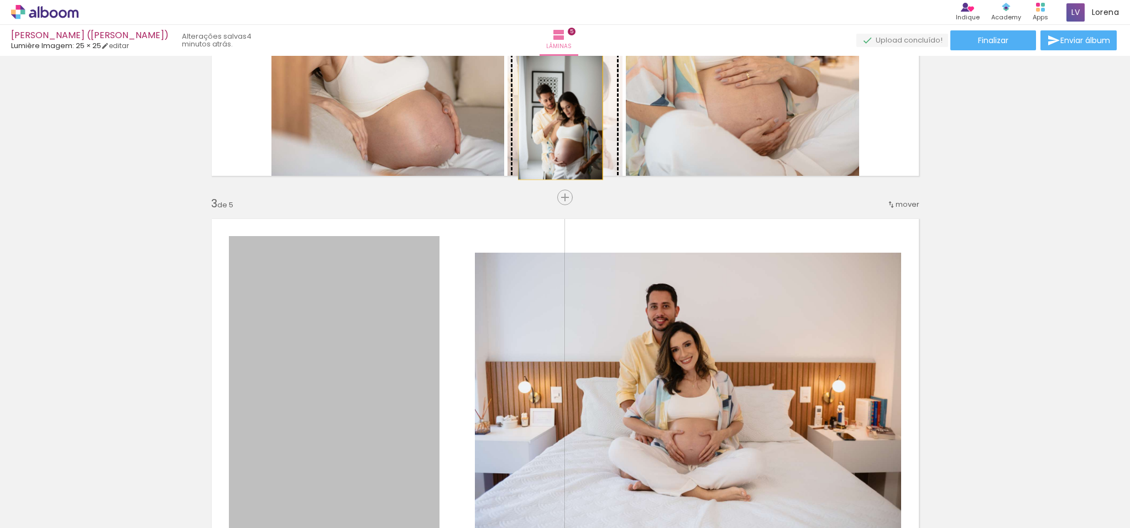
drag, startPoint x: 357, startPoint y: 384, endPoint x: 560, endPoint y: 116, distance: 336.6
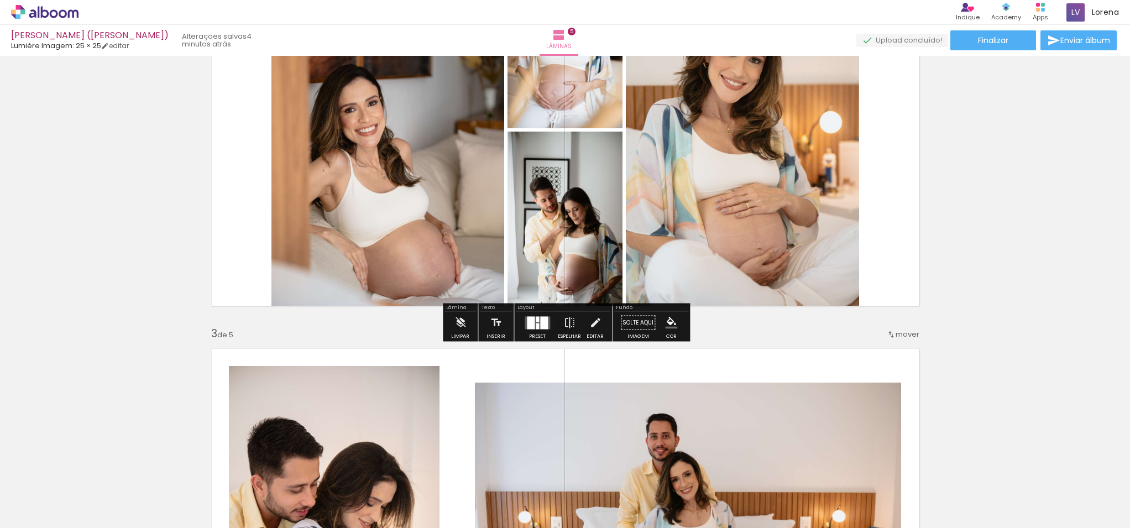
scroll to position [534, 0]
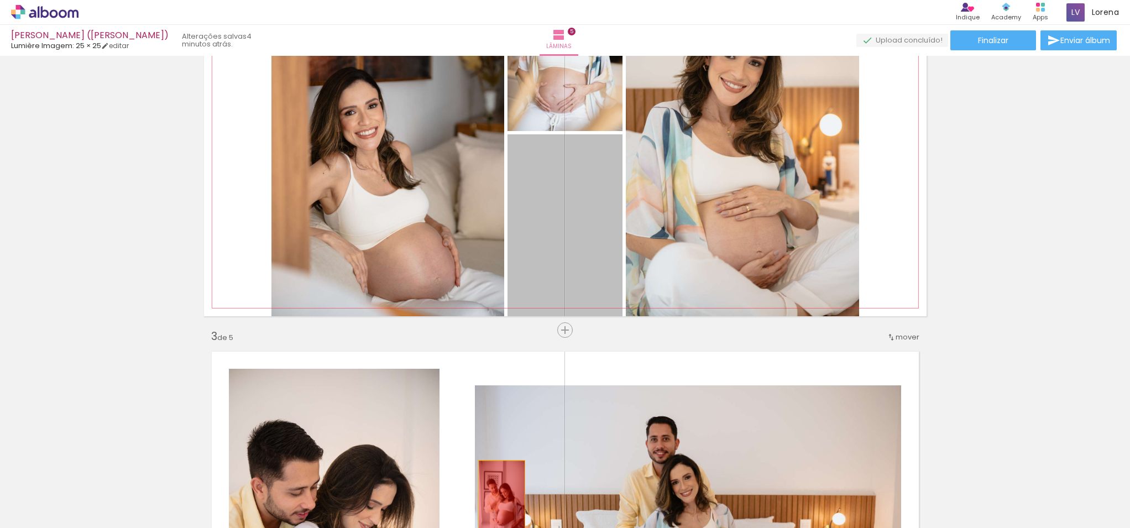
drag, startPoint x: 580, startPoint y: 261, endPoint x: 501, endPoint y: 497, distance: 248.8
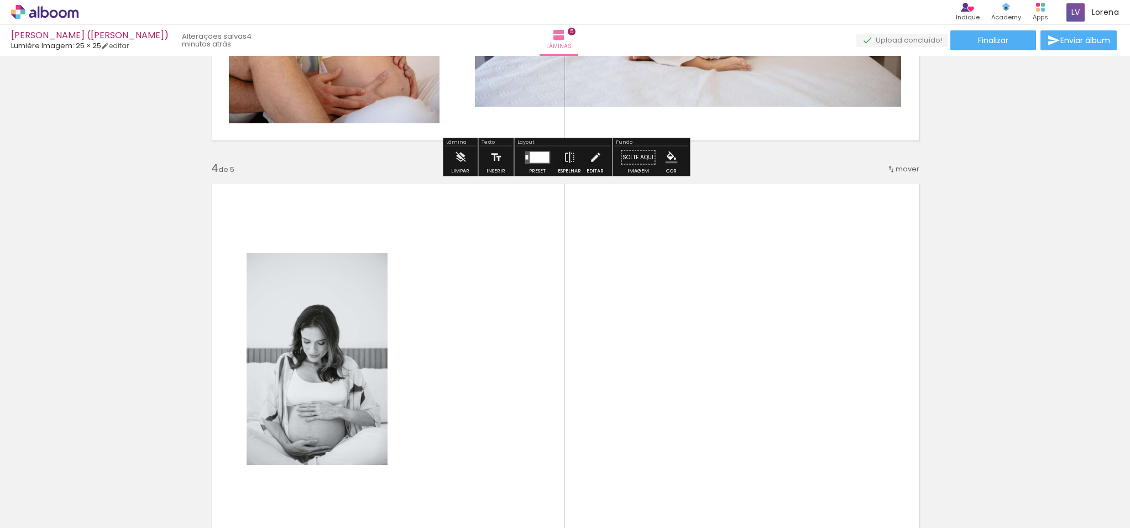
scroll to position [1099, 0]
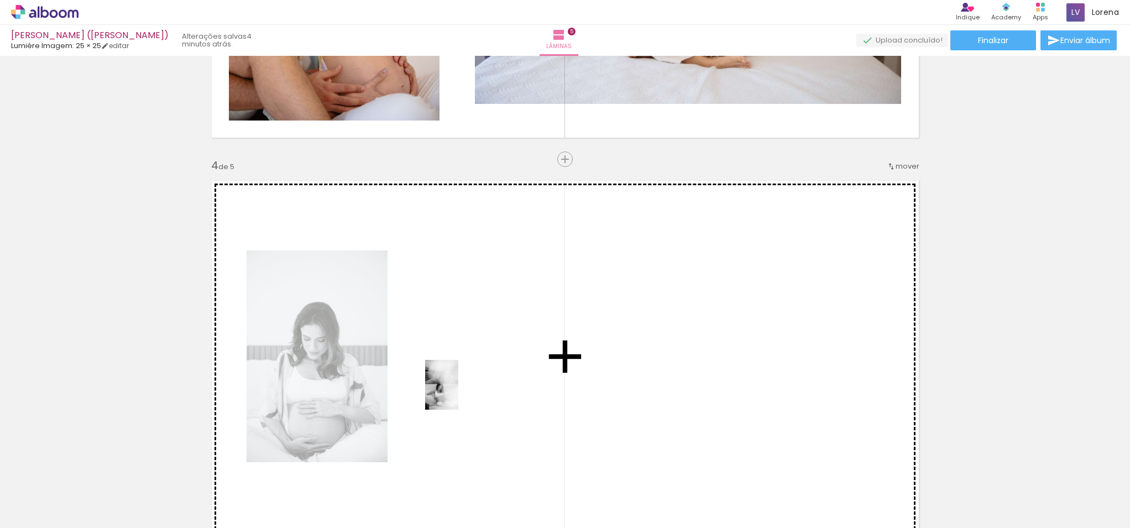
drag, startPoint x: 181, startPoint y: 500, endPoint x: 460, endPoint y: 393, distance: 298.6
click at [460, 393] on quentale-workspace at bounding box center [565, 264] width 1130 height 528
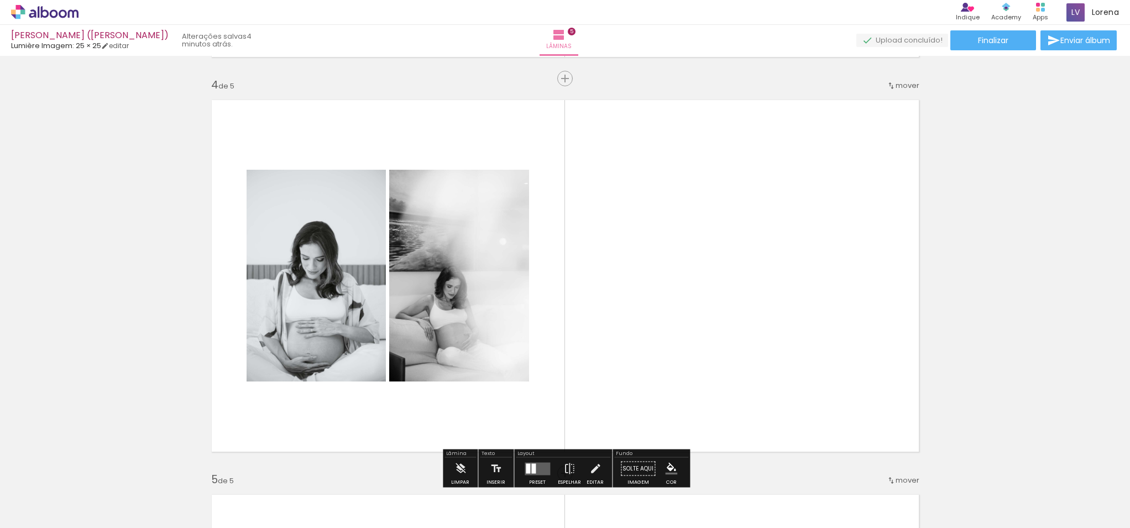
scroll to position [1182, 0]
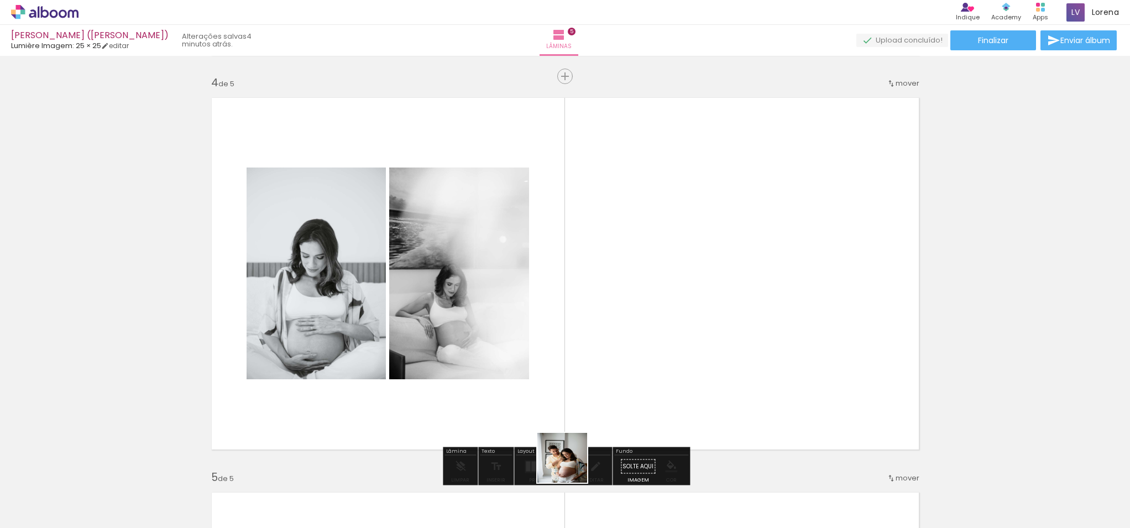
drag, startPoint x: 562, startPoint y: 477, endPoint x: 651, endPoint y: 360, distance: 147.2
click at [649, 364] on quentale-workspace at bounding box center [565, 264] width 1130 height 528
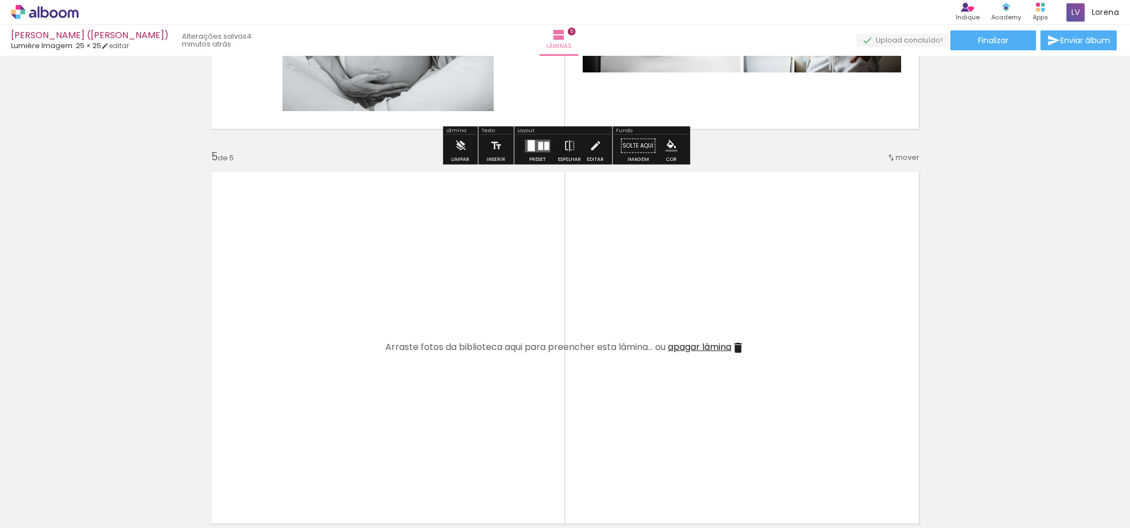
scroll to position [1591, 0]
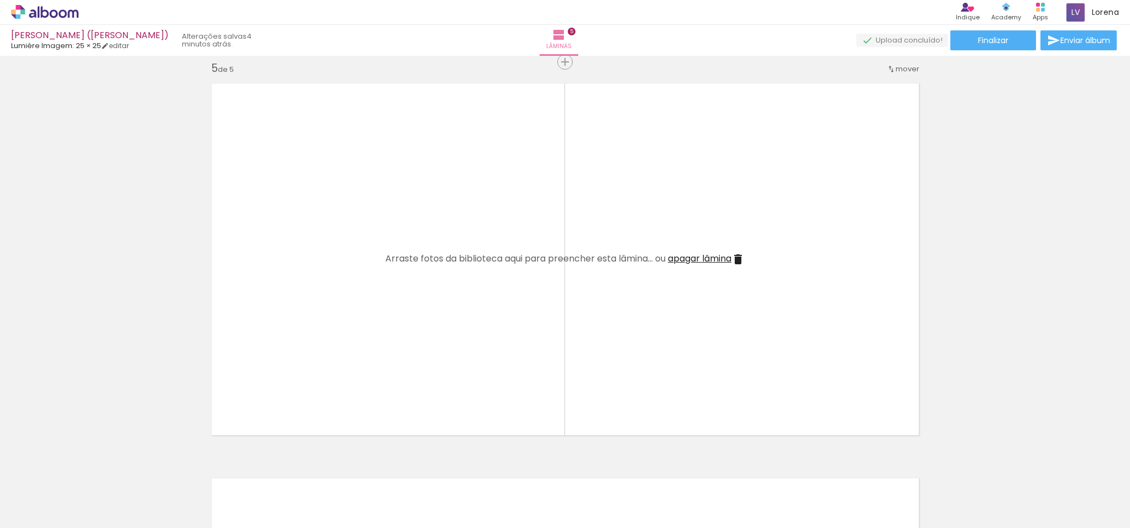
drag, startPoint x: 618, startPoint y: 484, endPoint x: 590, endPoint y: 316, distance: 170.3
click at [592, 322] on quentale-workspace at bounding box center [565, 264] width 1130 height 528
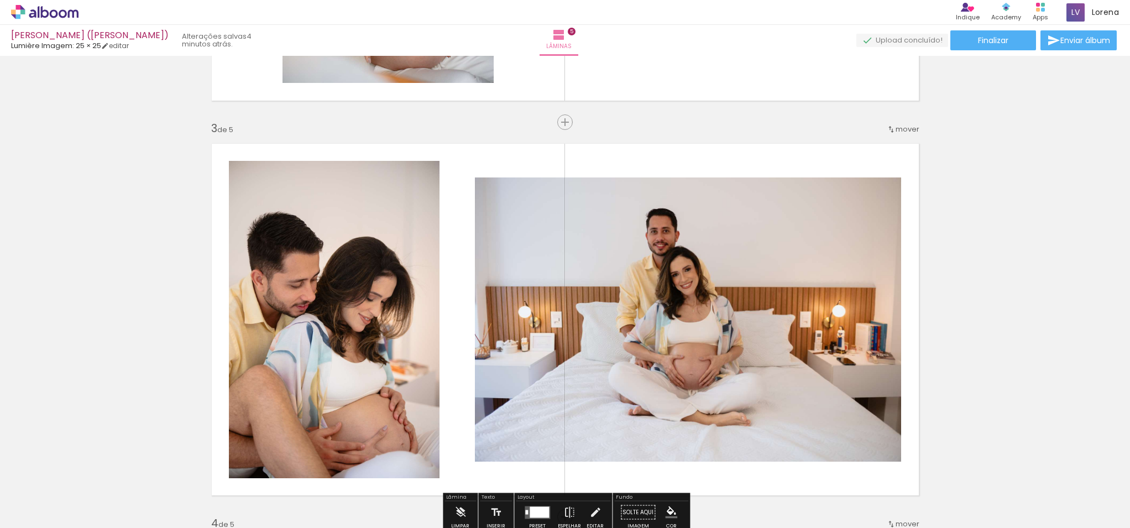
scroll to position [746, 0]
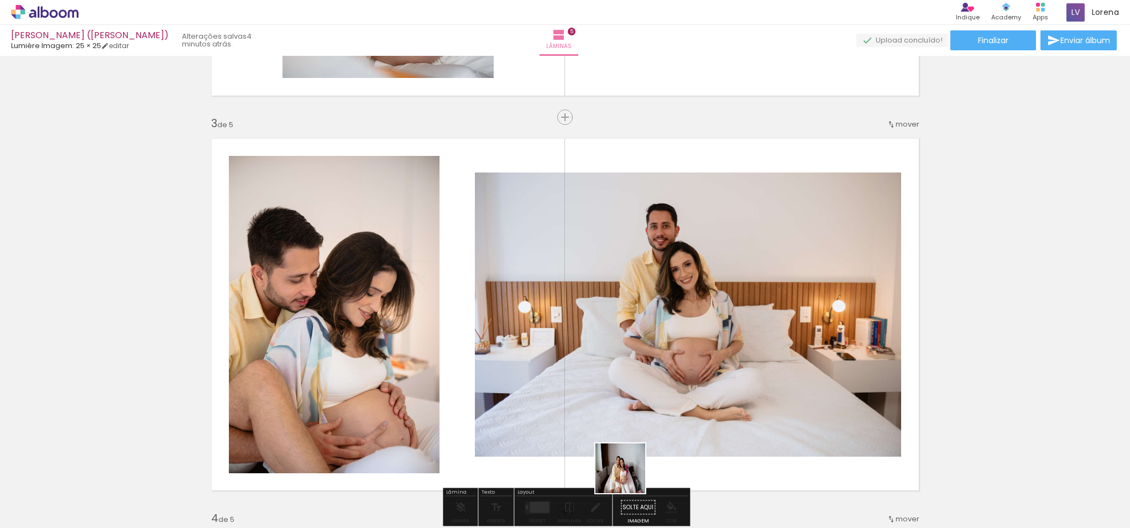
drag, startPoint x: 628, startPoint y: 480, endPoint x: 654, endPoint y: 377, distance: 106.1
click at [634, 424] on quentale-workspace at bounding box center [565, 264] width 1130 height 528
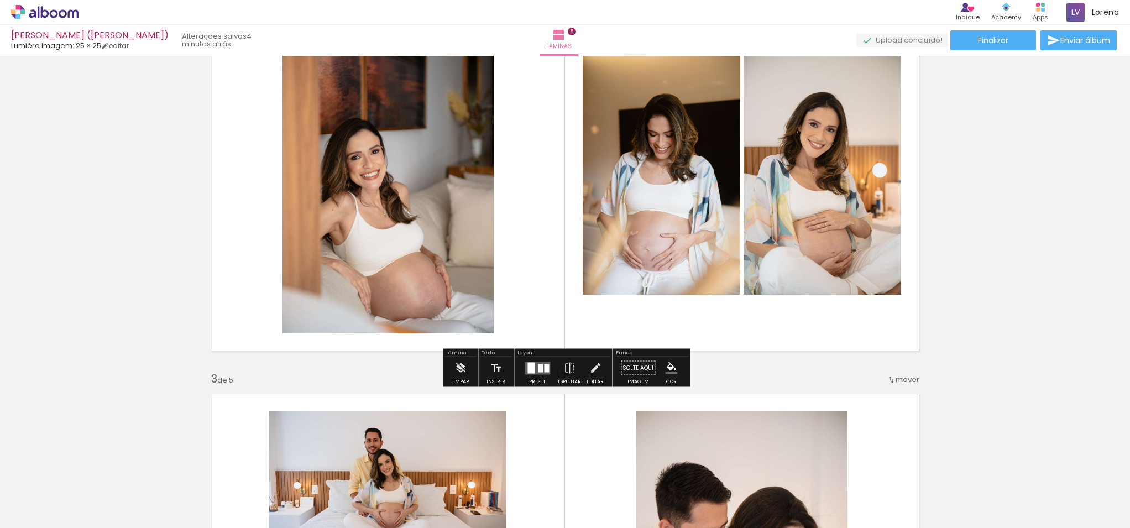
scroll to position [495, 0]
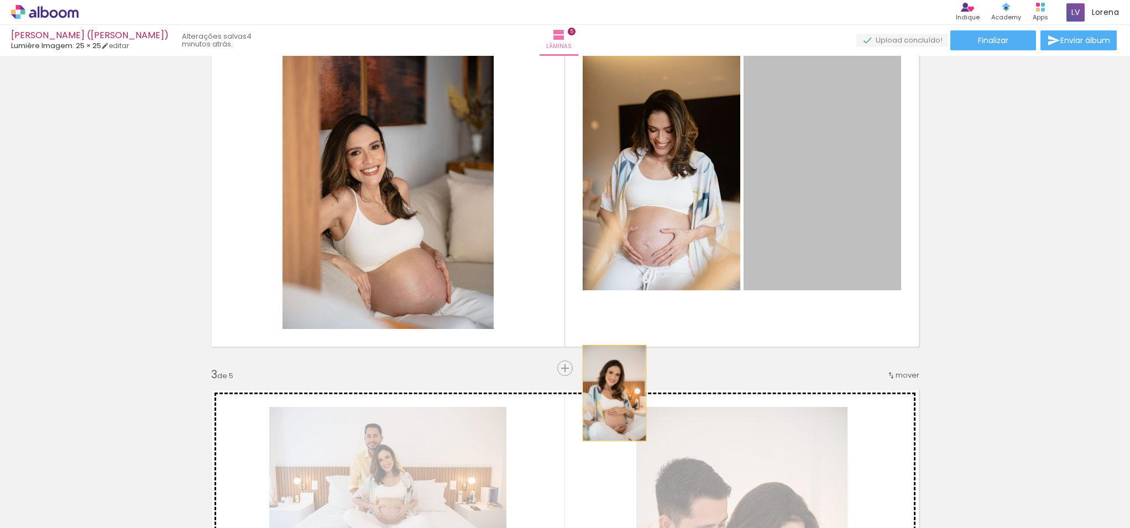
drag, startPoint x: 803, startPoint y: 184, endPoint x: 614, endPoint y: 393, distance: 281.5
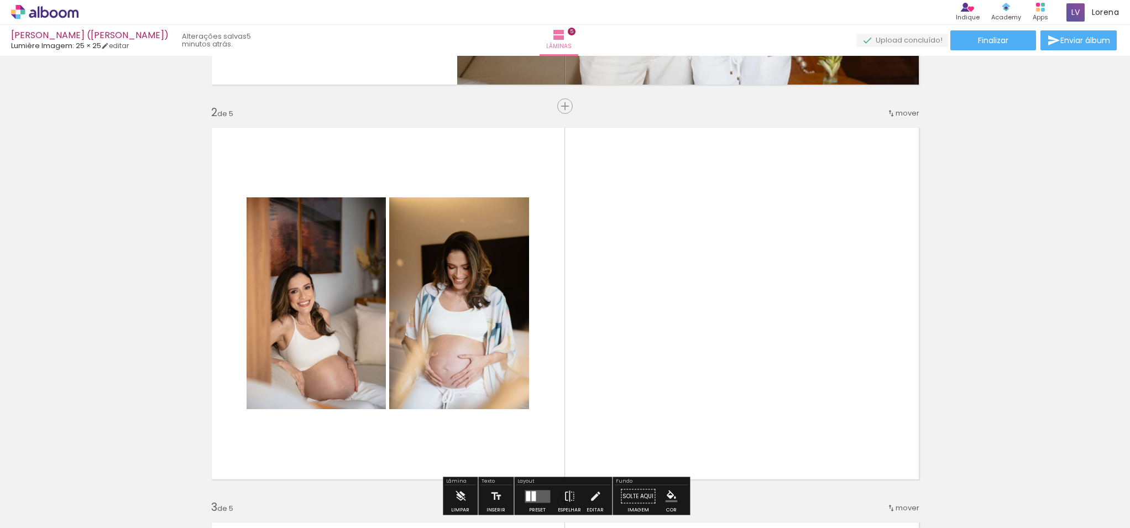
scroll to position [363, 0]
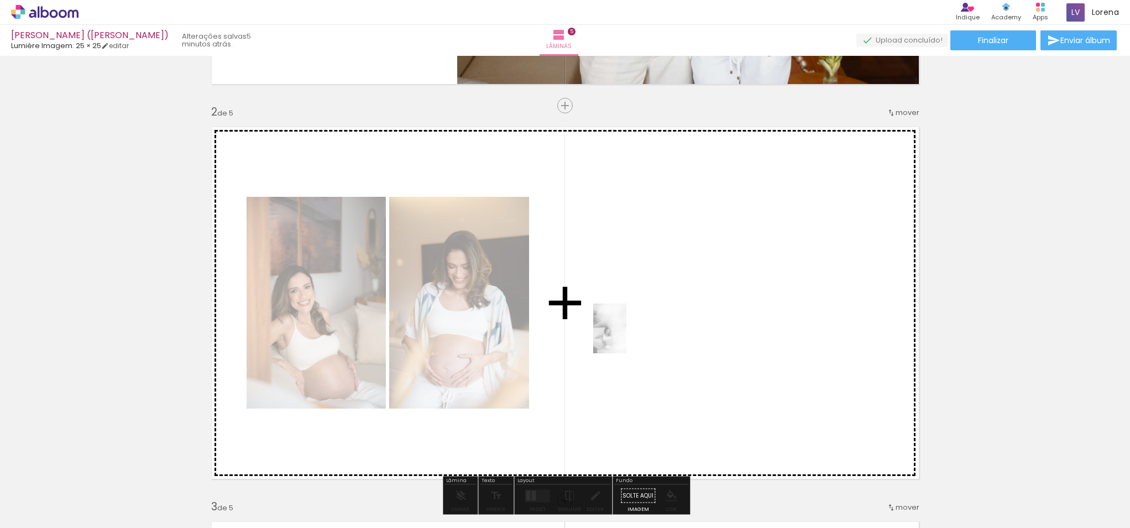
drag, startPoint x: 182, startPoint y: 503, endPoint x: 626, endPoint y: 337, distance: 474.5
click at [626, 337] on quentale-workspace at bounding box center [565, 264] width 1130 height 528
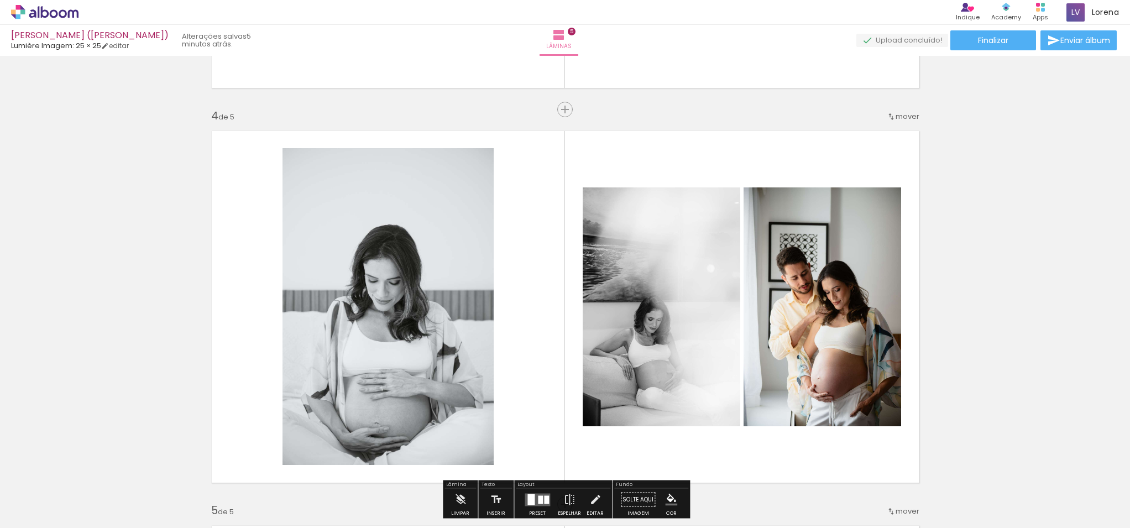
scroll to position [1174, 0]
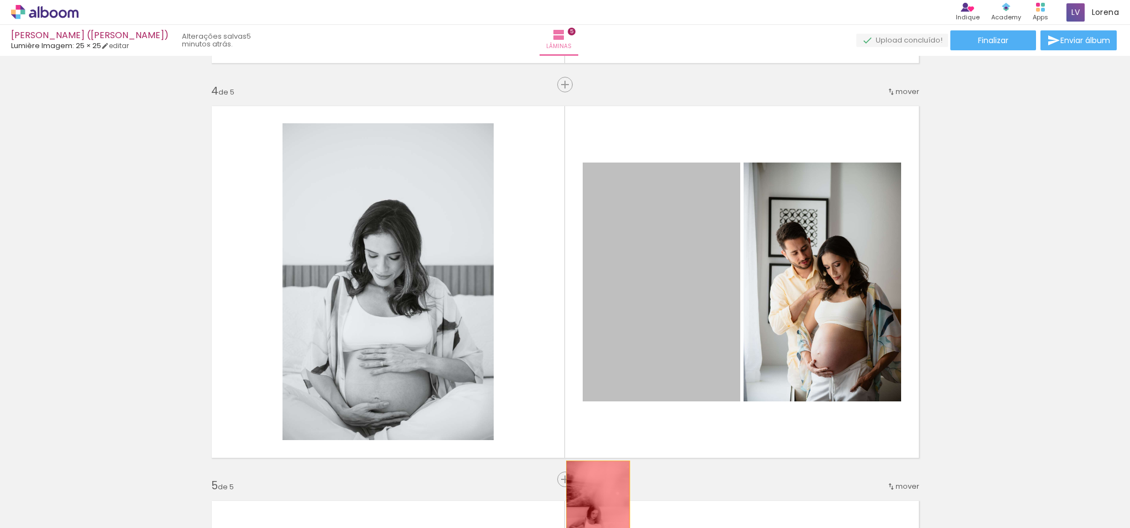
drag, startPoint x: 640, startPoint y: 323, endPoint x: 598, endPoint y: 509, distance: 189.9
click at [598, 509] on quentale-workspace at bounding box center [565, 264] width 1130 height 528
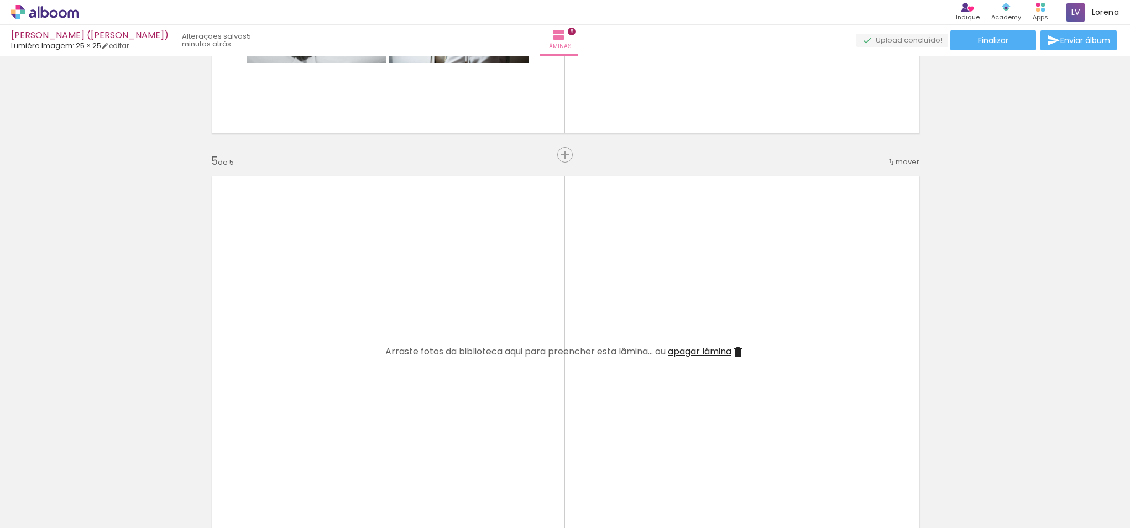
scroll to position [1503, 0]
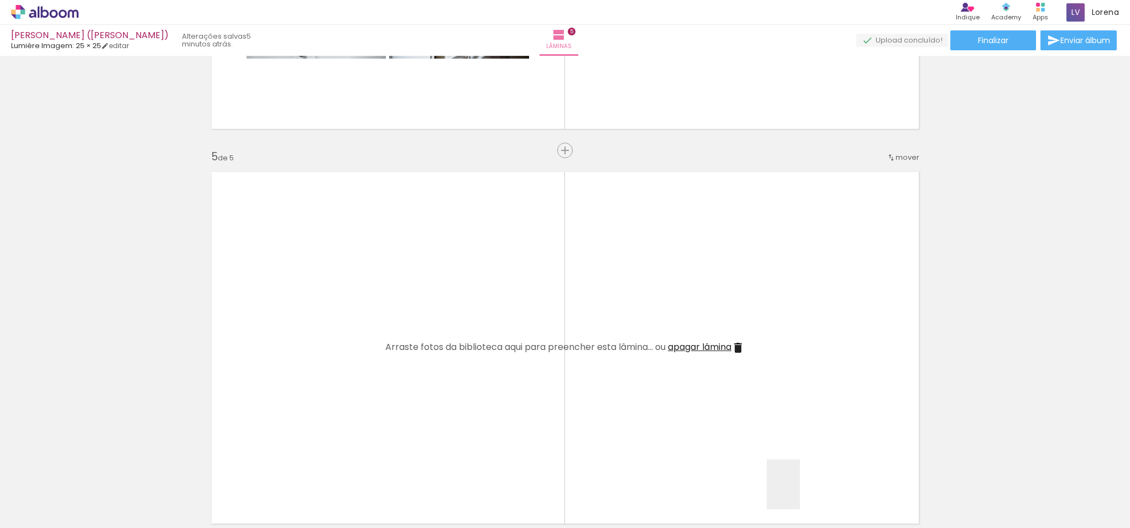
drag, startPoint x: 800, startPoint y: 493, endPoint x: 853, endPoint y: 488, distance: 52.8
click at [703, 389] on quentale-workspace at bounding box center [565, 264] width 1130 height 528
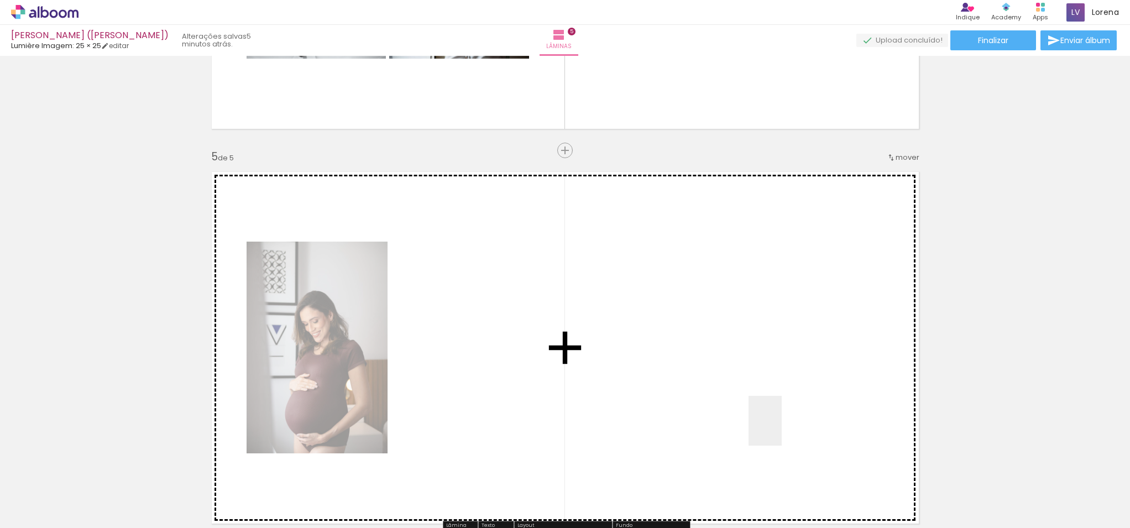
drag, startPoint x: 782, startPoint y: 429, endPoint x: 921, endPoint y: 494, distance: 153.3
click at [736, 388] on quentale-workspace at bounding box center [565, 264] width 1130 height 528
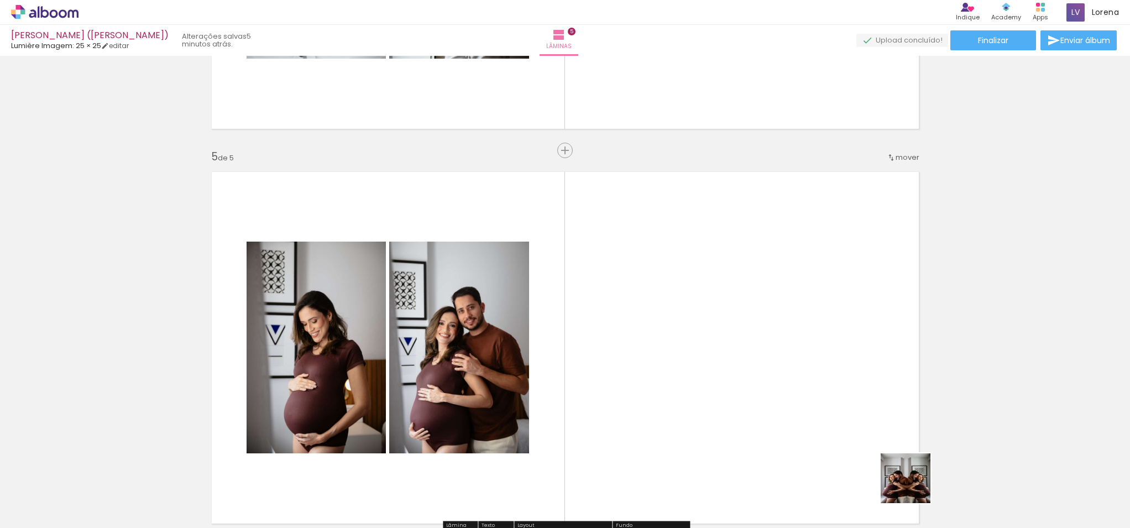
drag, startPoint x: 922, startPoint y: 493, endPoint x: 796, endPoint y: 389, distance: 163.4
click at [796, 389] on quentale-workspace at bounding box center [565, 264] width 1130 height 528
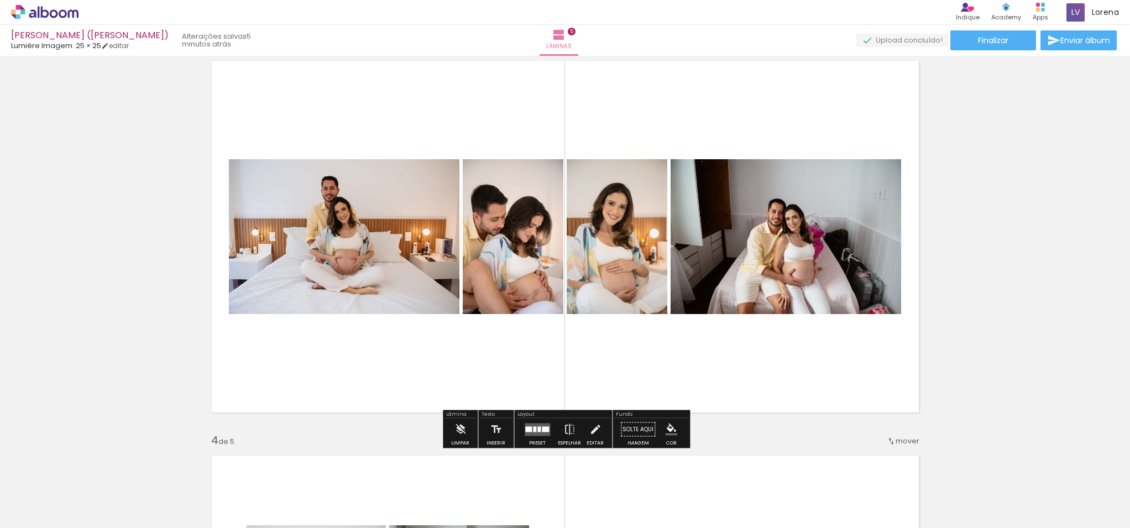
scroll to position [829, 0]
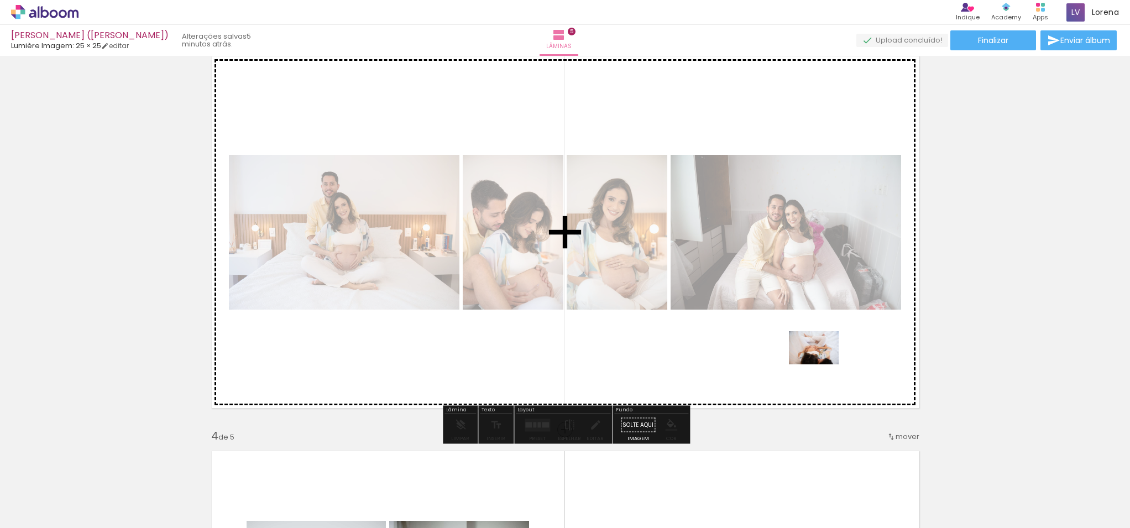
drag, startPoint x: 1090, startPoint y: 483, endPoint x: 810, endPoint y: 358, distance: 306.2
click at [810, 358] on quentale-workspace at bounding box center [565, 264] width 1130 height 528
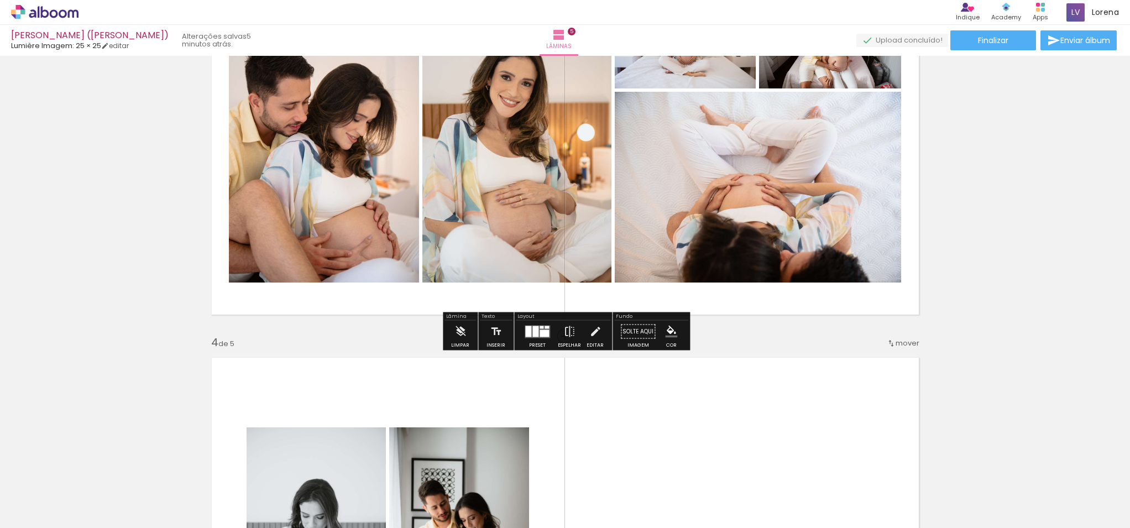
scroll to position [929, 0]
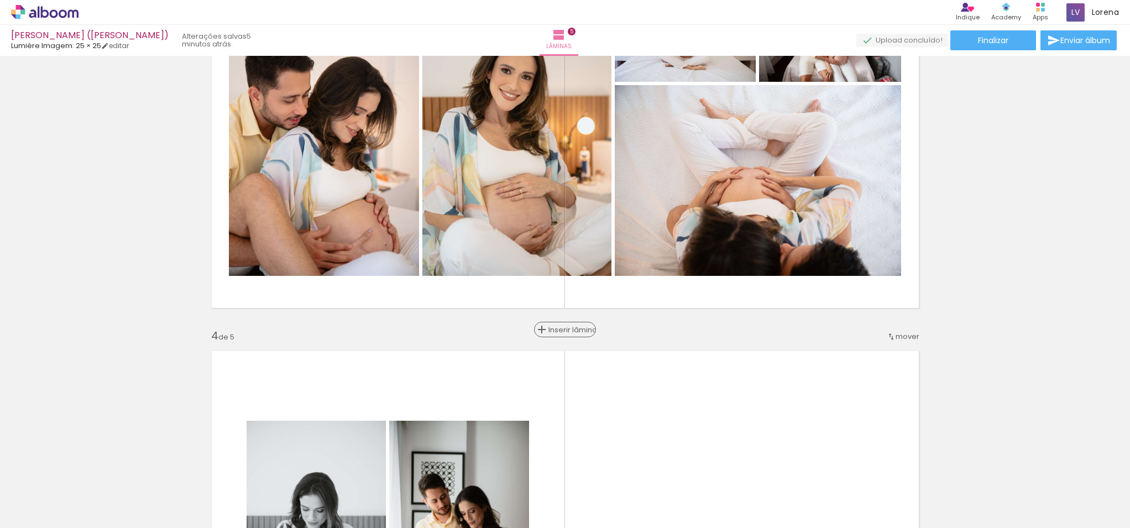
click at [563, 327] on span "Inserir lâmina" at bounding box center [569, 329] width 43 height 7
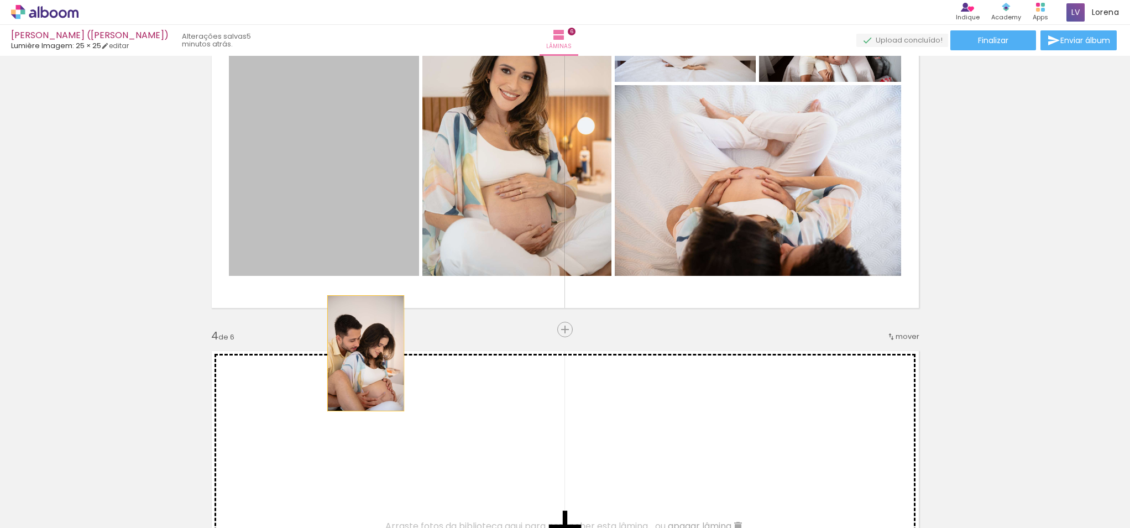
drag, startPoint x: 332, startPoint y: 181, endPoint x: 364, endPoint y: 368, distance: 189.6
click at [364, 368] on div "Inserir lâmina 1 de 6 Inserir lâmina 2 de 6 Inserir lâmina 3 de 6 Inserir lâmin…" at bounding box center [565, 513] width 1130 height 2764
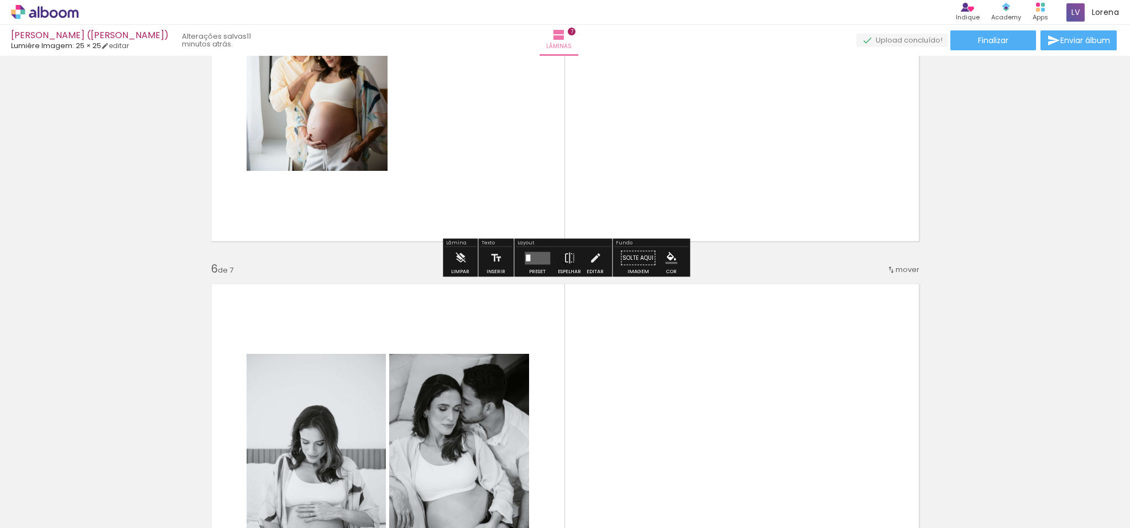
scroll to position [1816, 0]
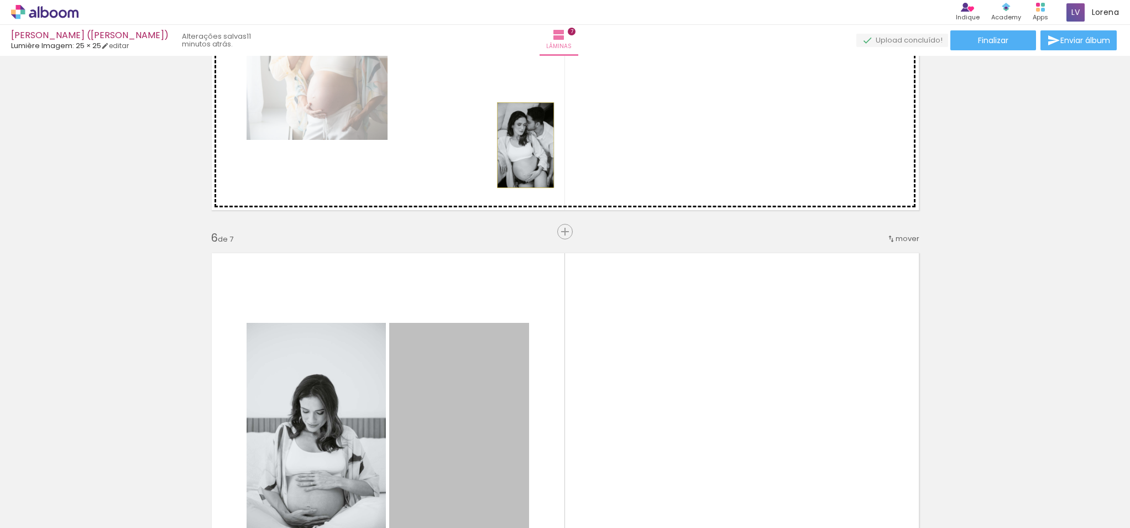
drag, startPoint x: 447, startPoint y: 393, endPoint x: 525, endPoint y: 145, distance: 260.4
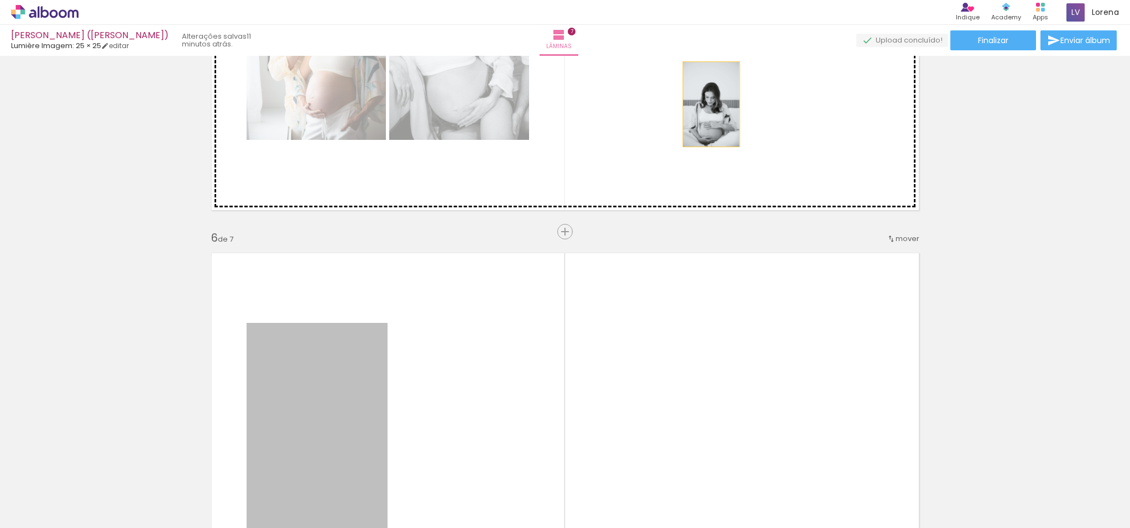
drag, startPoint x: 357, startPoint y: 393, endPoint x: 710, endPoint y: 104, distance: 456.2
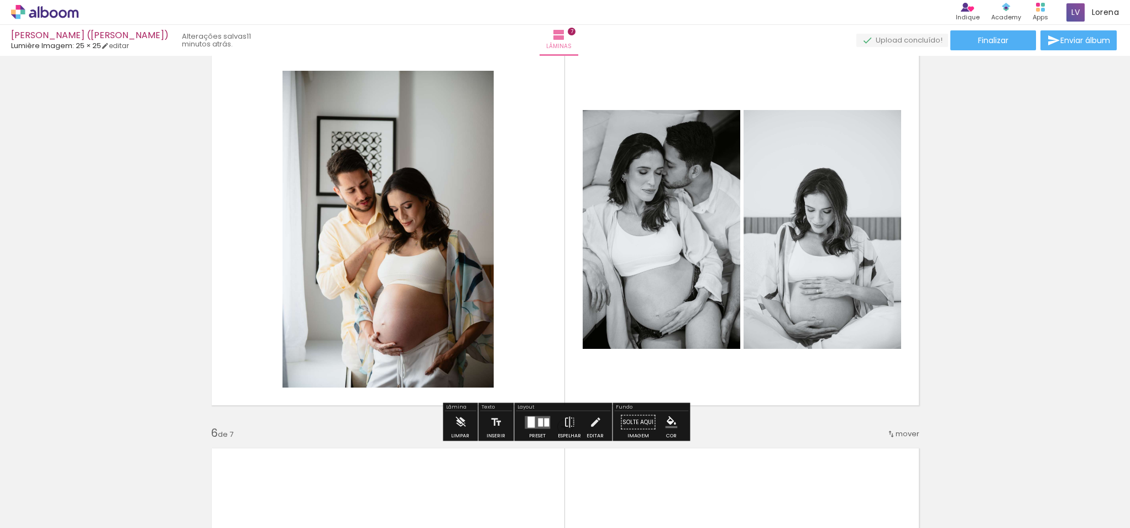
scroll to position [1554, 0]
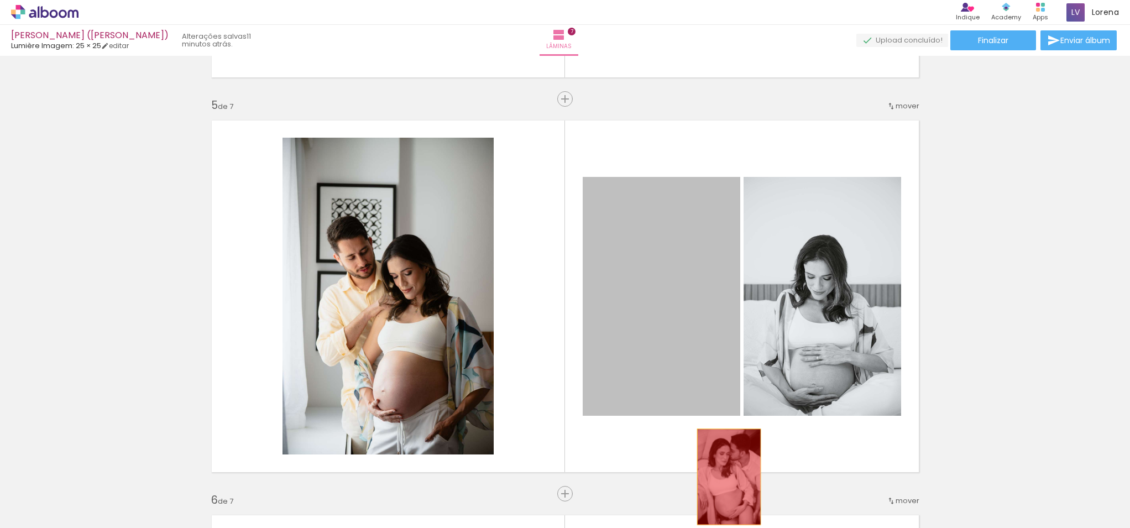
drag, startPoint x: 699, startPoint y: 245, endPoint x: 729, endPoint y: 495, distance: 252.2
click at [731, 498] on quentale-workspace at bounding box center [565, 264] width 1130 height 528
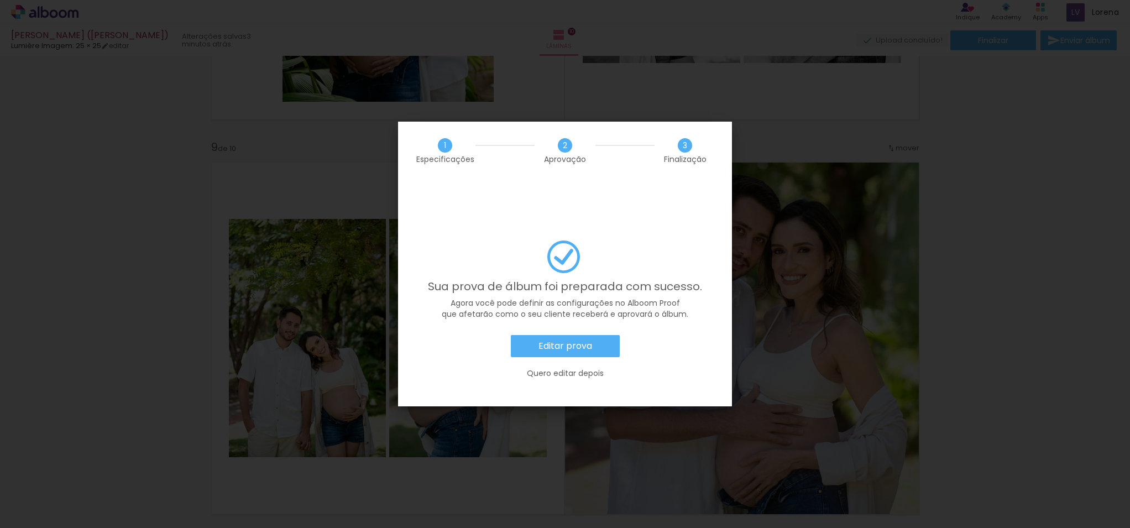
scroll to position [0, 945]
click at [0, 0] on slot "Editar prova" at bounding box center [0, 0] width 0 height 0
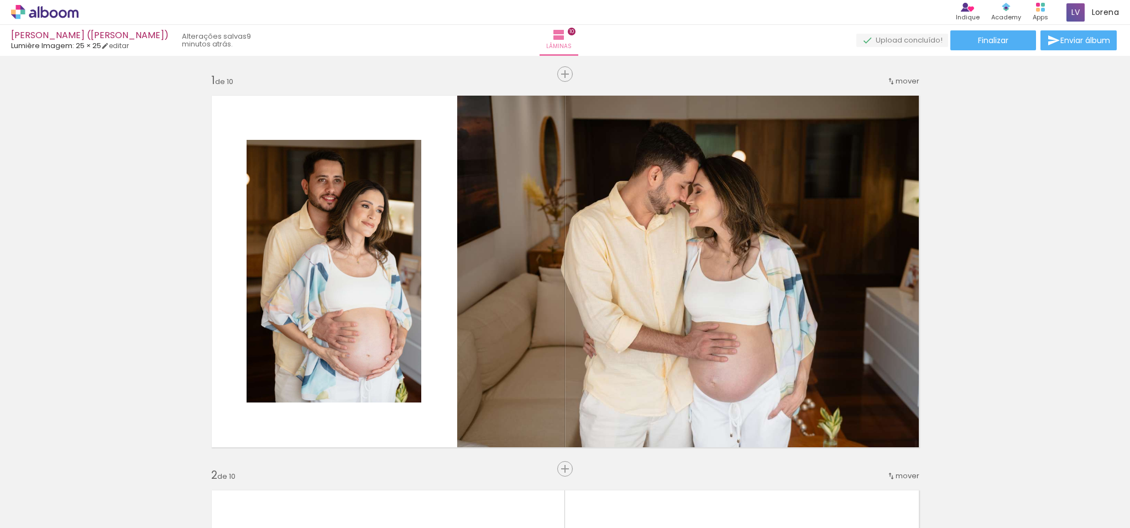
scroll to position [0, 135]
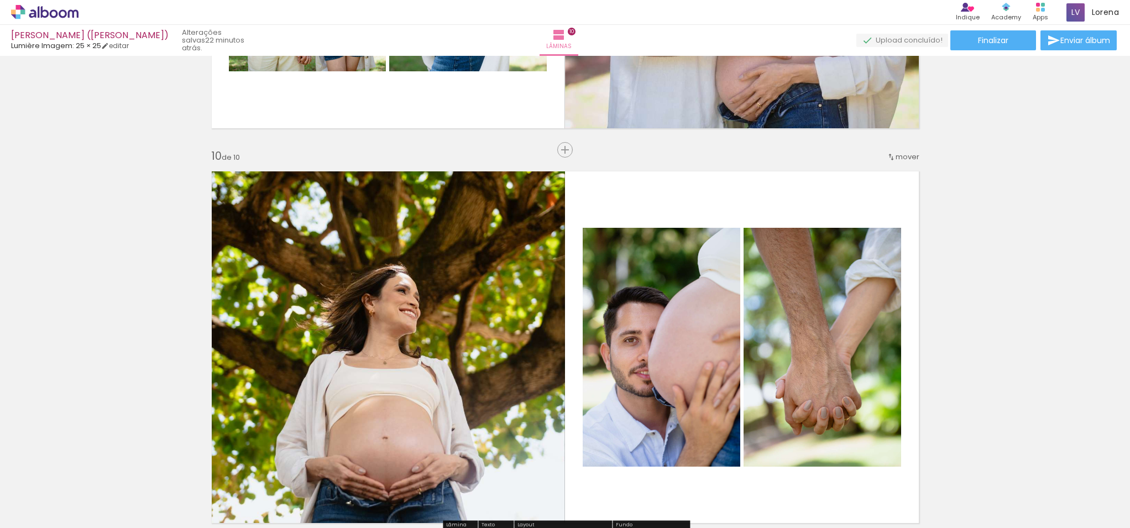
scroll to position [3370, 0]
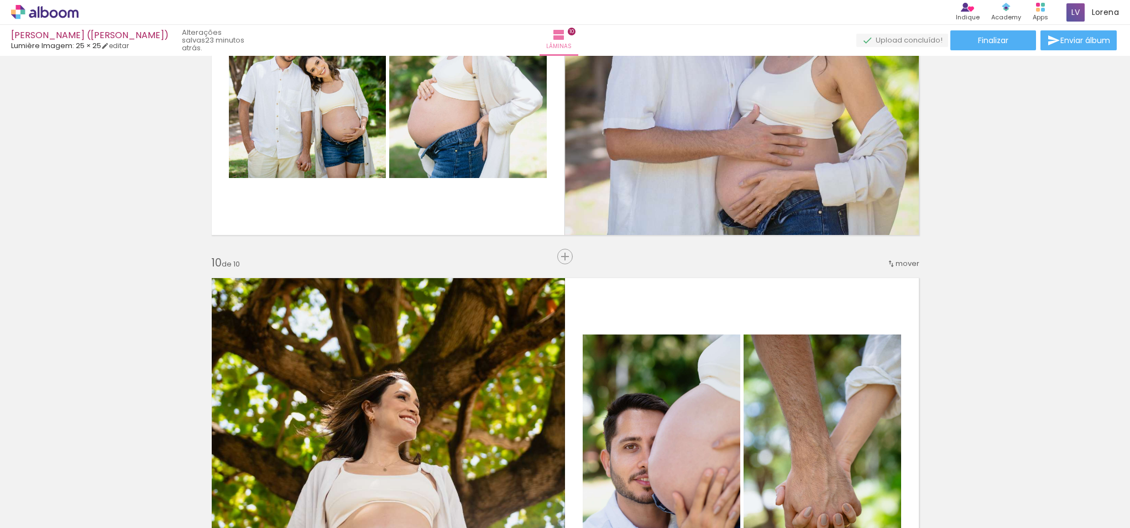
scroll to position [0, 135]
